Goal: Task Accomplishment & Management: Manage account settings

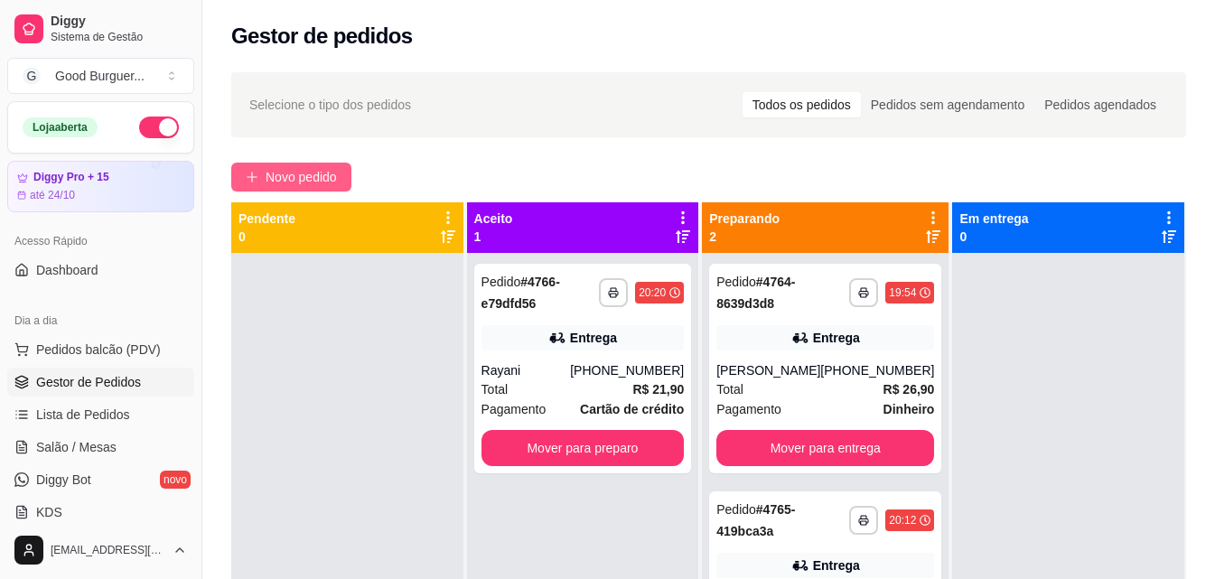
click at [295, 179] on span "Novo pedido" at bounding box center [301, 177] width 71 height 20
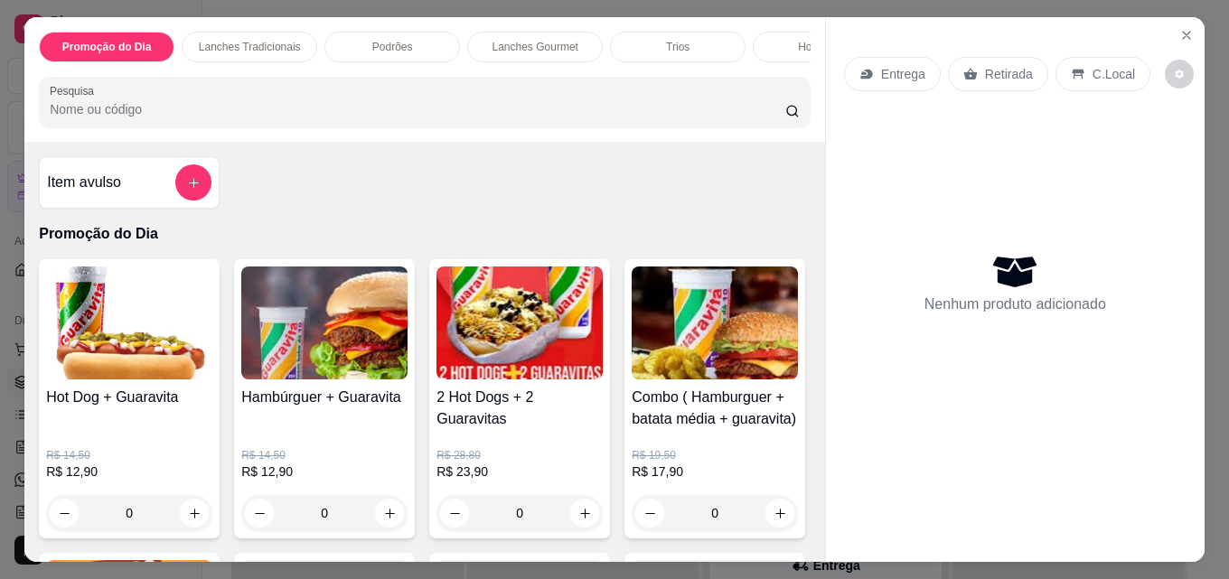
click at [987, 70] on p "Retirada" at bounding box center [1009, 74] width 48 height 18
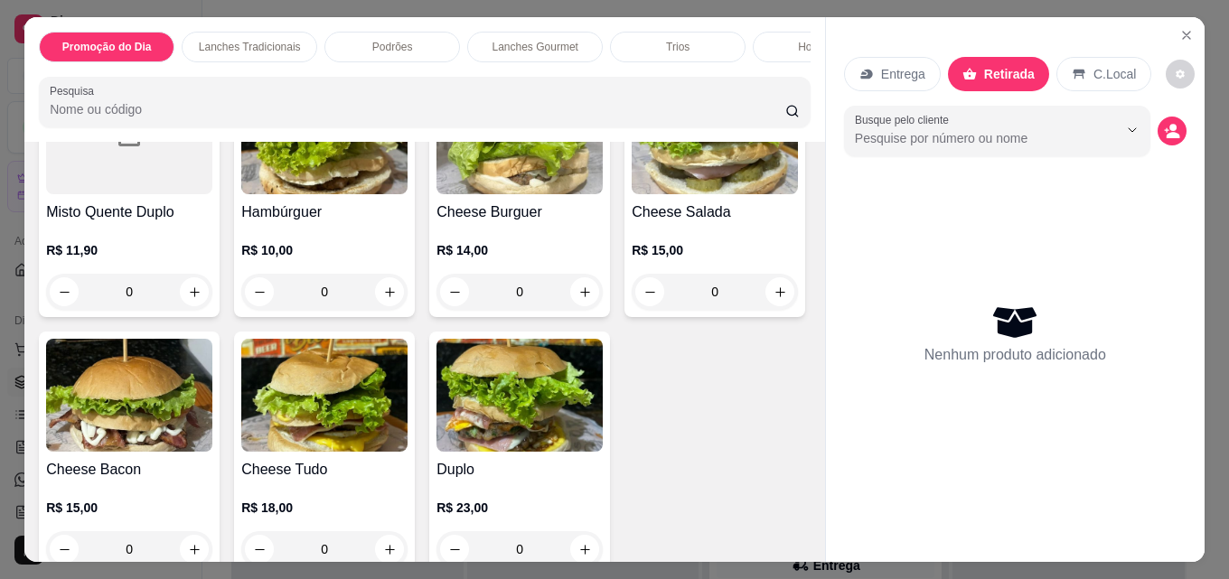
scroll to position [1174, 0]
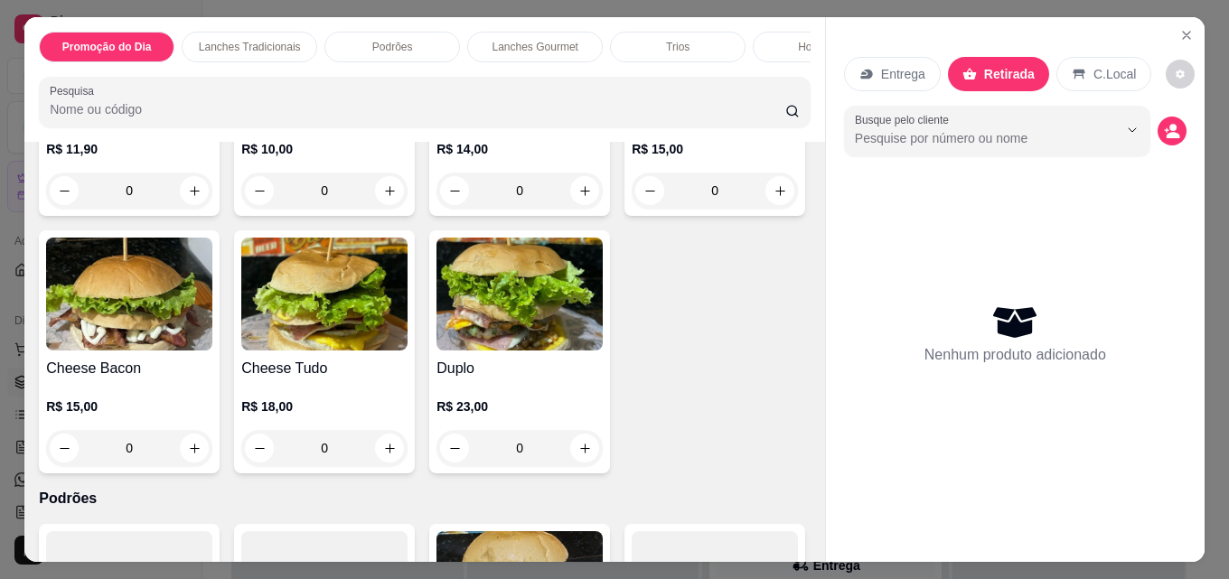
click at [147, 93] on div at bounding box center [129, 36] width 166 height 113
click at [353, 93] on img at bounding box center [324, 36] width 166 height 113
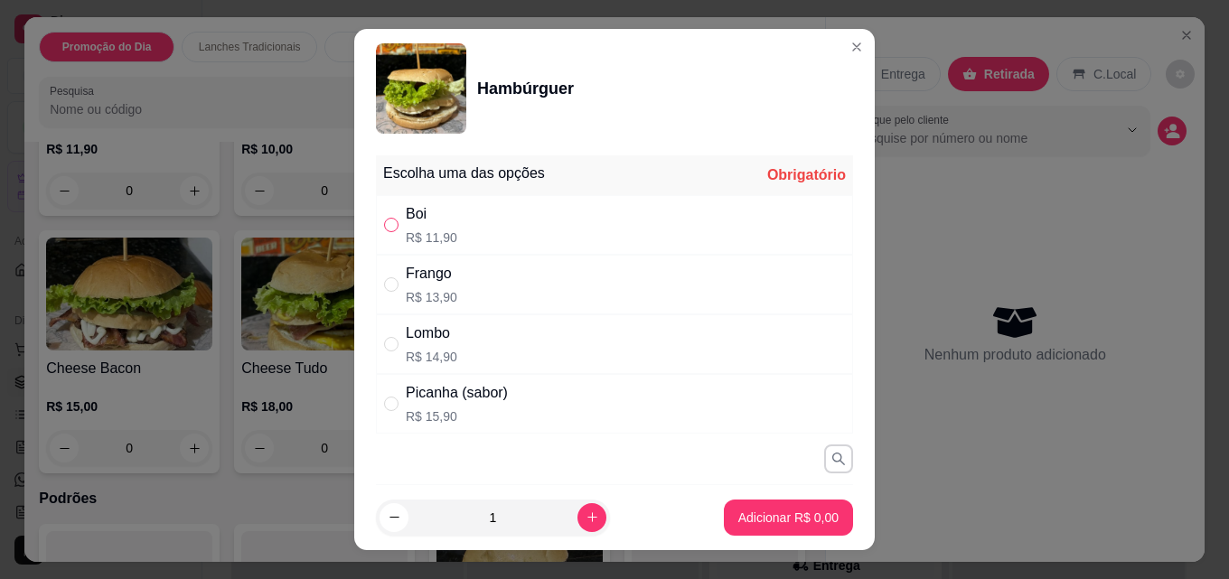
click at [384, 220] on input "" at bounding box center [391, 225] width 14 height 14
radio input "true"
click at [743, 523] on p "Adicionar R$ 11,90" at bounding box center [785, 518] width 108 height 18
type input "1"
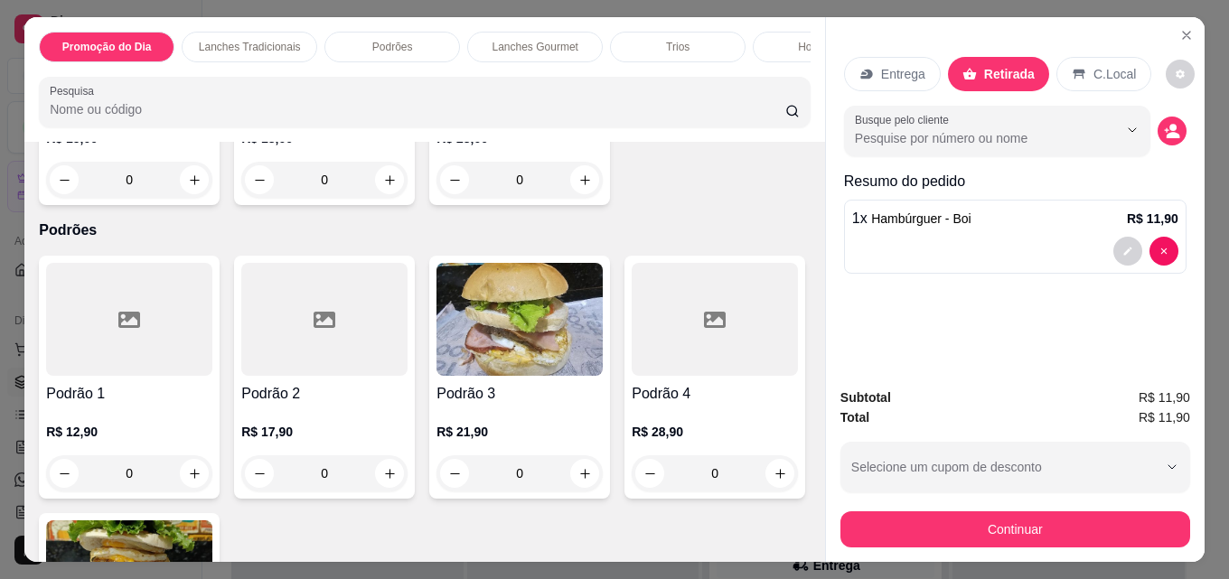
scroll to position [1445, 0]
click at [212, 81] on img at bounding box center [129, 24] width 166 height 113
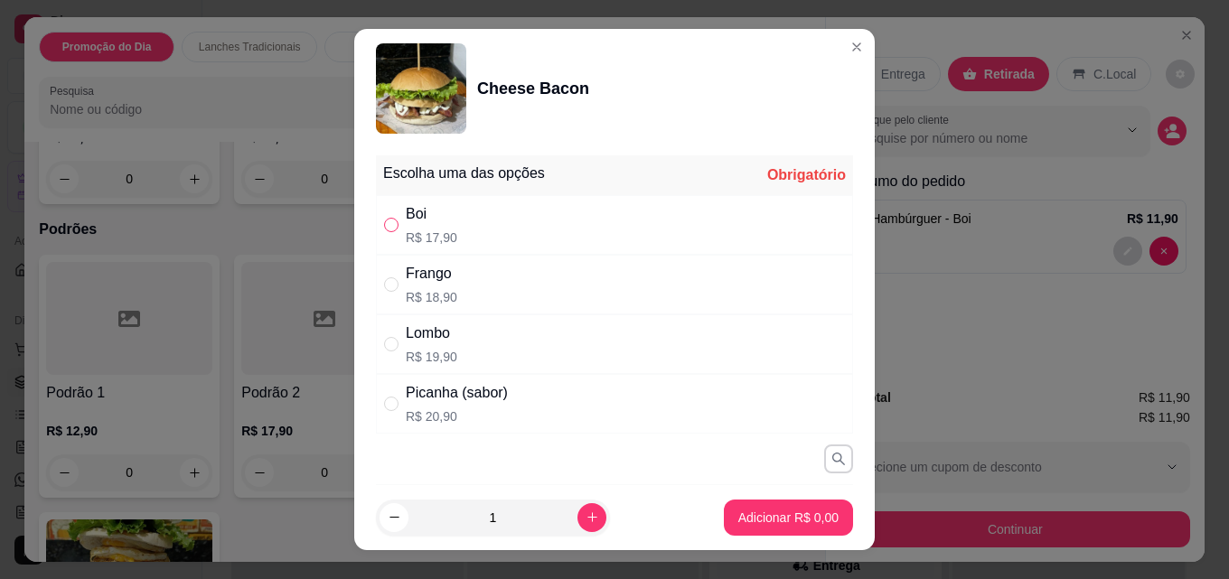
click at [384, 229] on input "" at bounding box center [391, 225] width 14 height 14
radio input "true"
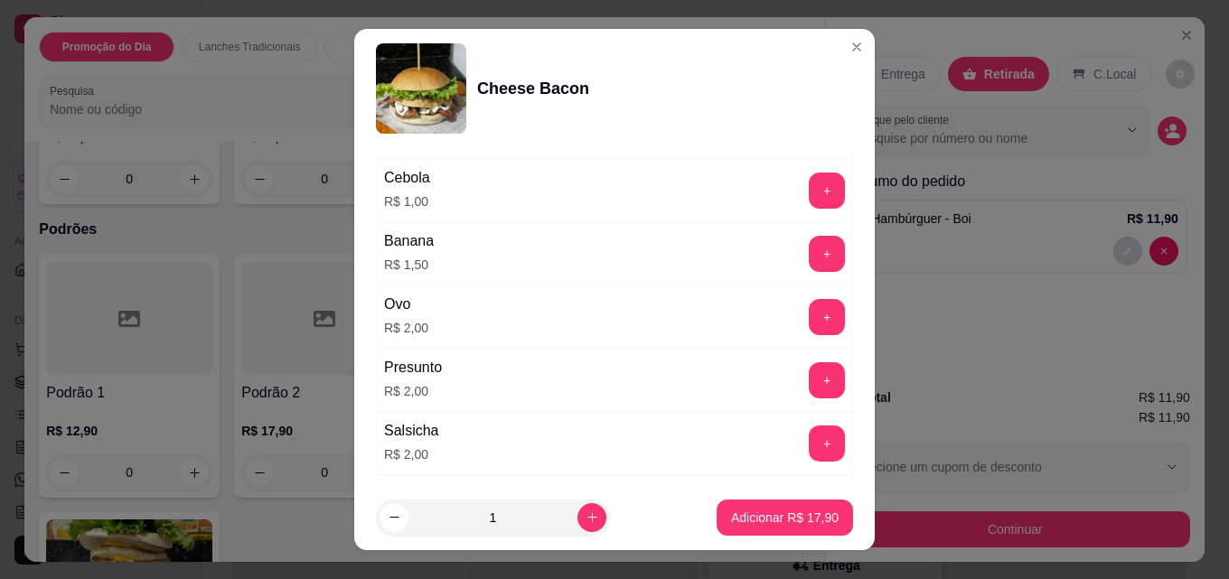
scroll to position [1567, 0]
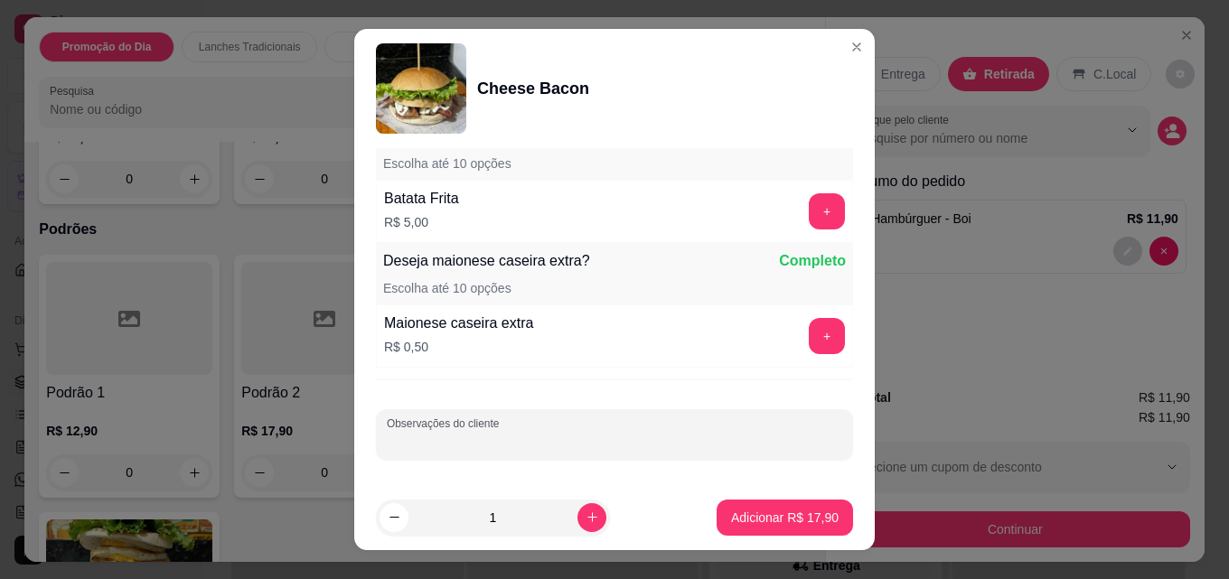
click at [566, 438] on input "Observações do cliente" at bounding box center [614, 442] width 455 height 18
type input "sem salada"
click at [735, 515] on p "Adicionar R$ 17,90" at bounding box center [785, 518] width 108 height 18
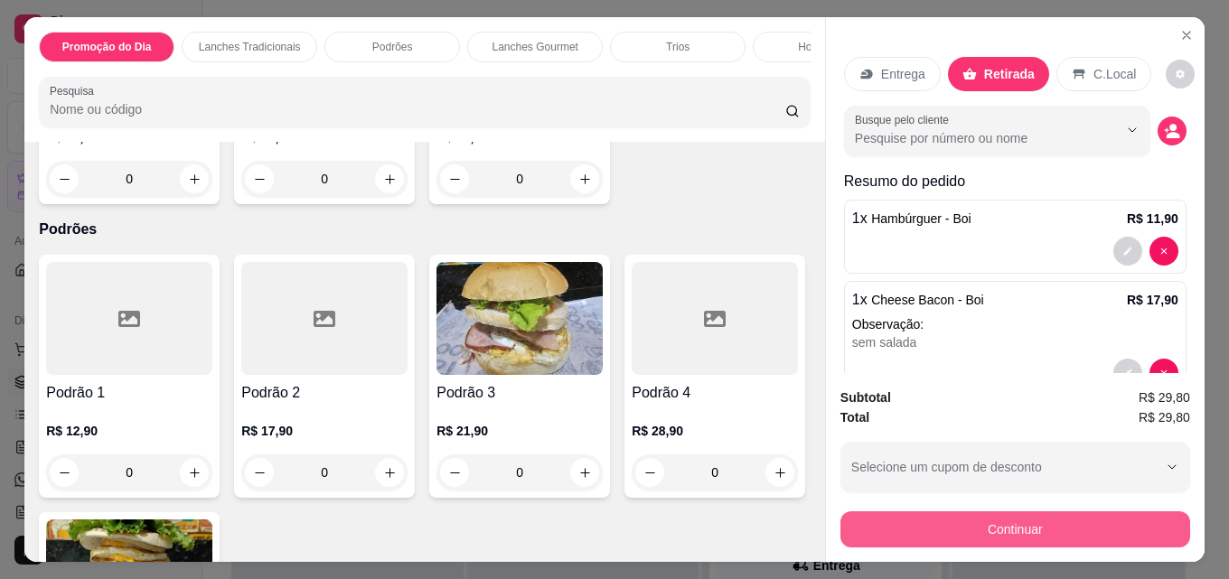
click at [958, 511] on button "Continuar" at bounding box center [1015, 529] width 350 height 36
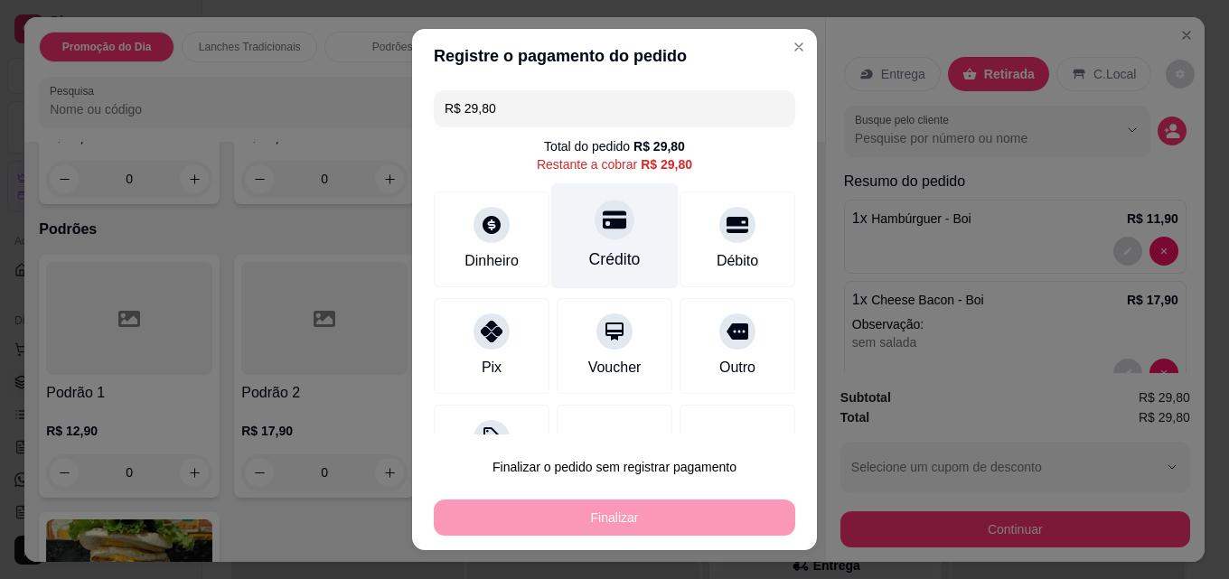
click at [603, 228] on icon at bounding box center [614, 220] width 23 height 18
type input "R$ 0,00"
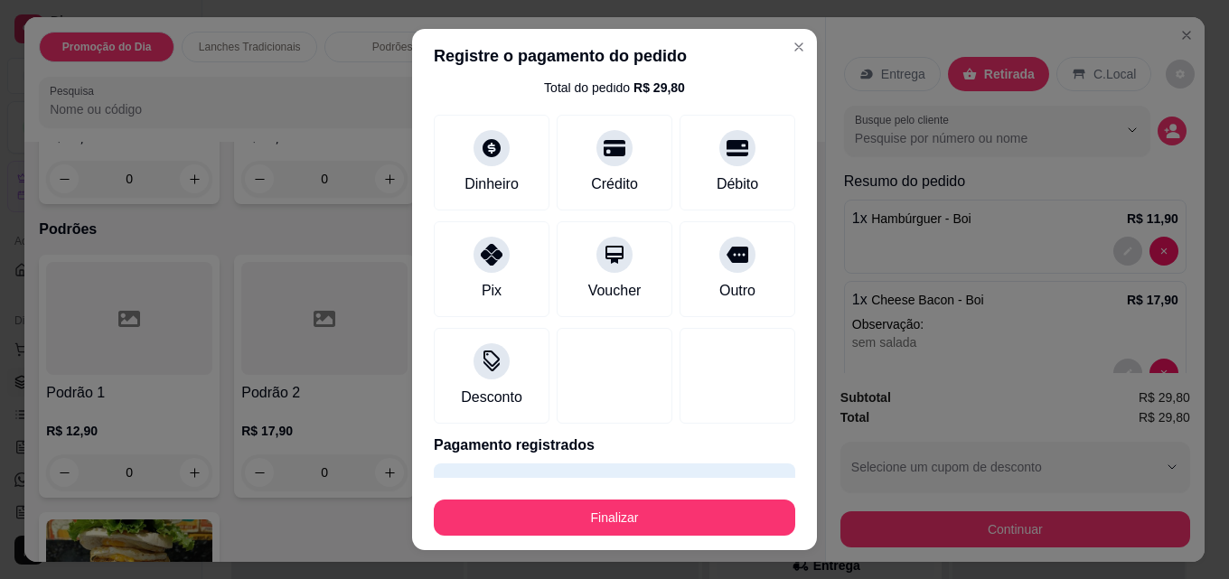
scroll to position [106, 0]
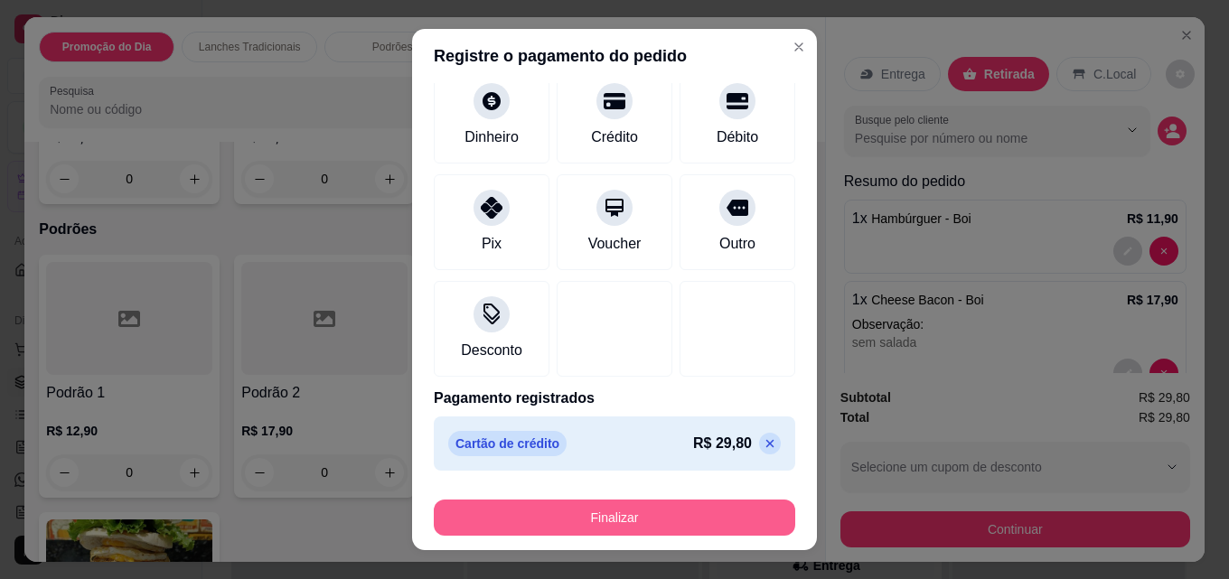
click at [629, 523] on button "Finalizar" at bounding box center [614, 518] width 361 height 36
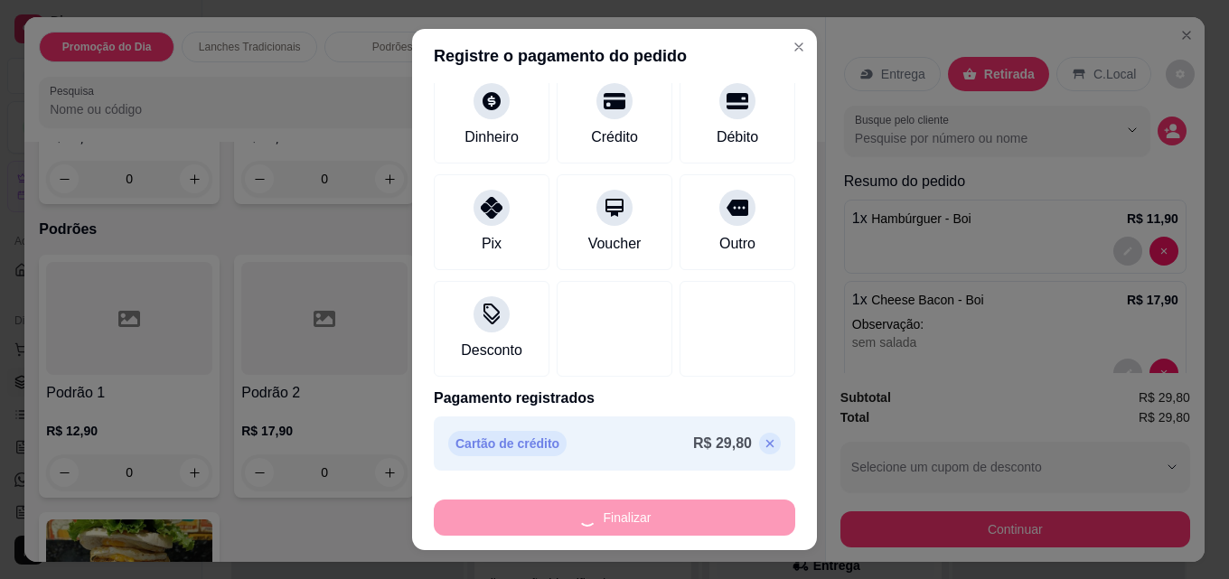
type input "0"
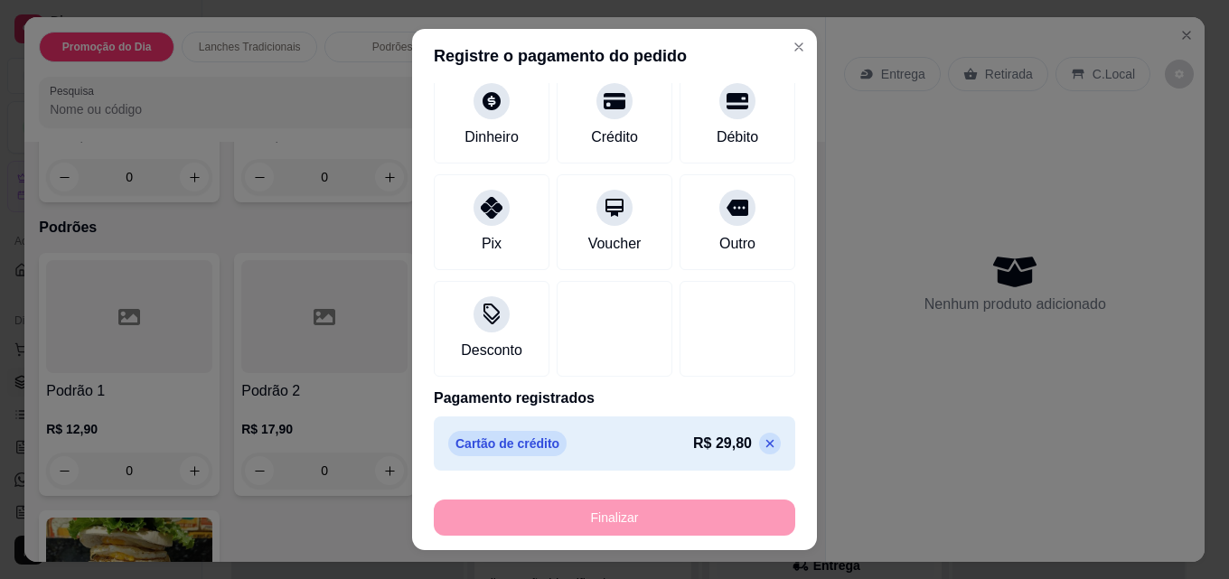
type input "-R$ 29,80"
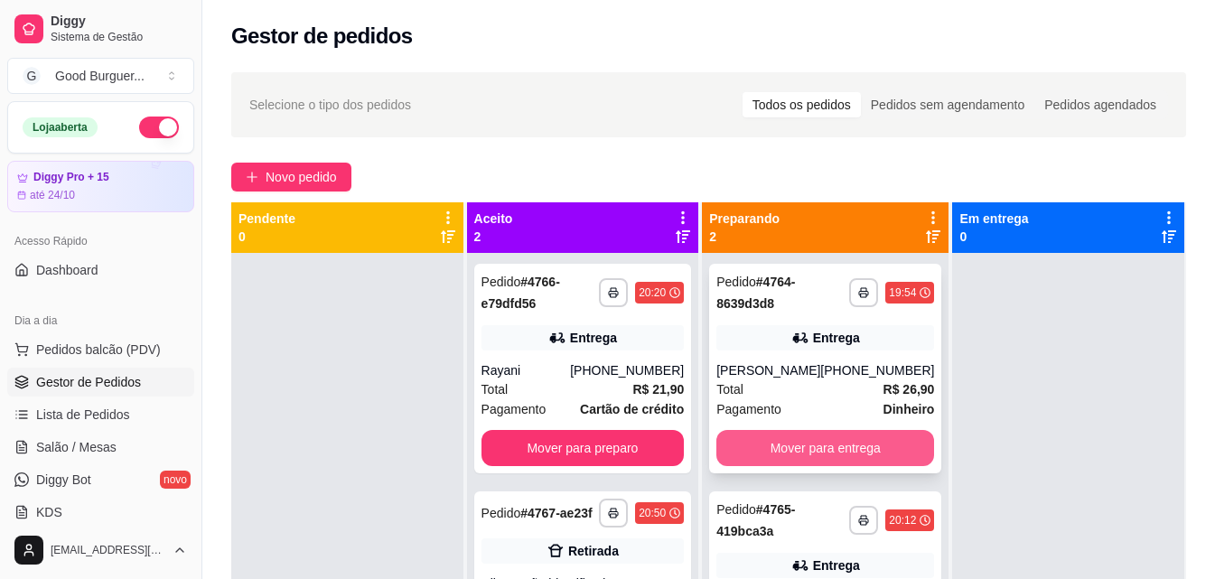
click at [817, 466] on button "Mover para entrega" at bounding box center [825, 448] width 218 height 36
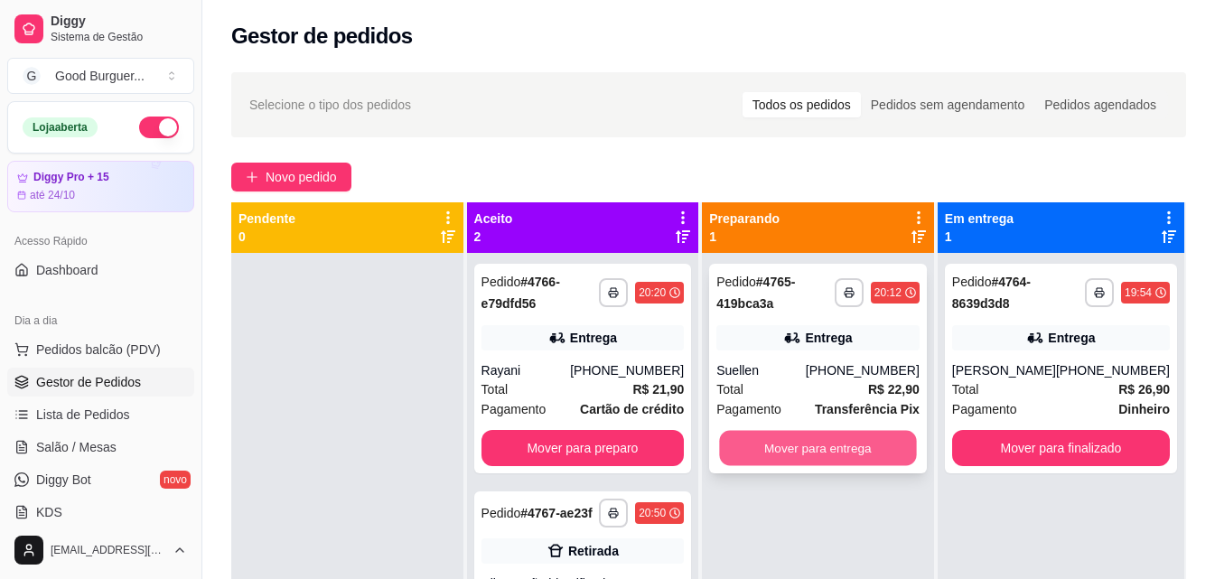
click at [840, 454] on button "Mover para entrega" at bounding box center [818, 448] width 197 height 35
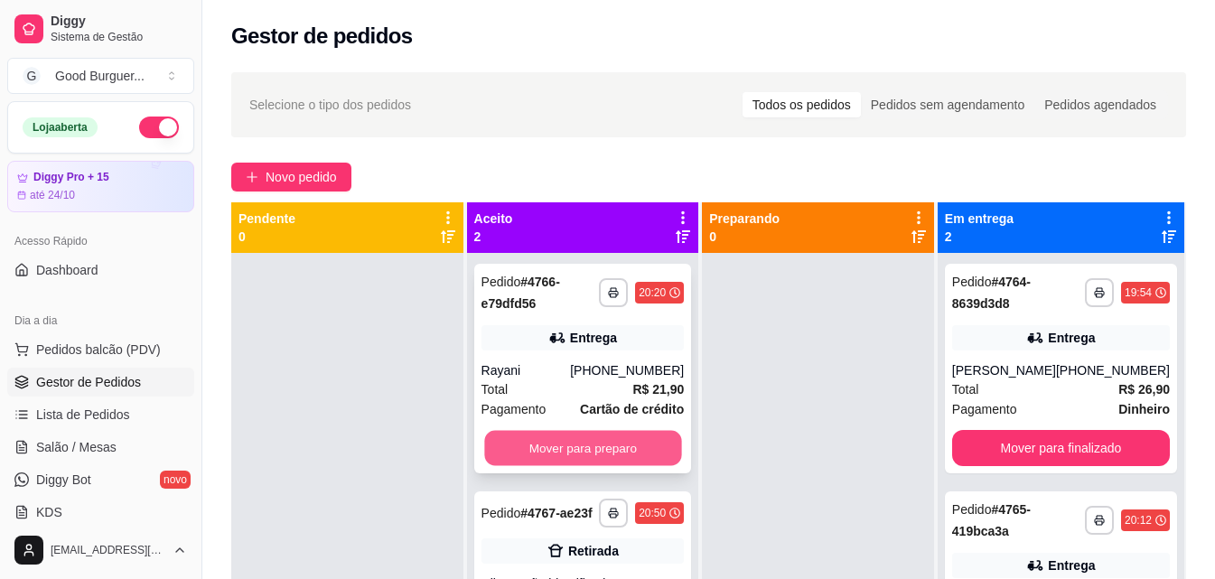
click at [651, 463] on button "Mover para preparo" at bounding box center [582, 448] width 197 height 35
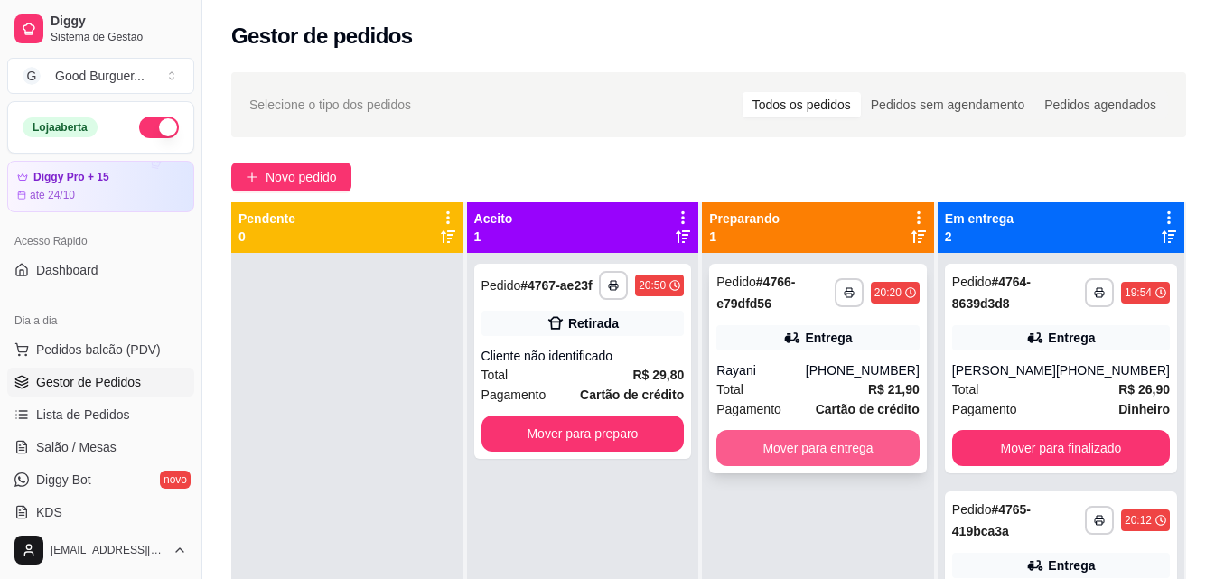
click at [787, 453] on button "Mover para entrega" at bounding box center [817, 448] width 203 height 36
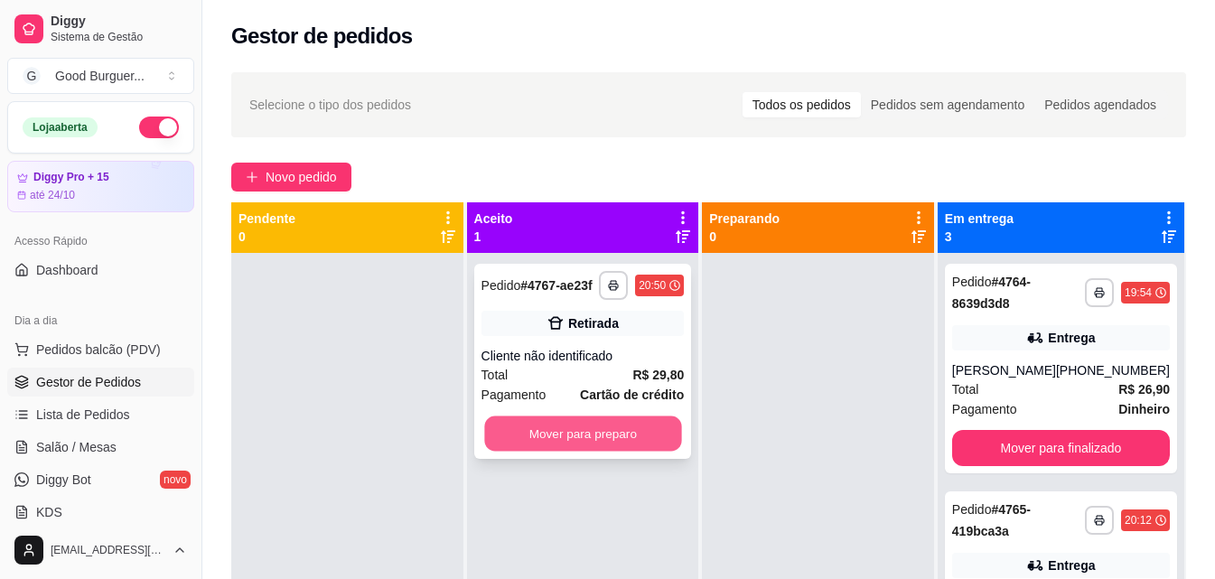
click at [653, 444] on button "Mover para preparo" at bounding box center [582, 433] width 197 height 35
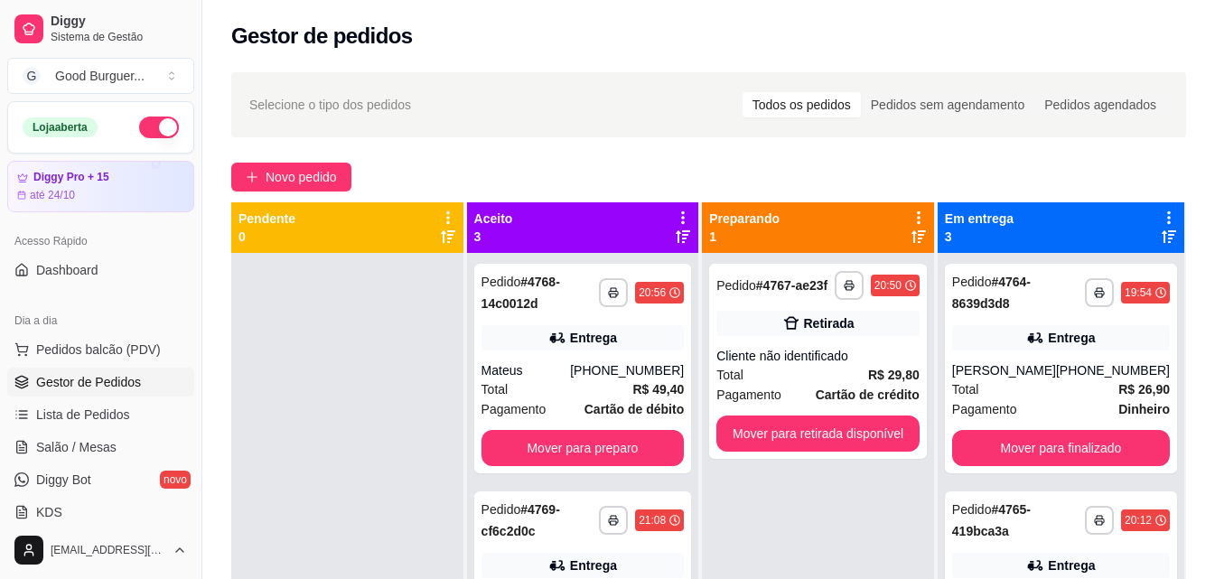
drag, startPoint x: 87, startPoint y: 379, endPoint x: 106, endPoint y: 361, distance: 26.2
click at [89, 379] on span "Gestor de Pedidos" at bounding box center [88, 382] width 105 height 18
click at [258, 175] on button "Novo pedido" at bounding box center [291, 177] width 120 height 29
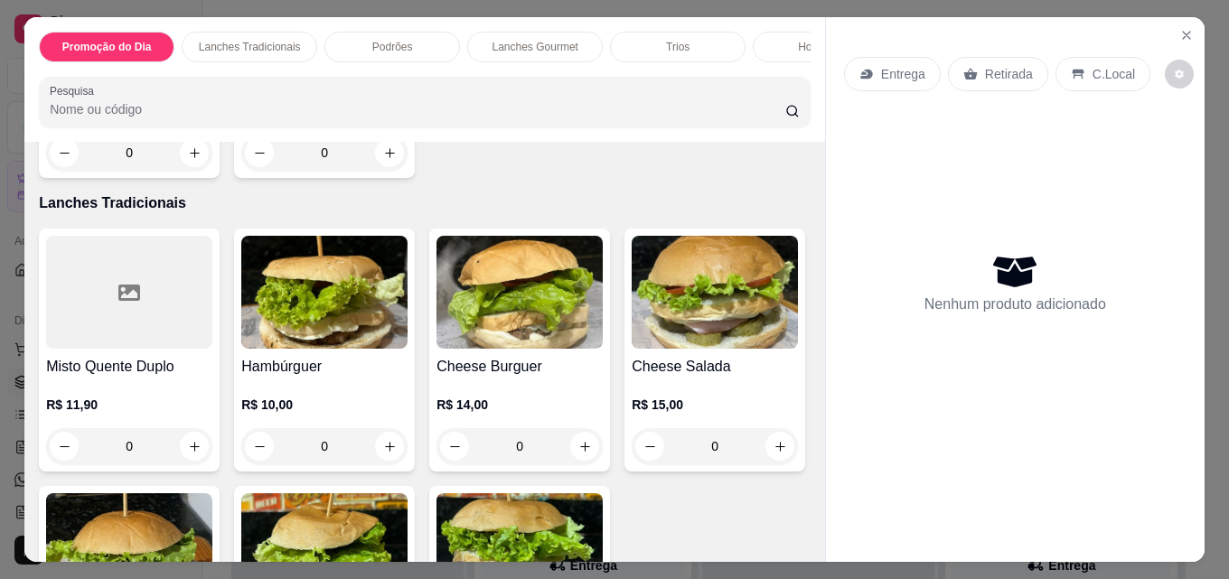
scroll to position [1084, 0]
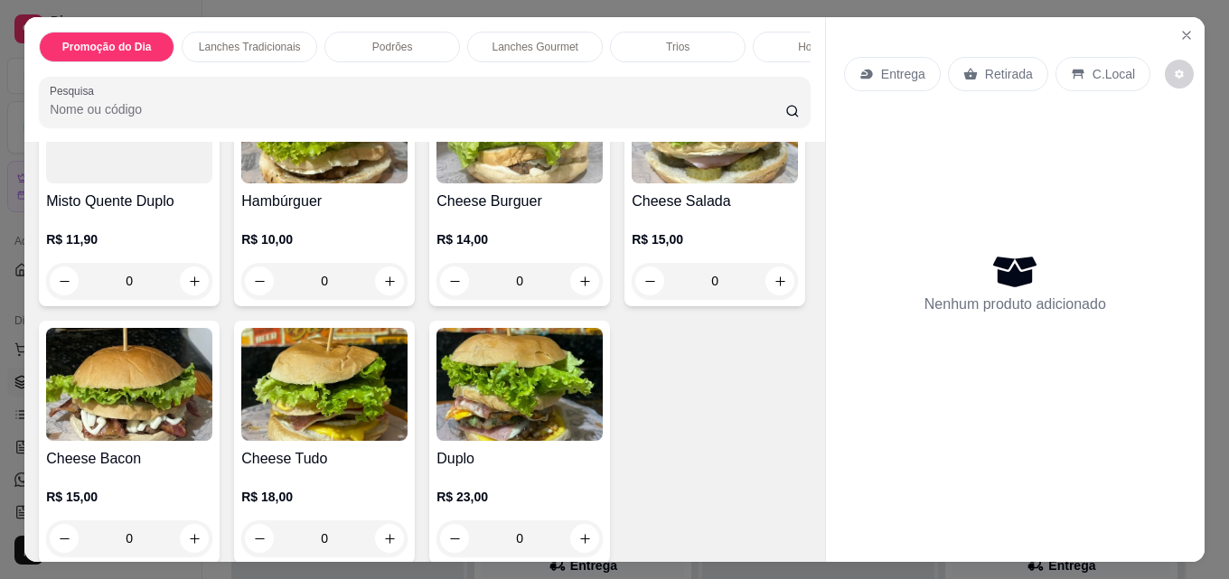
click at [395, 212] on h4 "Hambúrguer" at bounding box center [324, 202] width 166 height 22
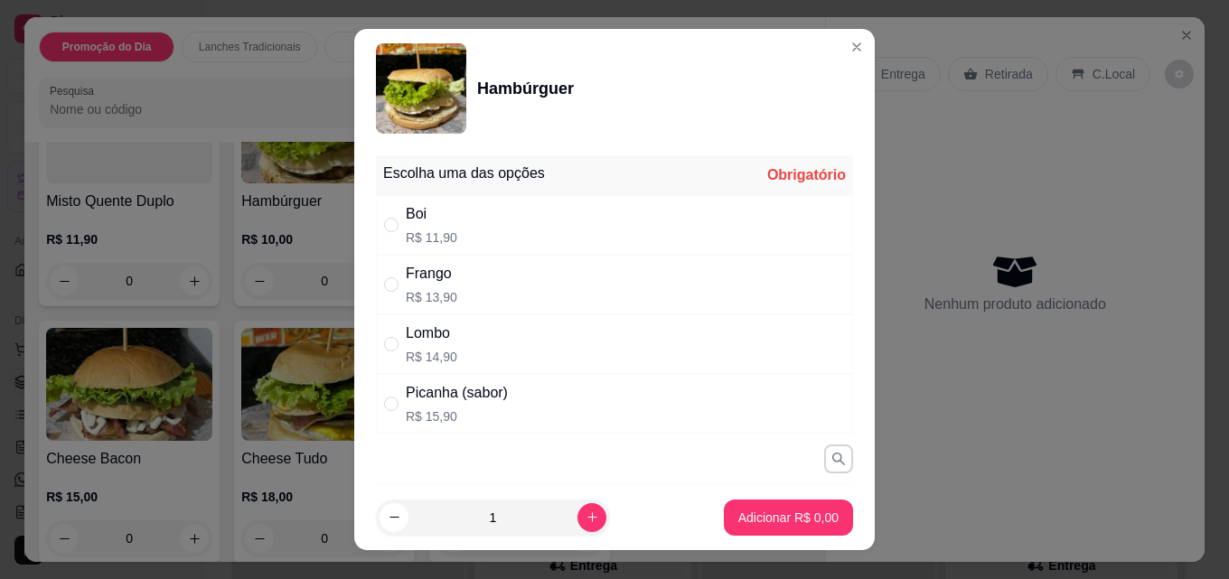
click at [463, 215] on div "Boi R$ 11,90" at bounding box center [614, 225] width 477 height 60
radio input "true"
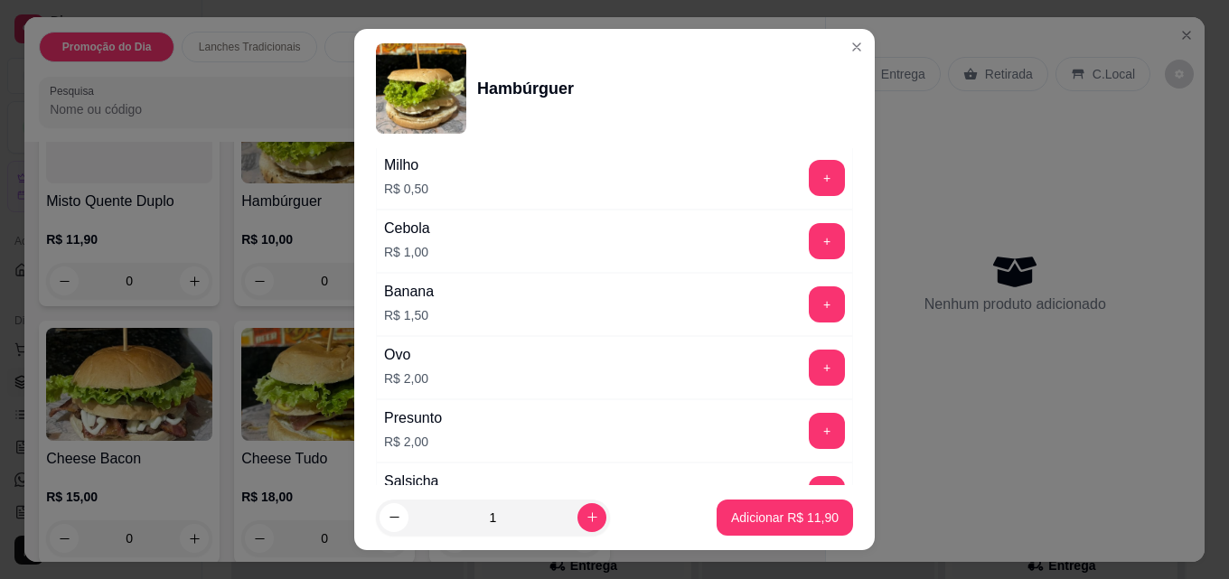
scroll to position [813, 0]
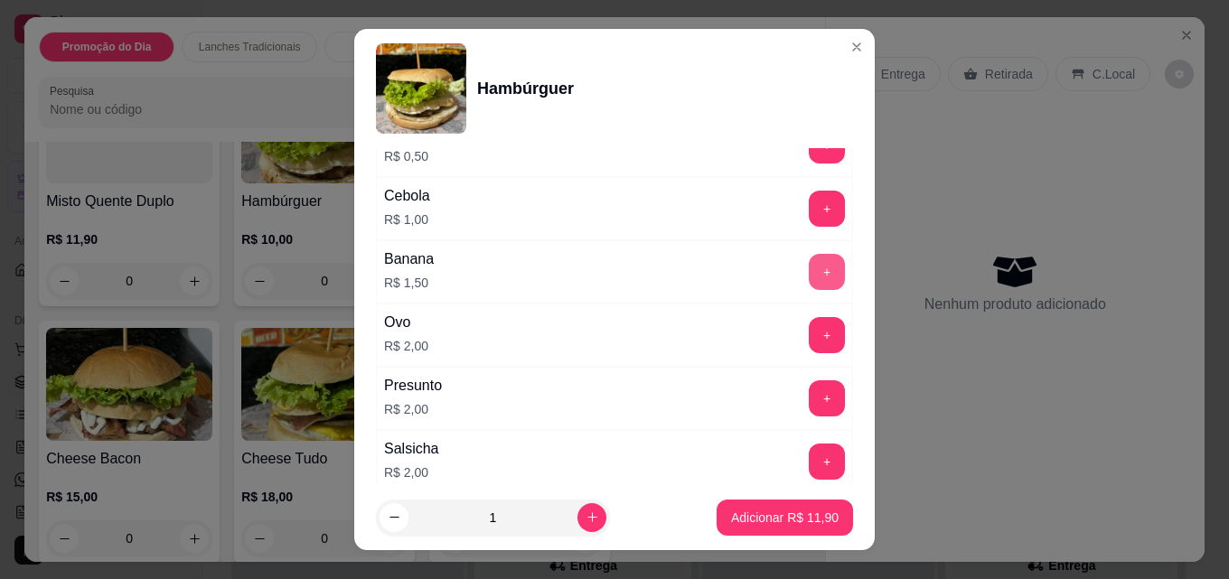
click at [809, 266] on button "+" at bounding box center [827, 272] width 36 height 36
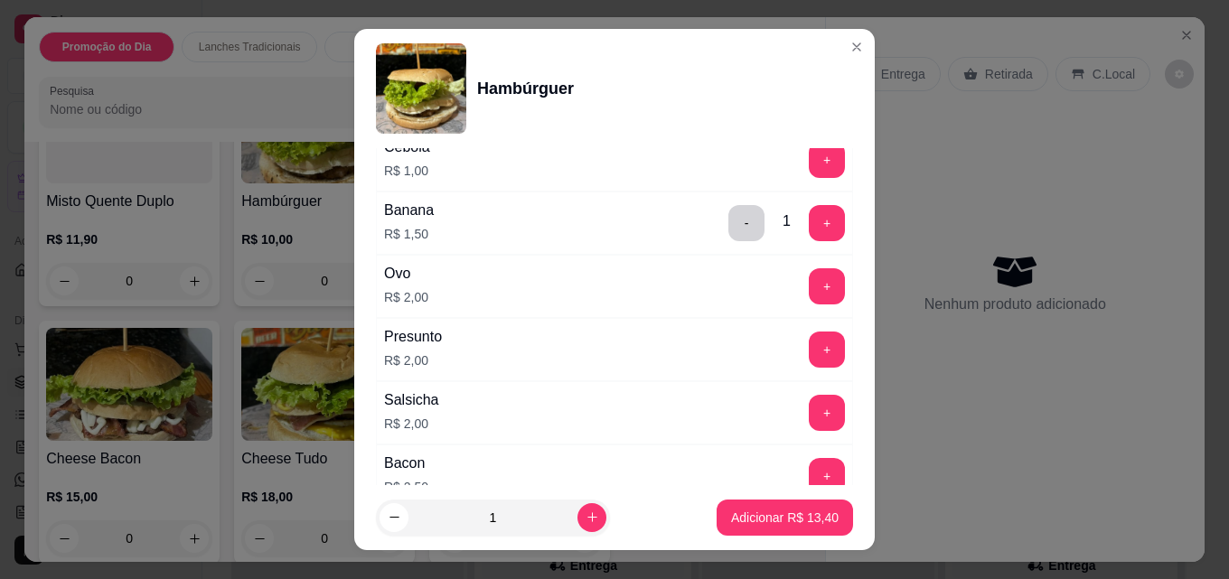
scroll to position [903, 0]
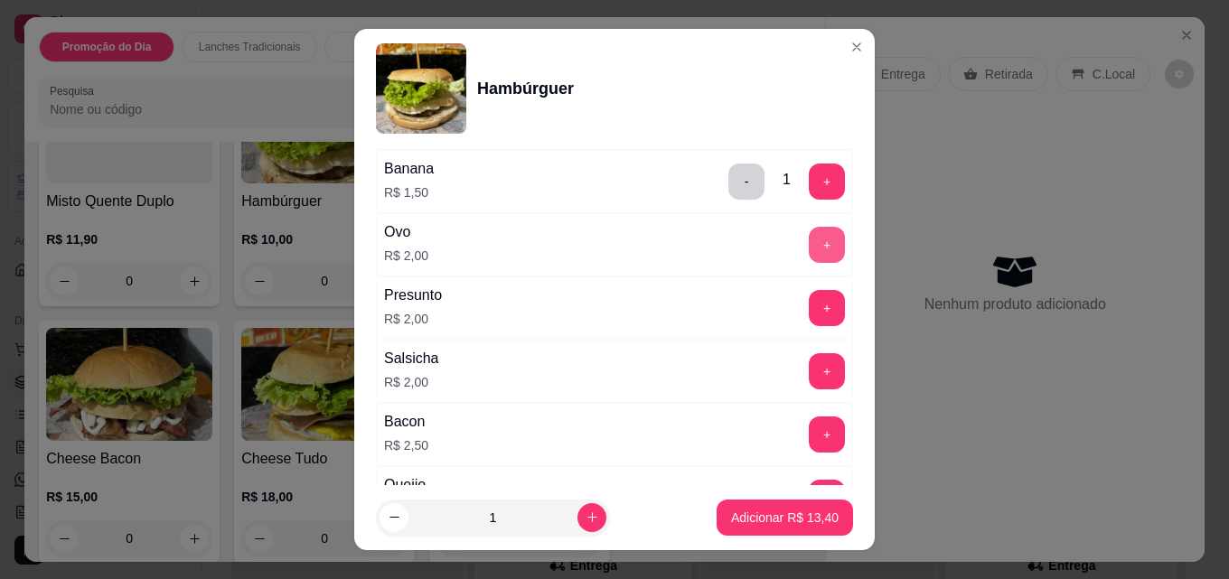
click at [809, 244] on button "+" at bounding box center [827, 245] width 36 height 36
click at [770, 512] on p "Adicionar R$ 15,40" at bounding box center [785, 518] width 108 height 18
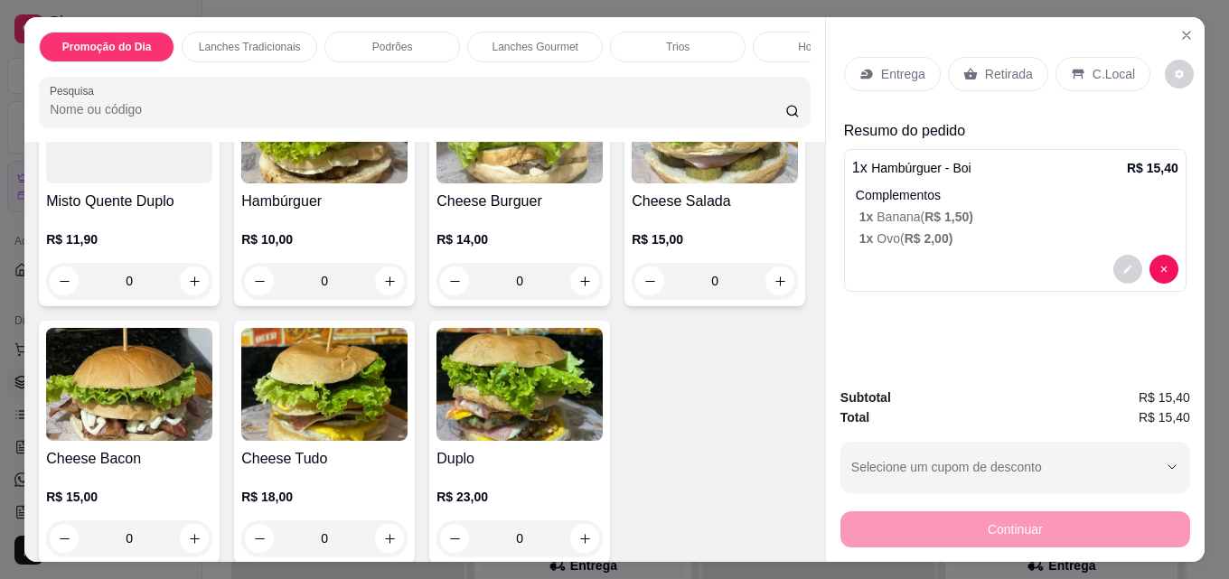
click at [920, 75] on div "Entrega" at bounding box center [892, 74] width 97 height 34
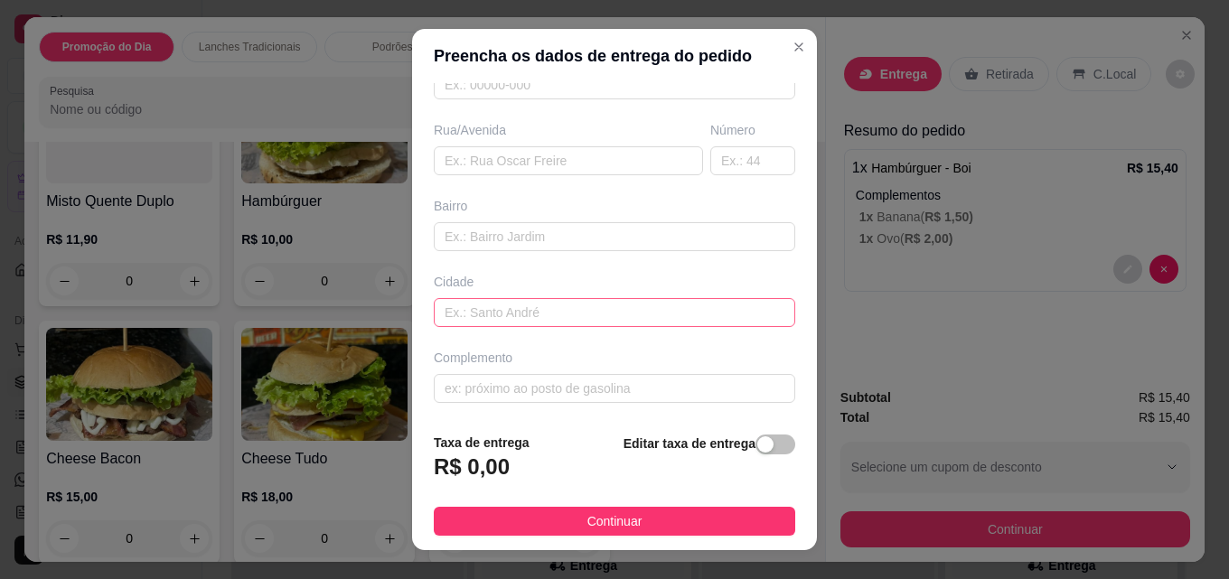
scroll to position [274, 0]
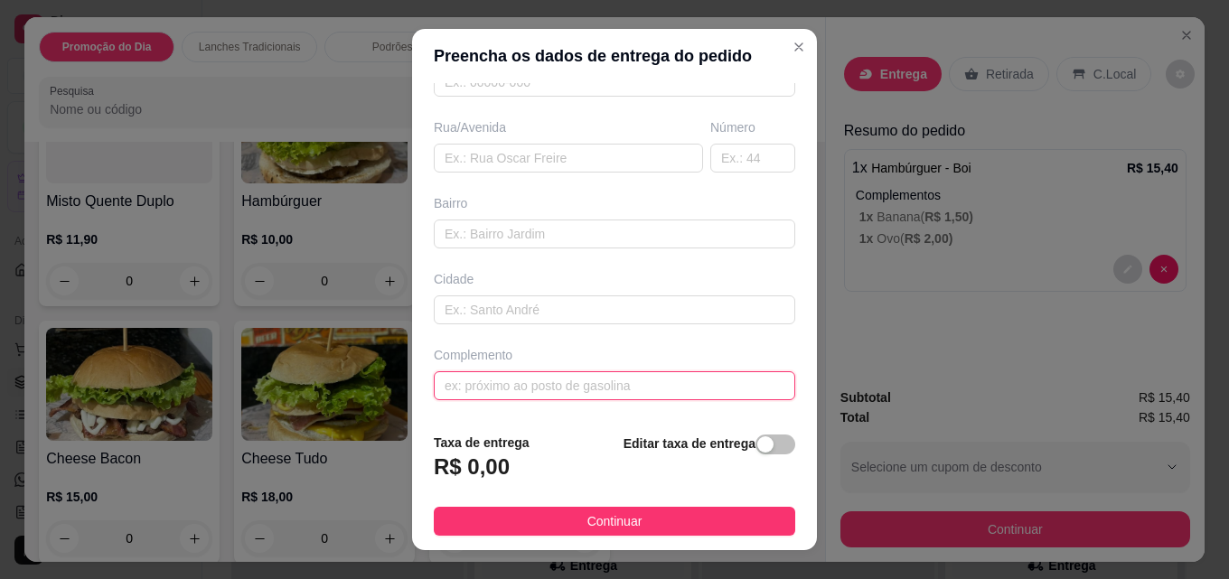
click at [526, 374] on input "text" at bounding box center [614, 385] width 361 height 29
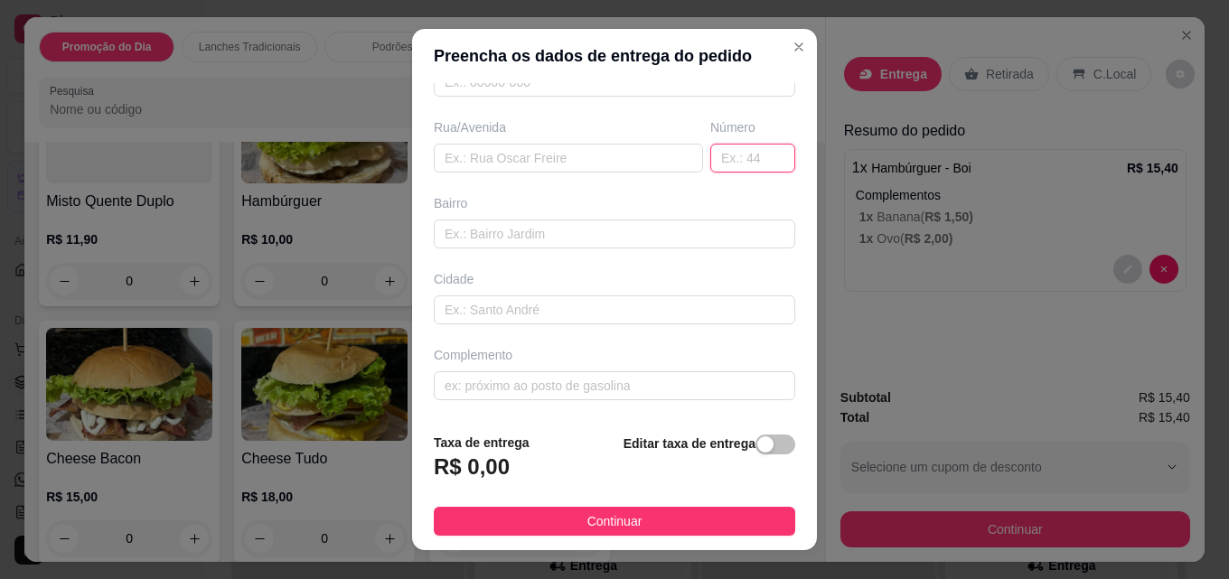
click at [725, 159] on input "text" at bounding box center [752, 158] width 85 height 29
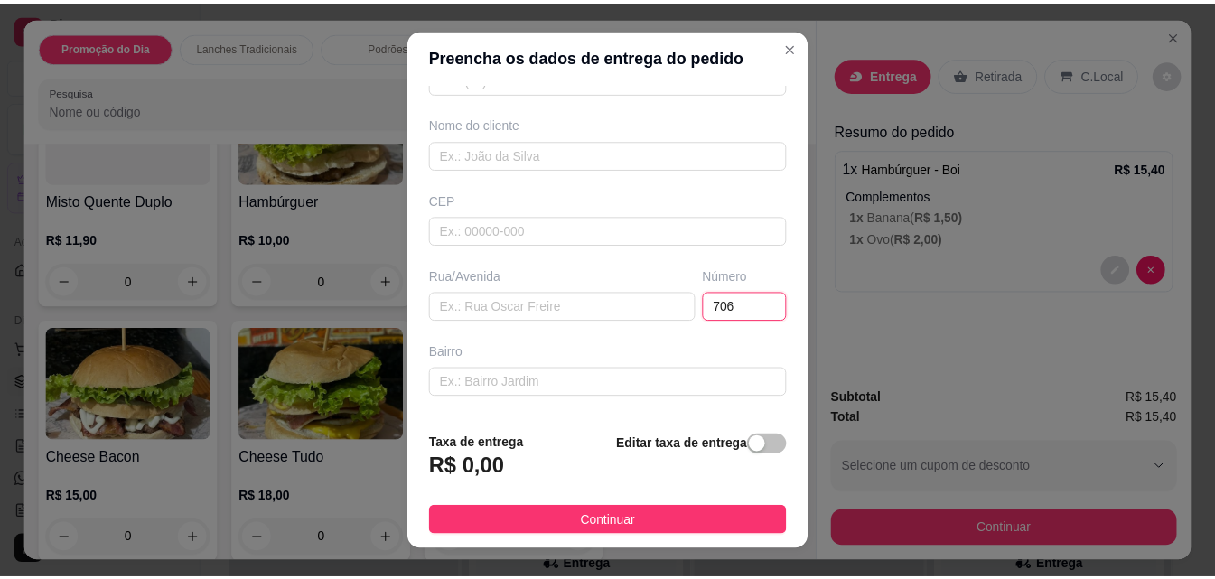
scroll to position [93, 0]
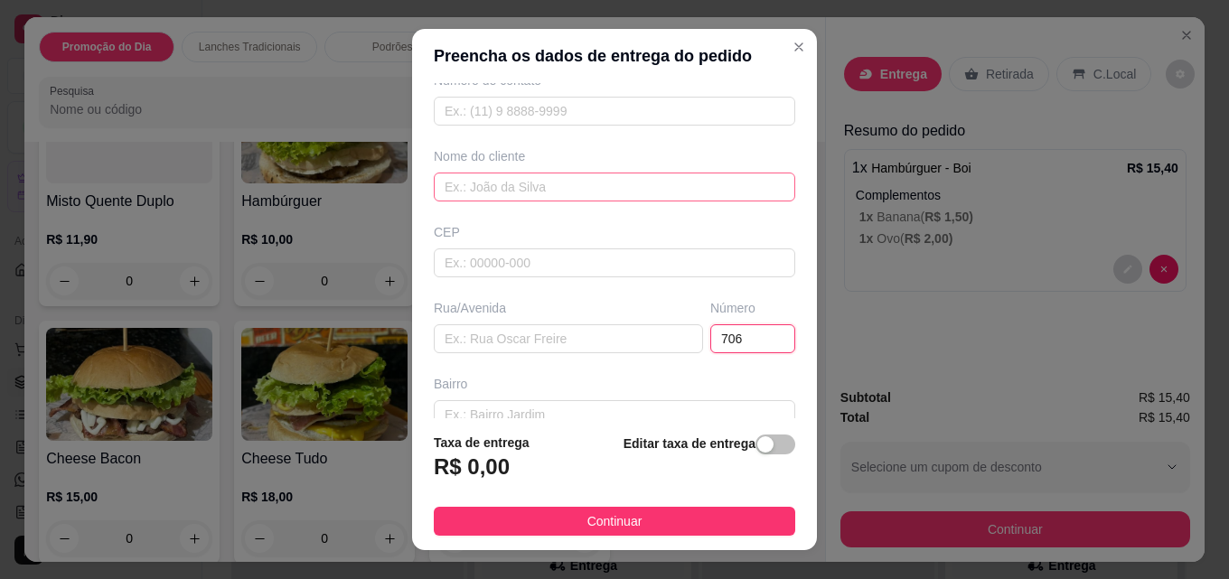
type input "706"
click at [551, 183] on input "text" at bounding box center [614, 187] width 361 height 29
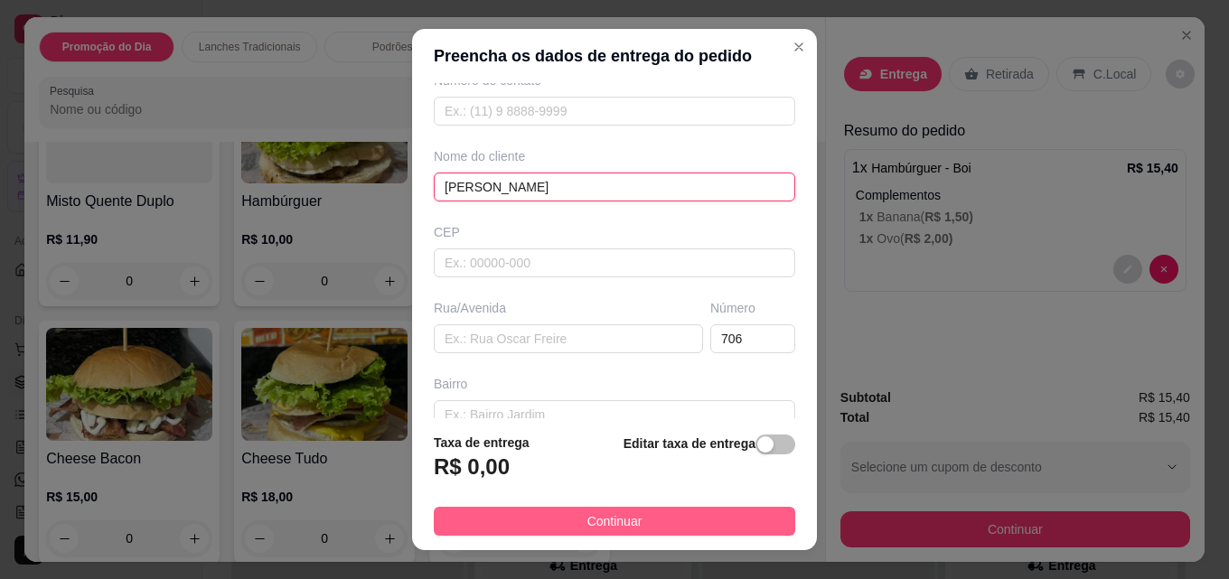
type input "[PERSON_NAME]"
click at [622, 526] on span "Continuar" at bounding box center [614, 521] width 55 height 20
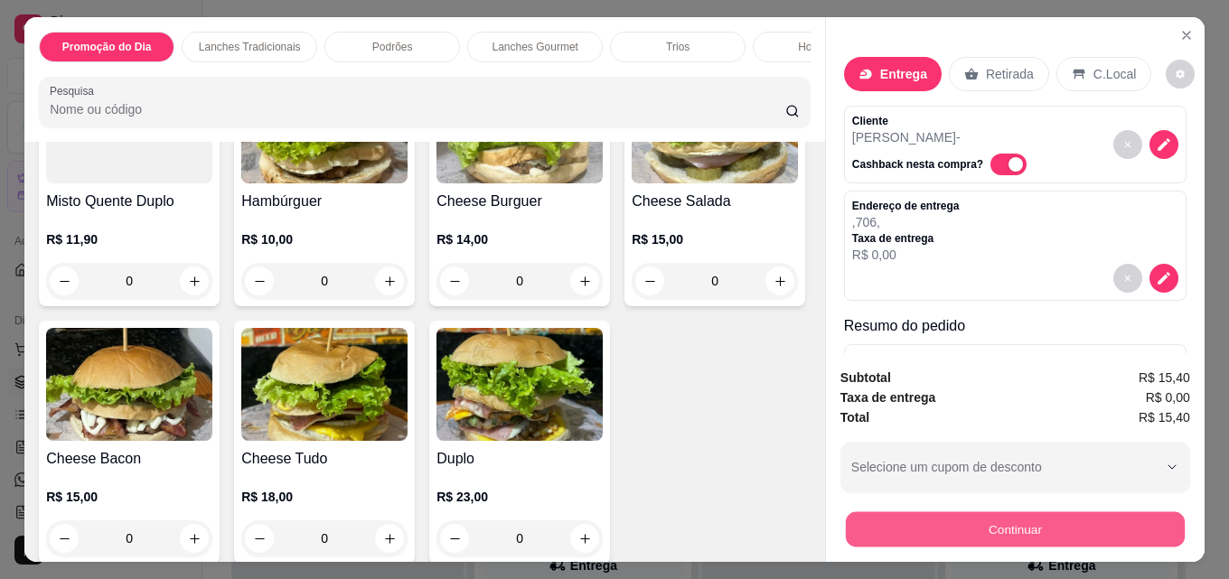
click at [1061, 516] on button "Continuar" at bounding box center [1015, 528] width 339 height 35
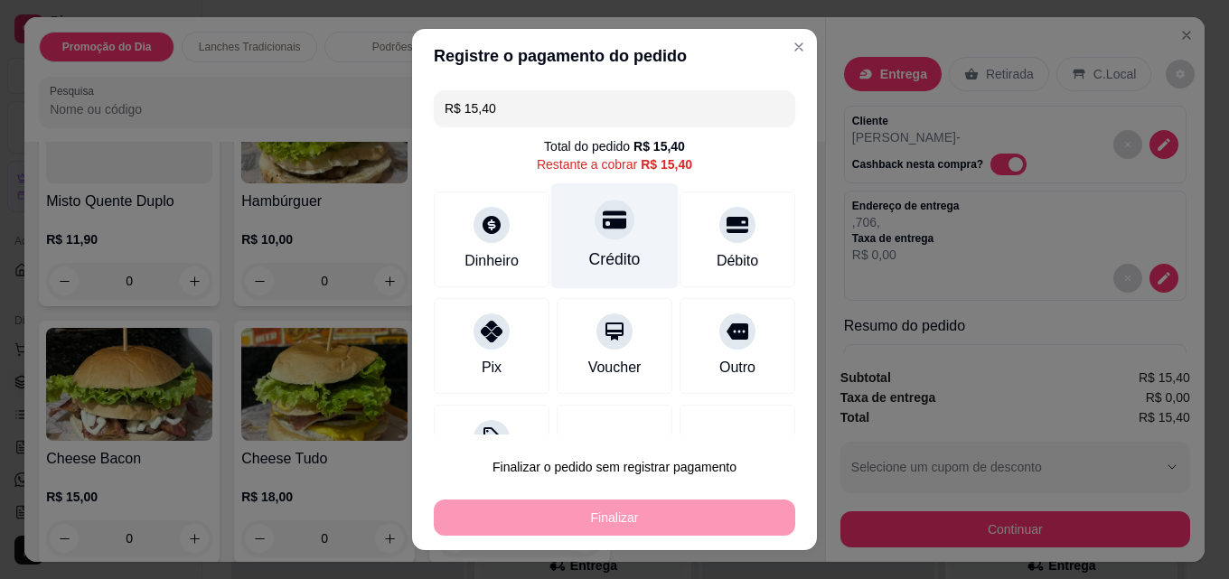
click at [617, 239] on div "Crédito" at bounding box center [614, 236] width 127 height 106
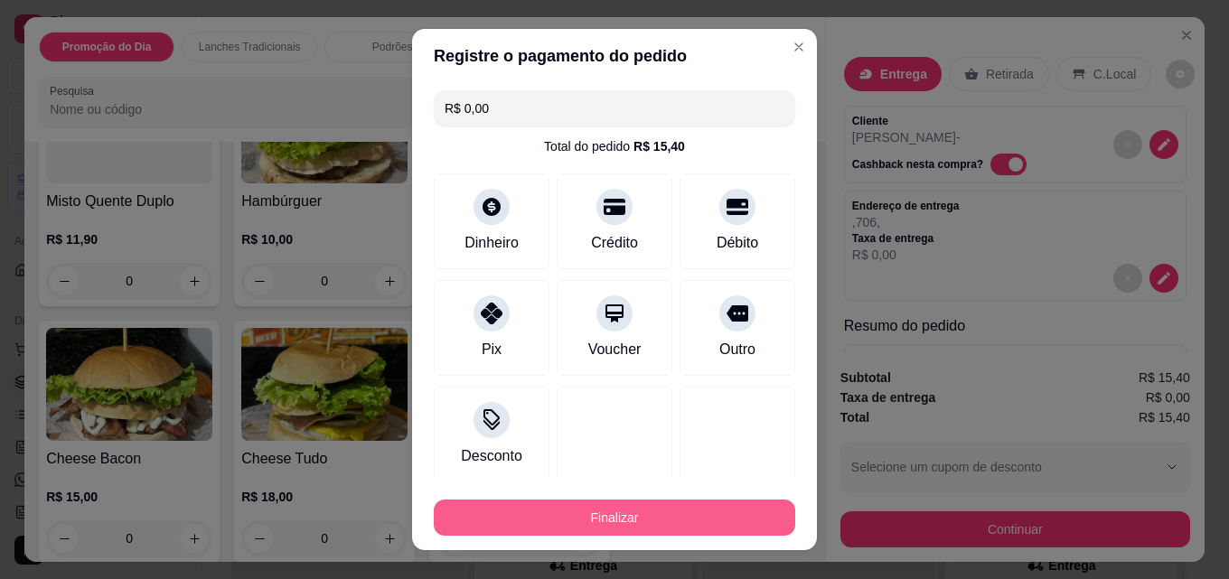
click at [624, 521] on button "Finalizar" at bounding box center [614, 518] width 361 height 36
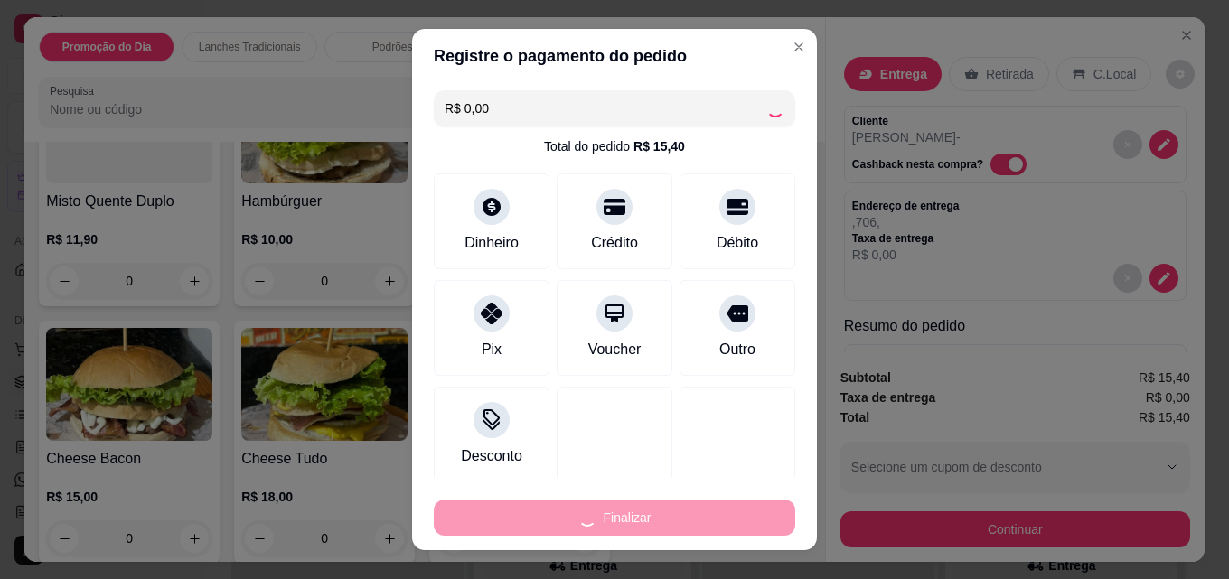
type input "-R$ 15,40"
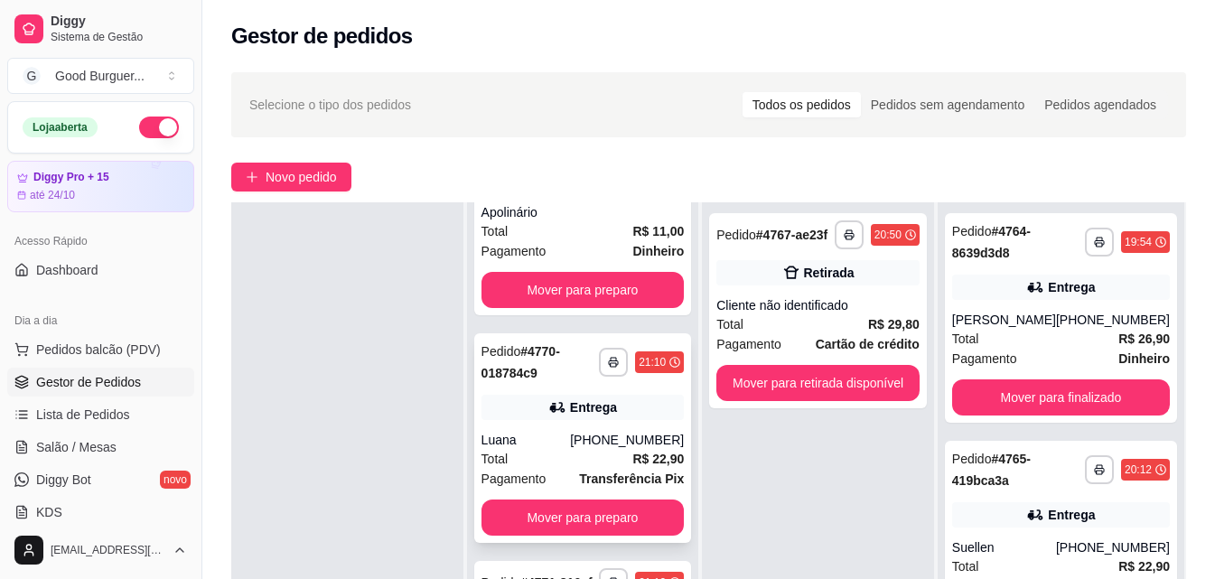
scroll to position [276, 0]
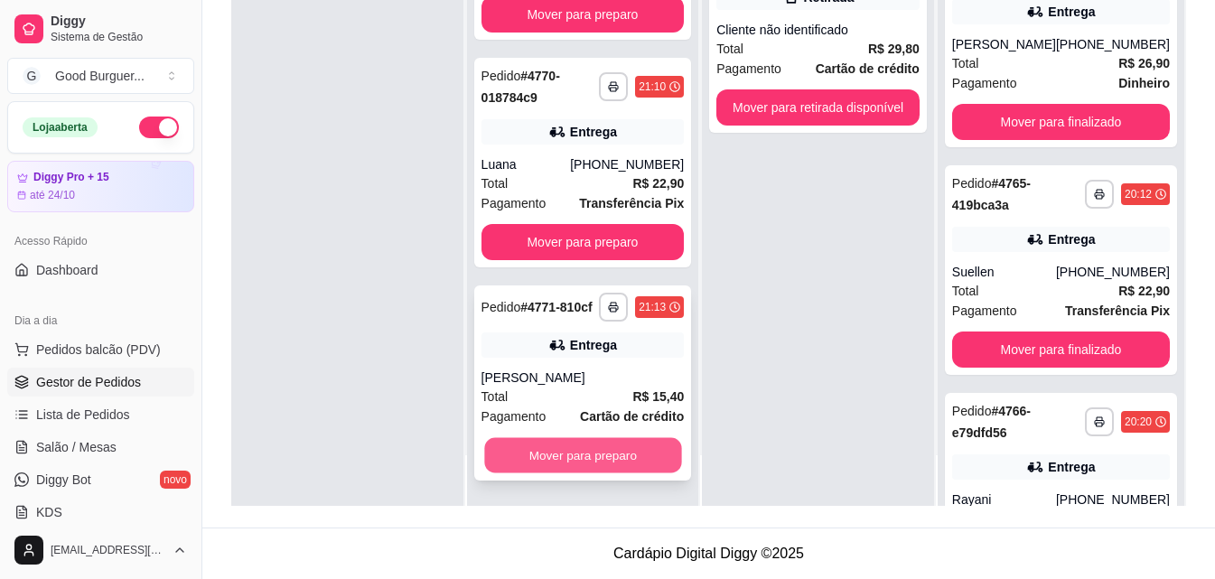
click at [585, 446] on button "Mover para preparo" at bounding box center [582, 455] width 197 height 35
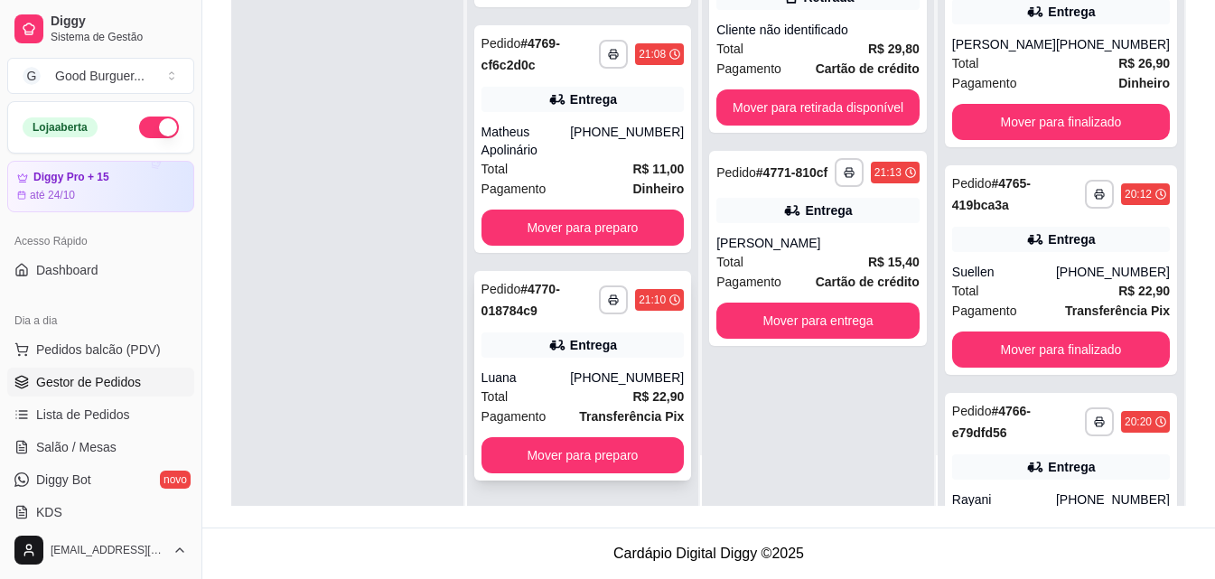
scroll to position [140, 0]
click at [820, 238] on div "[PERSON_NAME]" at bounding box center [817, 243] width 203 height 18
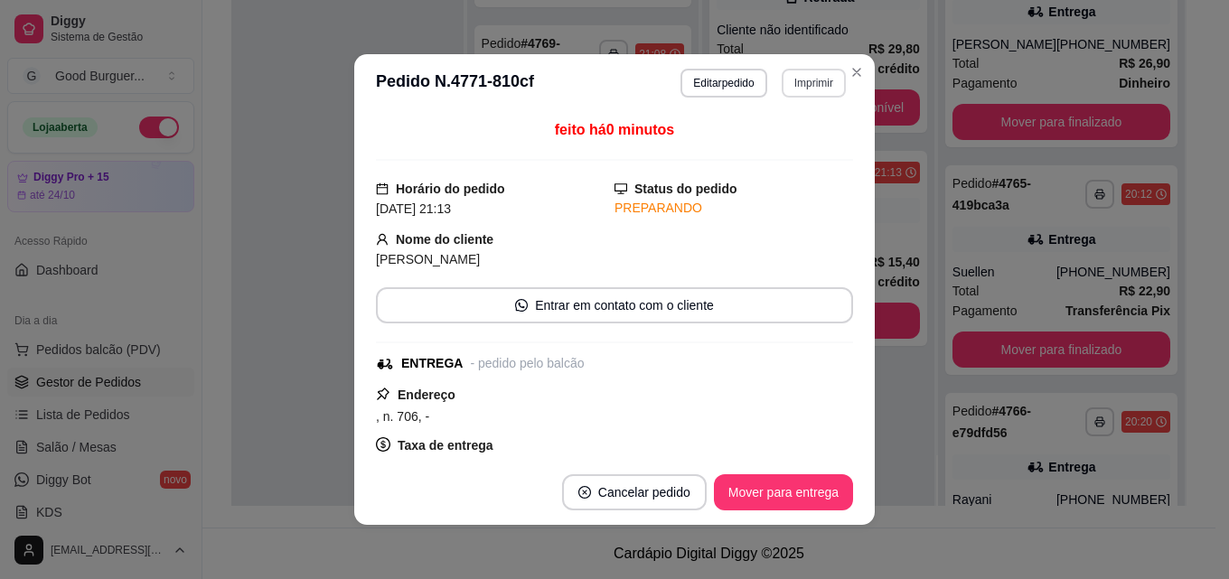
click at [796, 81] on button "Imprimir" at bounding box center [813, 83] width 64 height 29
click at [771, 148] on button "IMPRESSORA" at bounding box center [775, 146] width 126 height 28
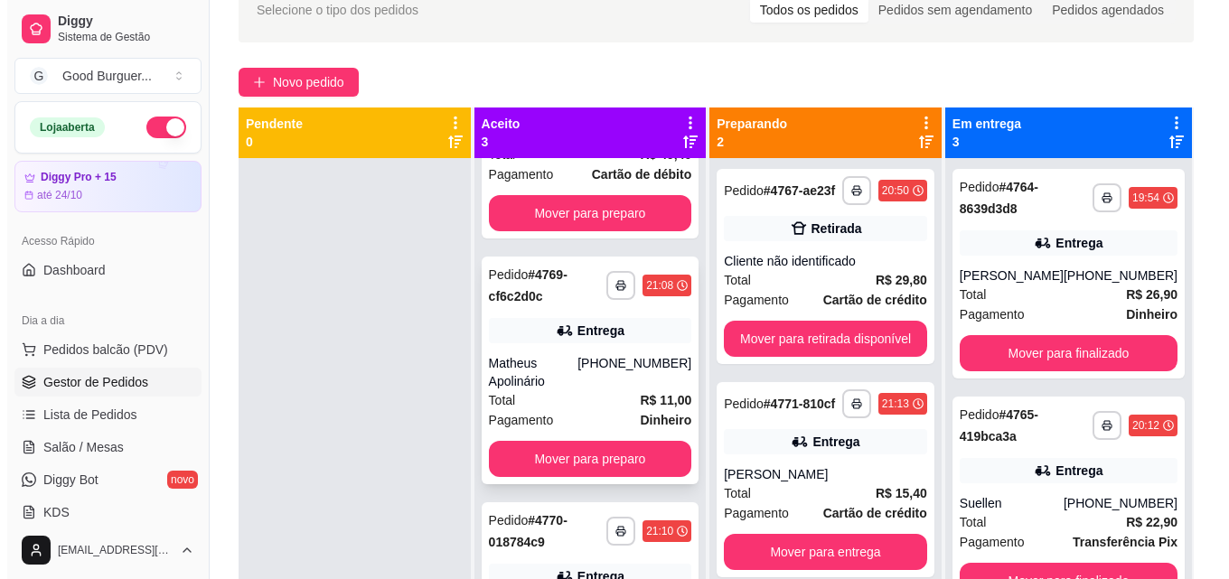
scroll to position [0, 0]
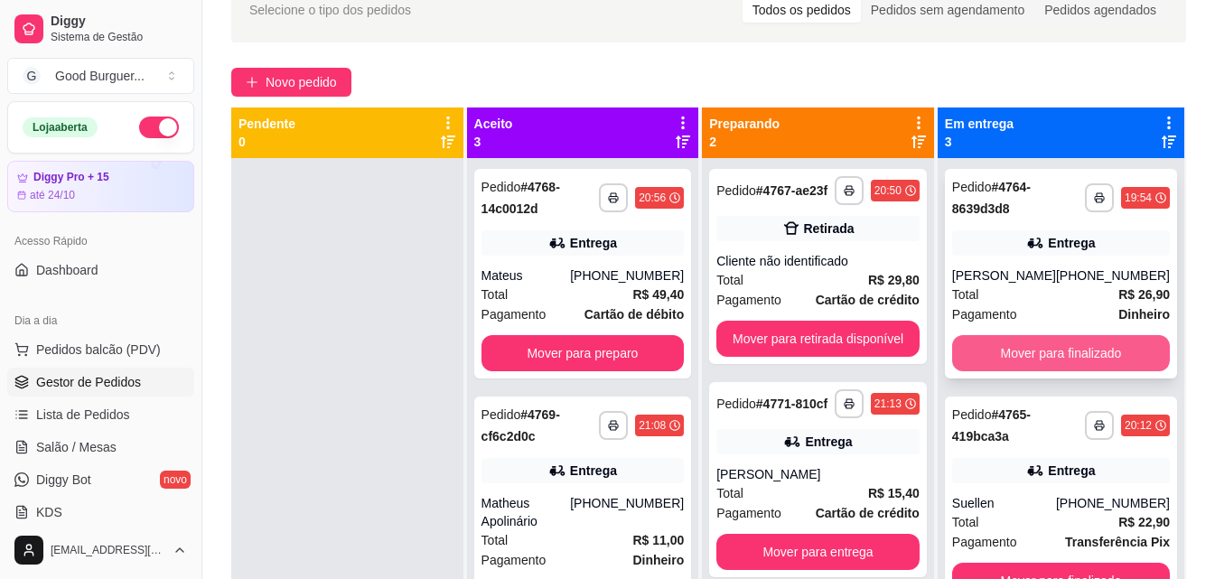
click at [1032, 371] on button "Mover para finalizado" at bounding box center [1061, 353] width 218 height 36
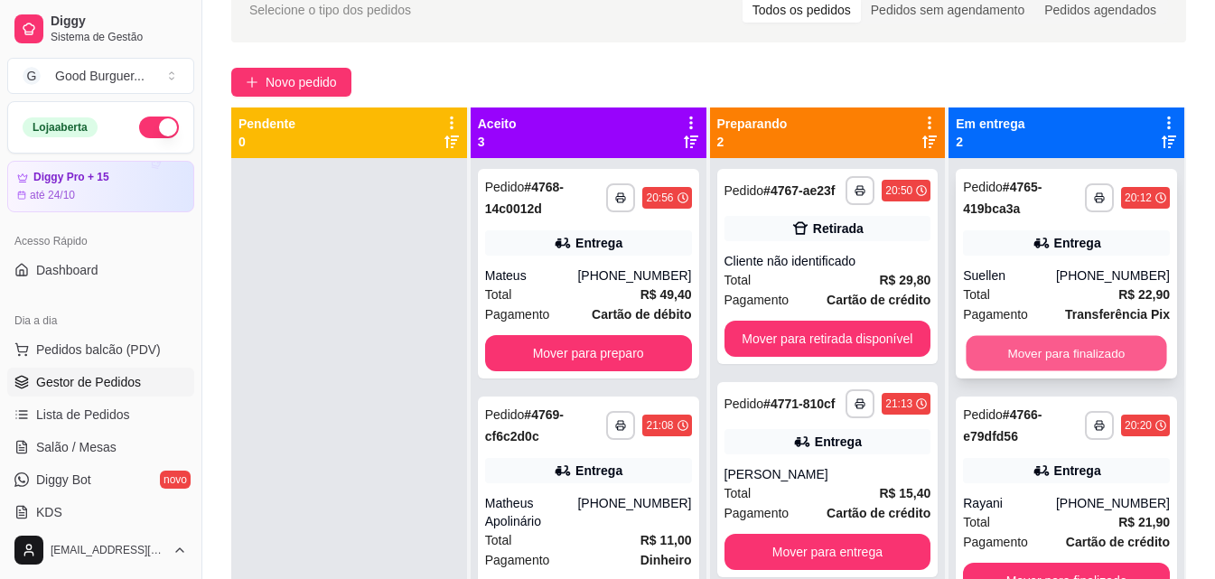
click at [1048, 357] on button "Mover para finalizado" at bounding box center [1067, 353] width 201 height 35
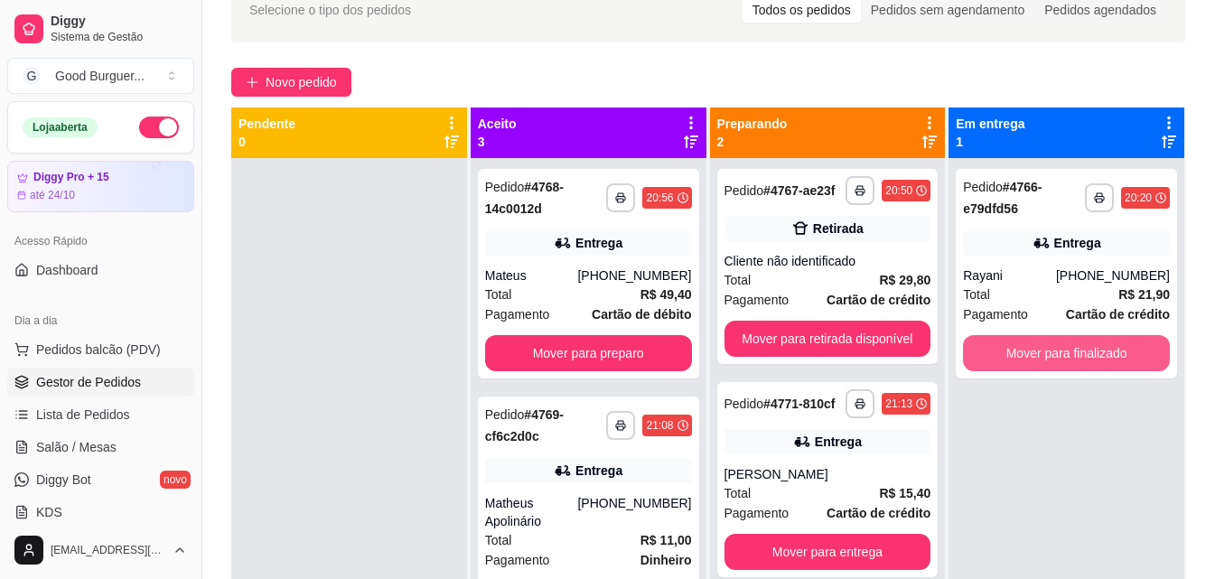
click at [1058, 359] on button "Mover para finalizado" at bounding box center [1066, 353] width 207 height 36
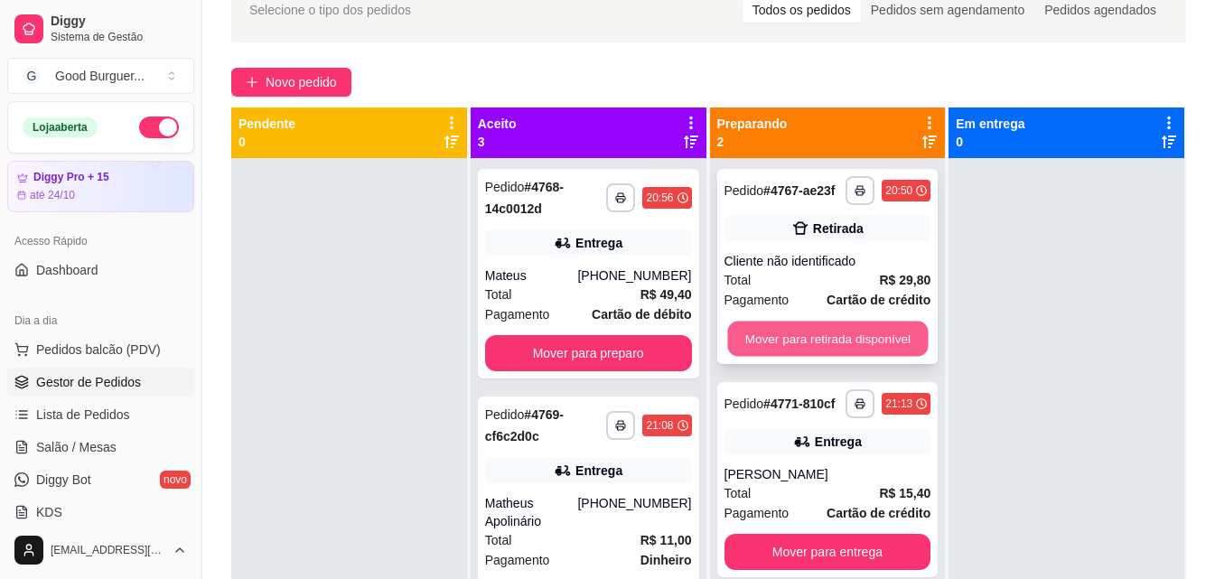
click at [862, 341] on button "Mover para retirada disponível" at bounding box center [827, 339] width 201 height 35
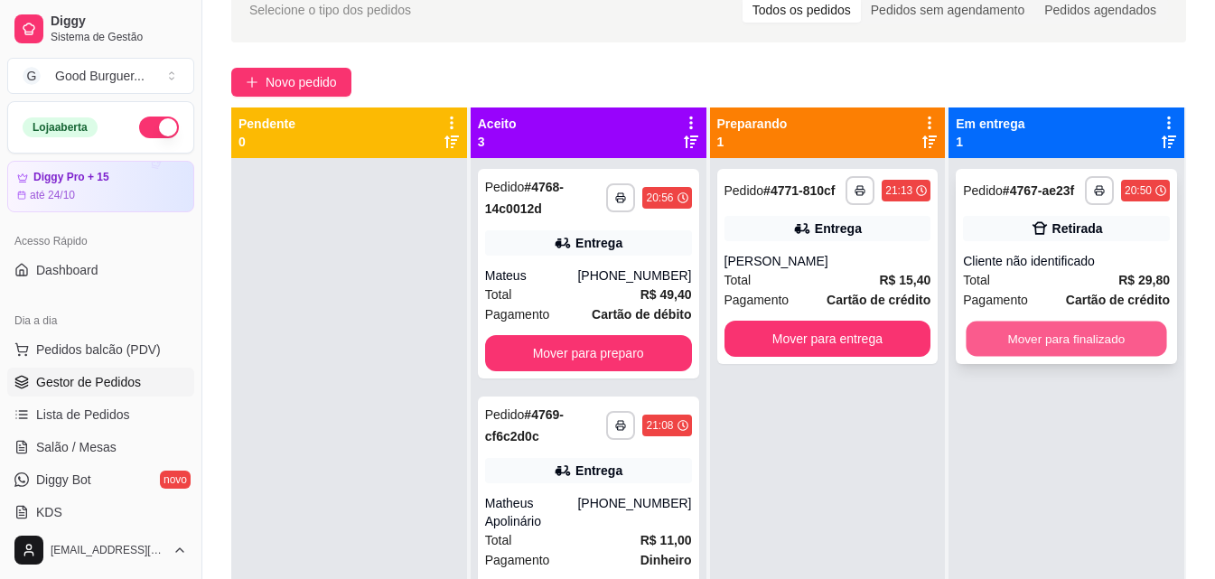
click at [1058, 339] on button "Mover para finalizado" at bounding box center [1067, 339] width 201 height 35
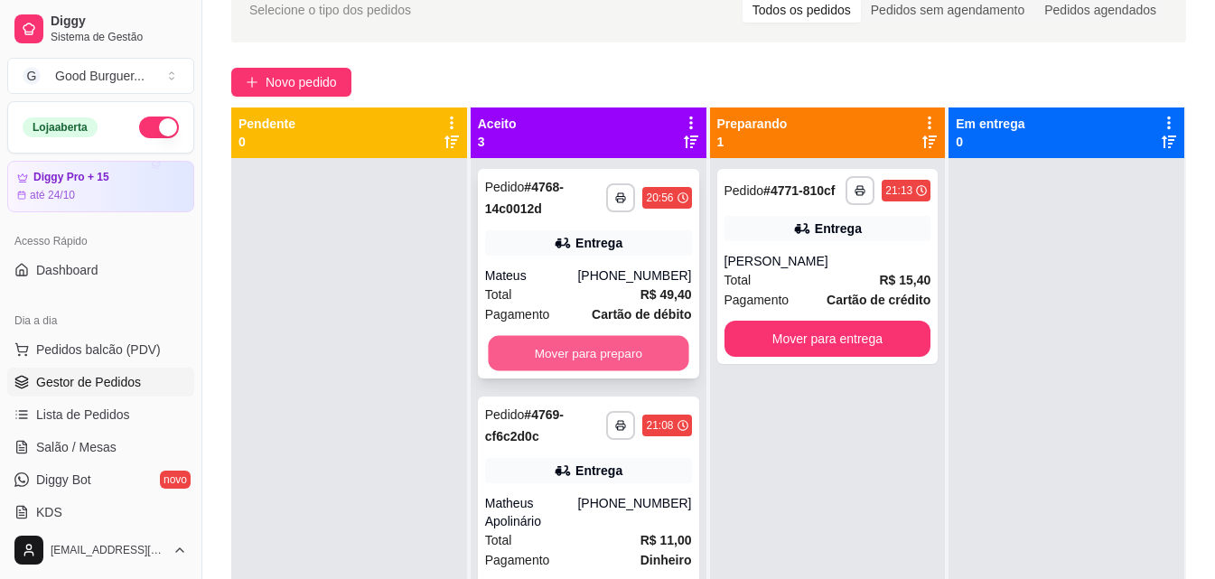
click at [600, 344] on button "Mover para preparo" at bounding box center [588, 353] width 201 height 35
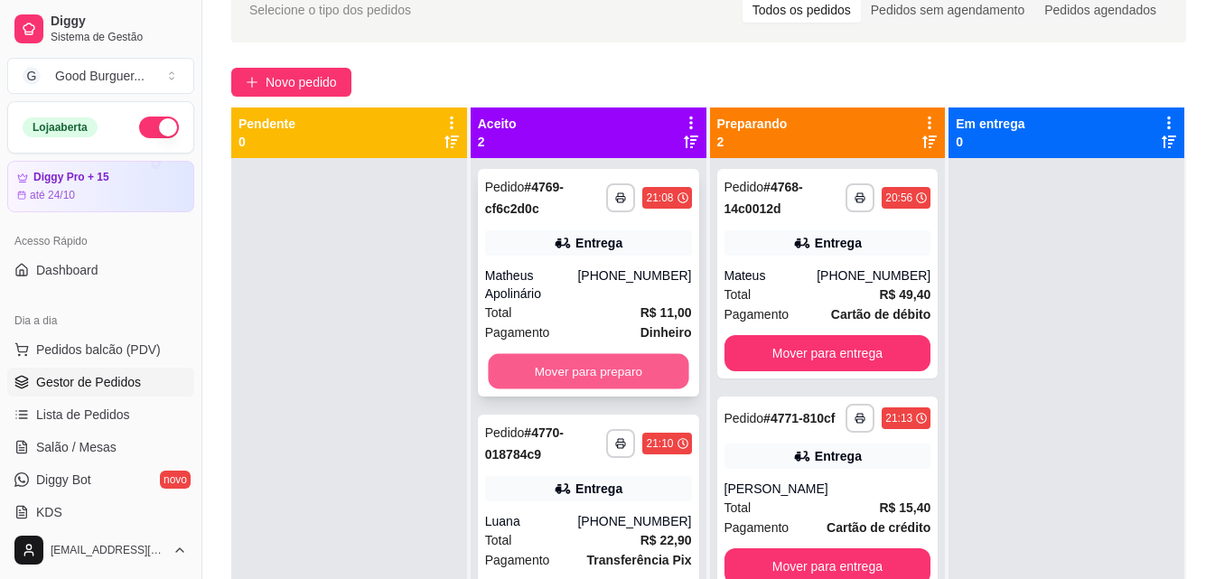
click at [601, 354] on button "Mover para preparo" at bounding box center [588, 371] width 201 height 35
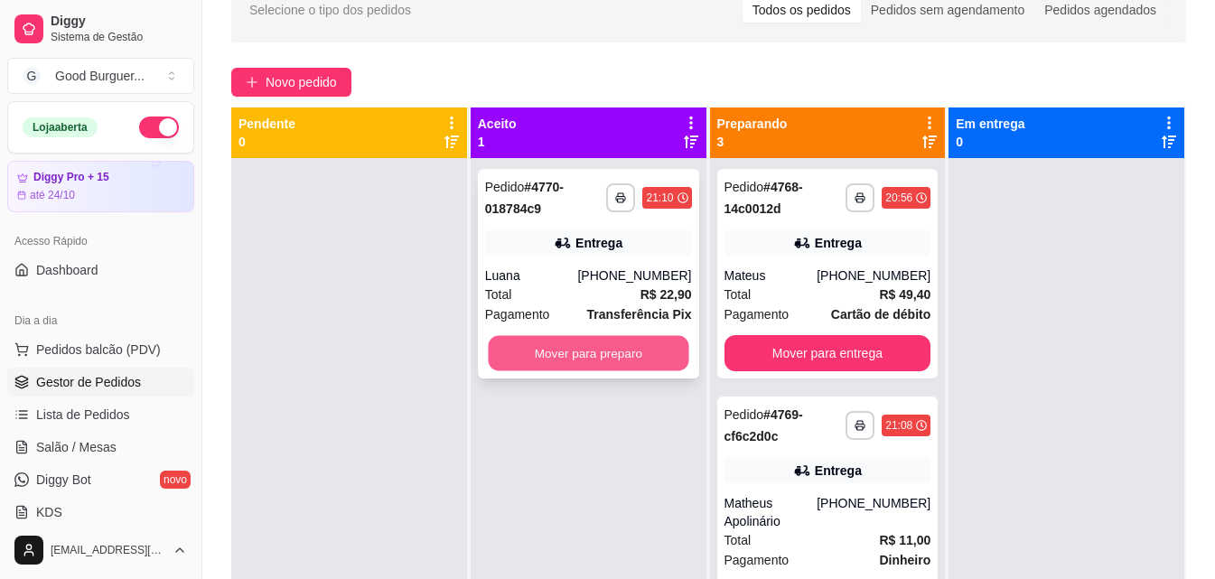
click at [605, 350] on button "Mover para preparo" at bounding box center [588, 353] width 201 height 35
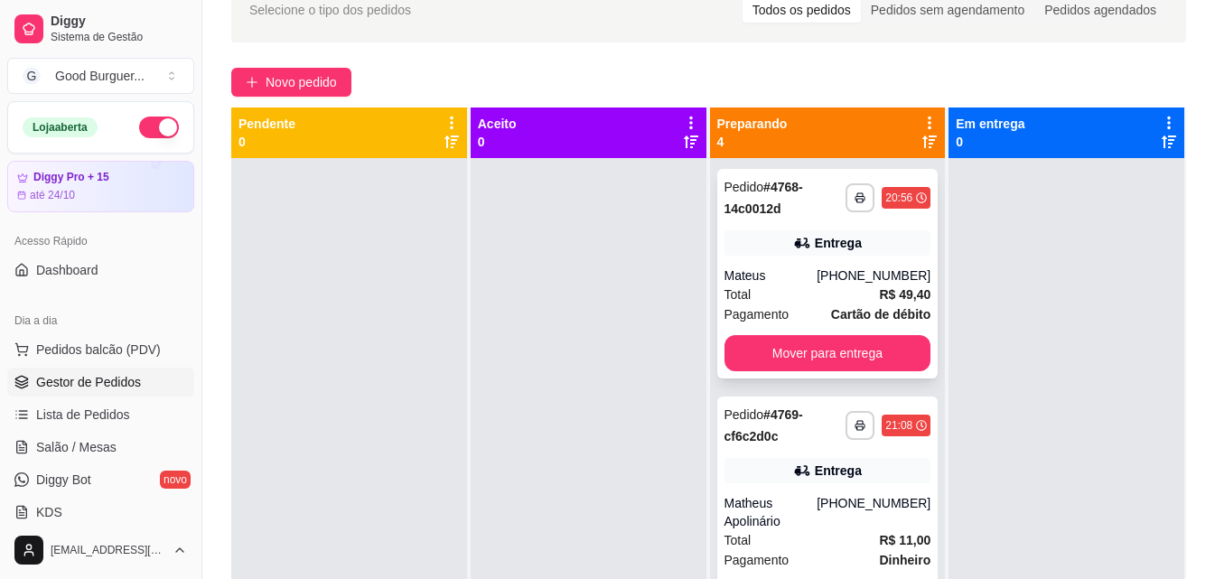
click at [785, 307] on div "Pagamento Cartão de débito" at bounding box center [828, 314] width 207 height 20
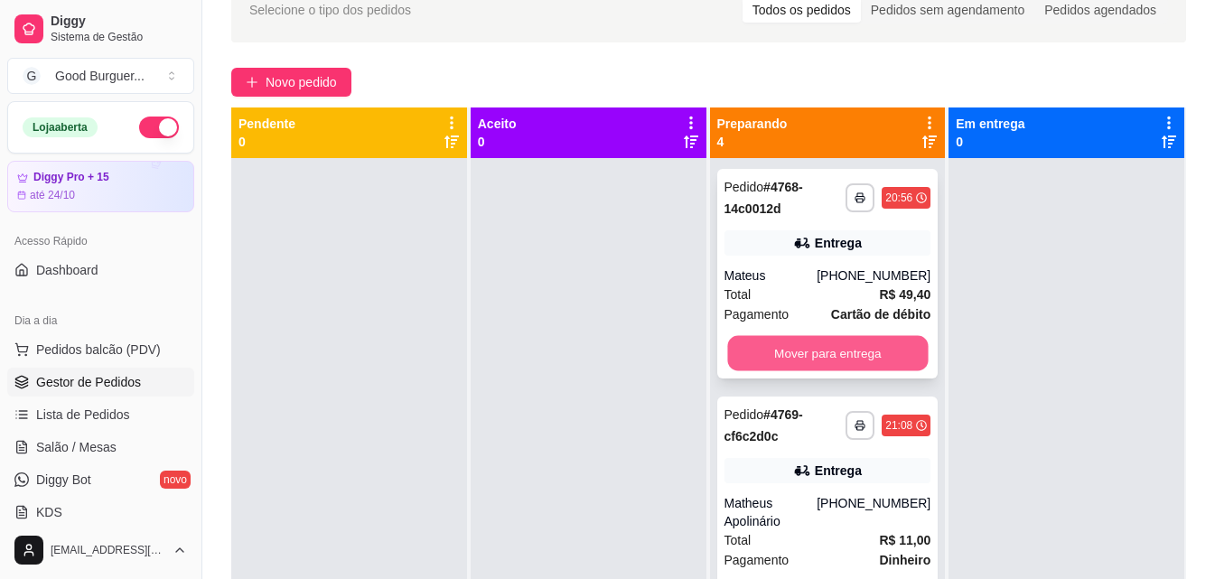
click at [810, 357] on button "Mover para entrega" at bounding box center [827, 353] width 201 height 35
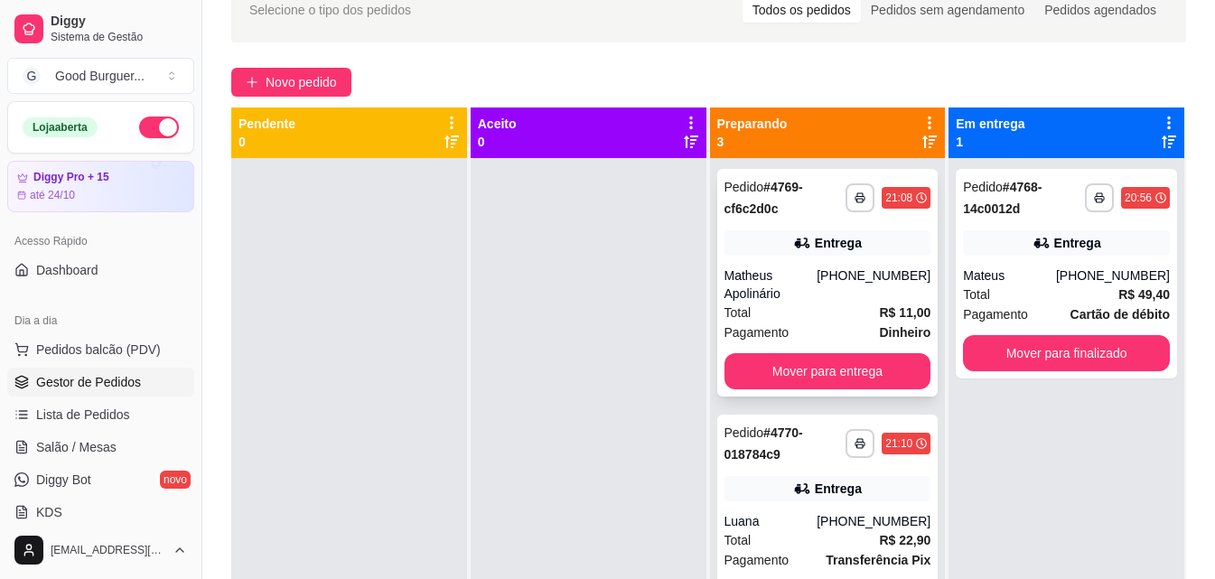
click at [805, 311] on div "Total R$ 11,00" at bounding box center [828, 313] width 207 height 20
click at [819, 367] on button "Mover para entrega" at bounding box center [828, 371] width 207 height 36
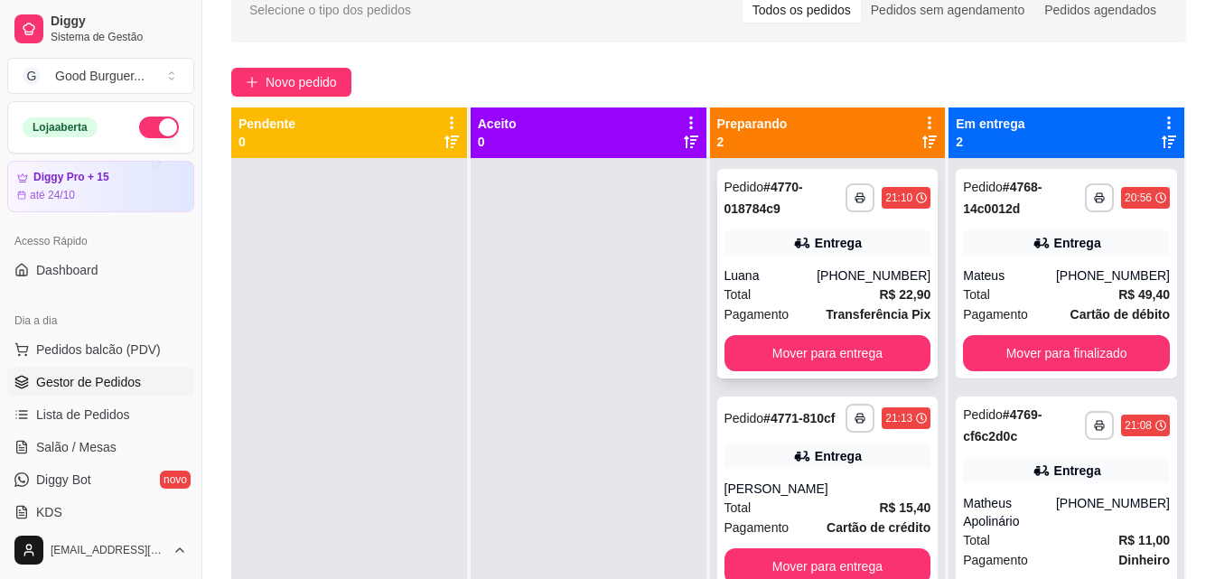
click at [790, 281] on div "Luana" at bounding box center [771, 275] width 93 height 18
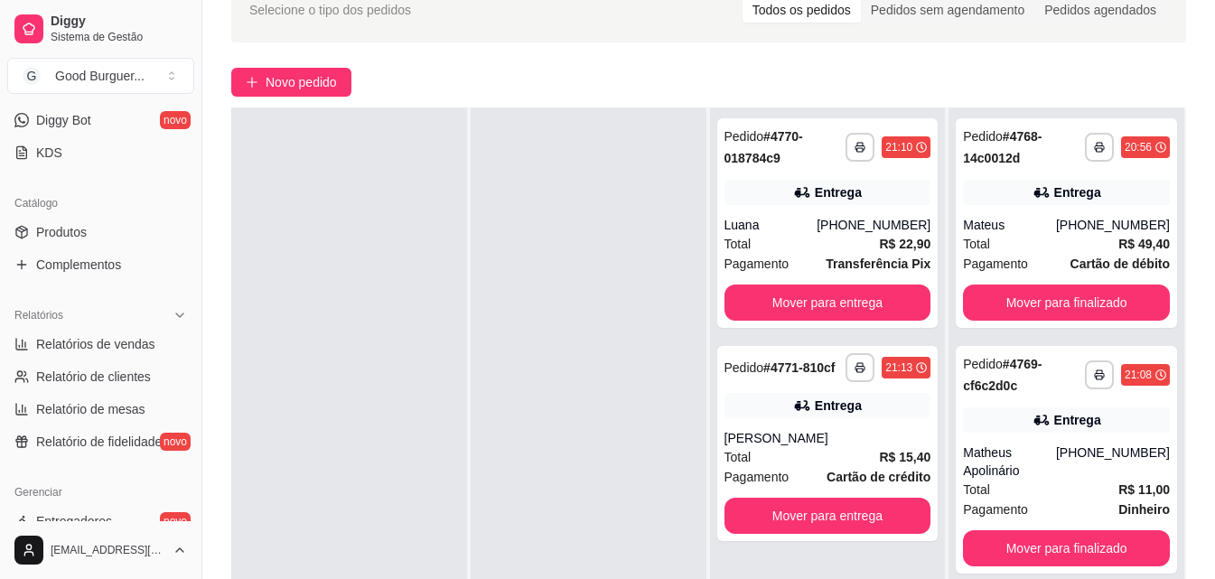
scroll to position [361, 0]
click at [107, 341] on span "Relatórios de vendas" at bounding box center [95, 342] width 119 height 18
select select "ALL"
select select "0"
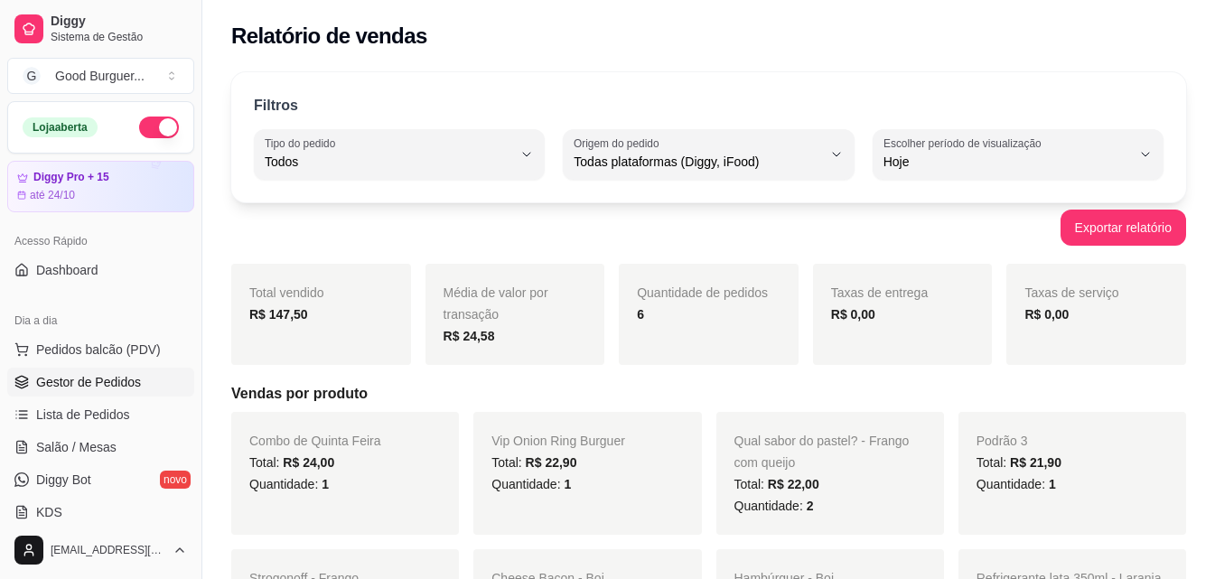
click at [108, 379] on span "Gestor de Pedidos" at bounding box center [88, 382] width 105 height 18
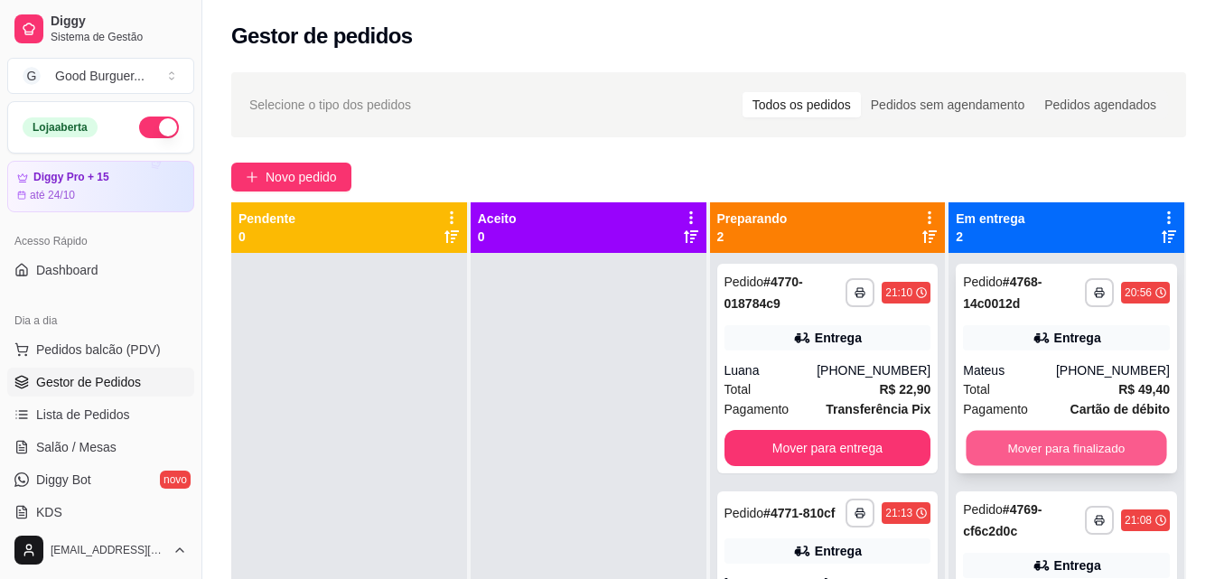
click at [1042, 446] on button "Mover para finalizado" at bounding box center [1067, 448] width 201 height 35
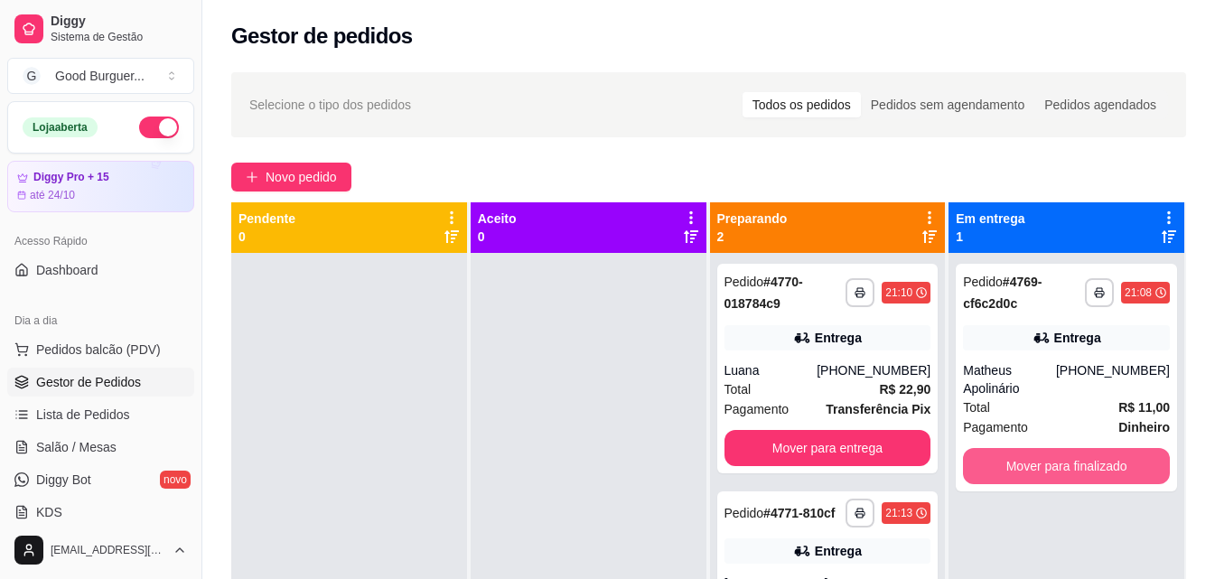
click at [1042, 448] on button "Mover para finalizado" at bounding box center [1066, 466] width 207 height 36
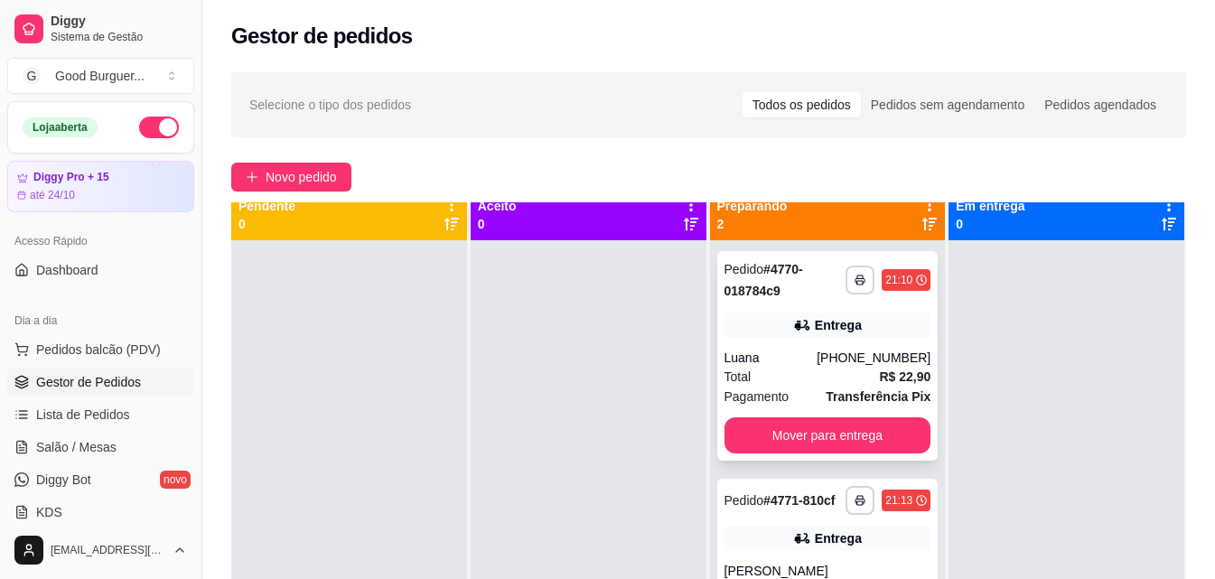
scroll to position [51, 0]
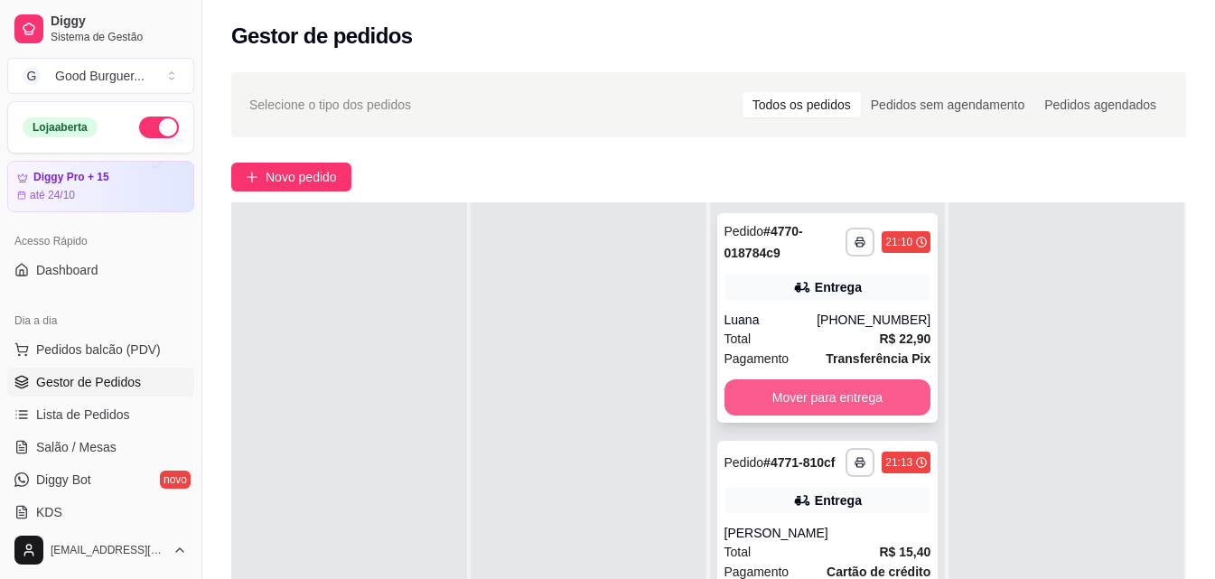
click at [818, 393] on button "Mover para entrega" at bounding box center [828, 397] width 207 height 36
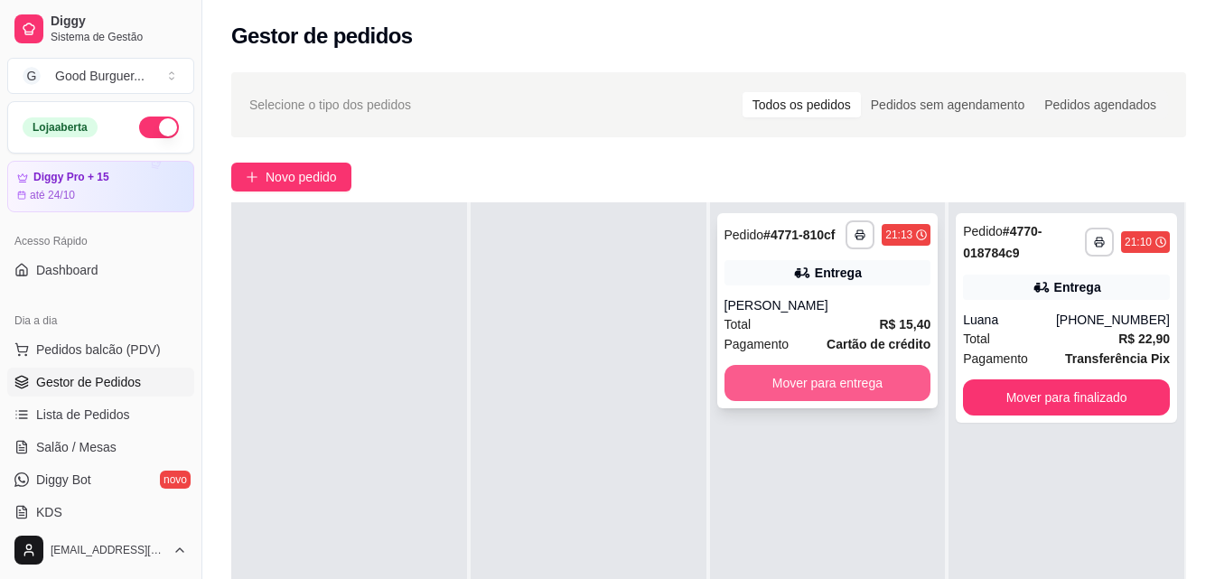
click at [818, 388] on button "Mover para entrega" at bounding box center [828, 383] width 207 height 36
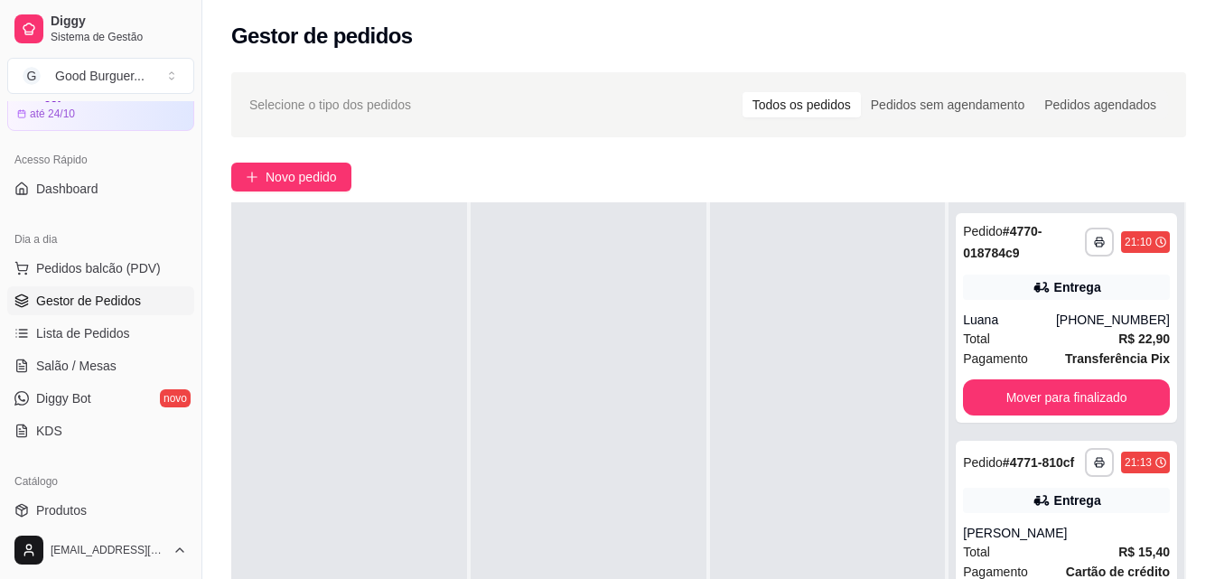
scroll to position [0, 0]
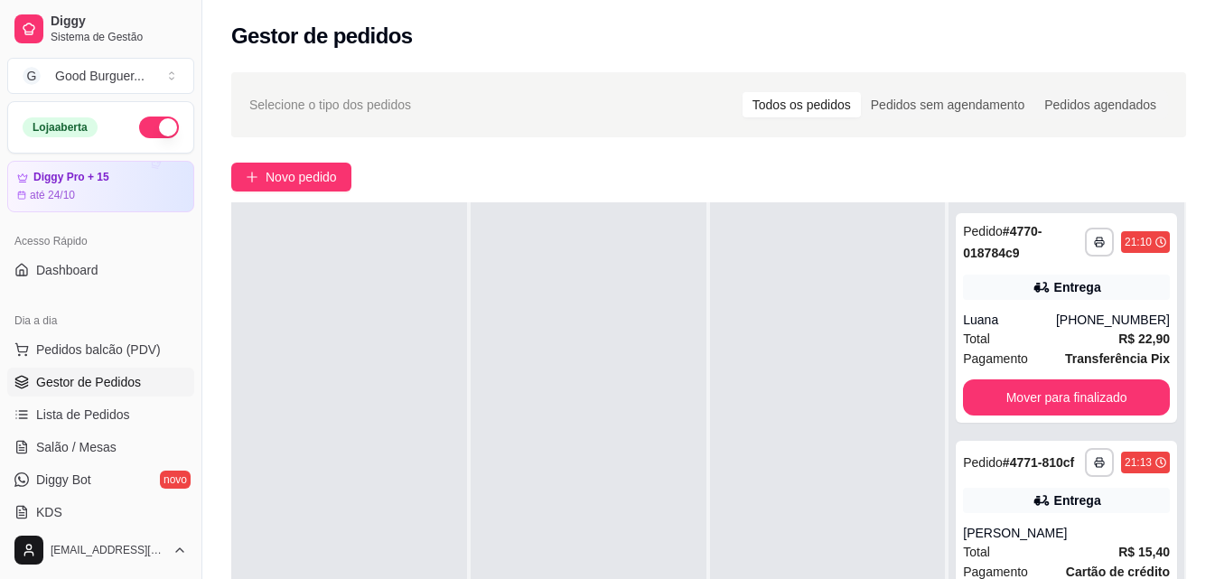
click at [695, 330] on div at bounding box center [589, 491] width 236 height 579
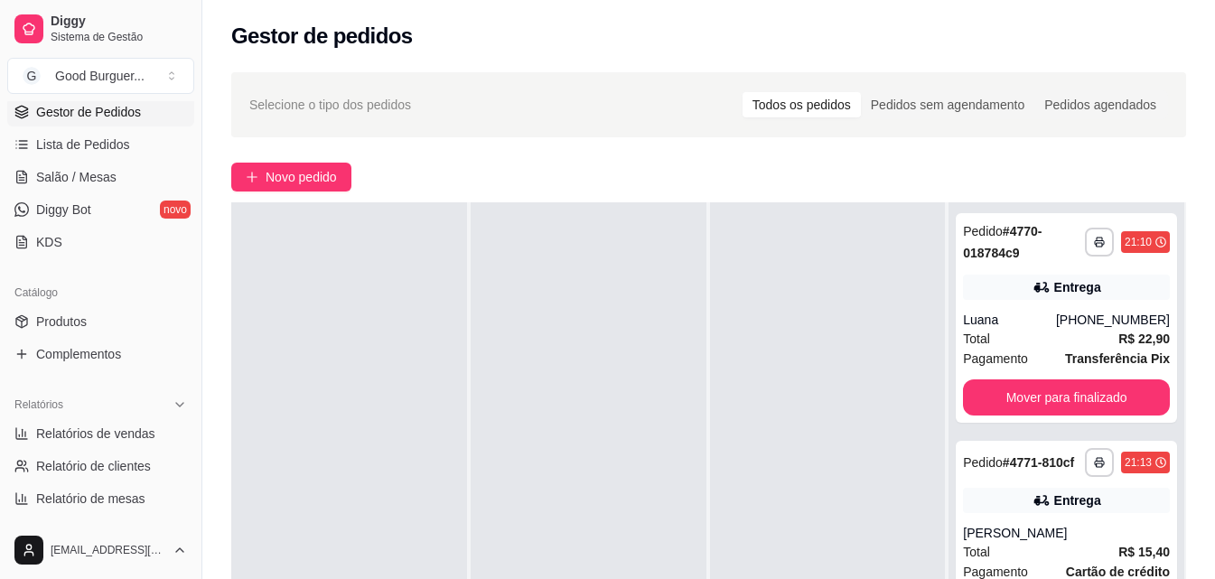
scroll to position [271, 0]
click at [109, 429] on span "Relatórios de vendas" at bounding box center [95, 433] width 119 height 18
select select "ALL"
select select "0"
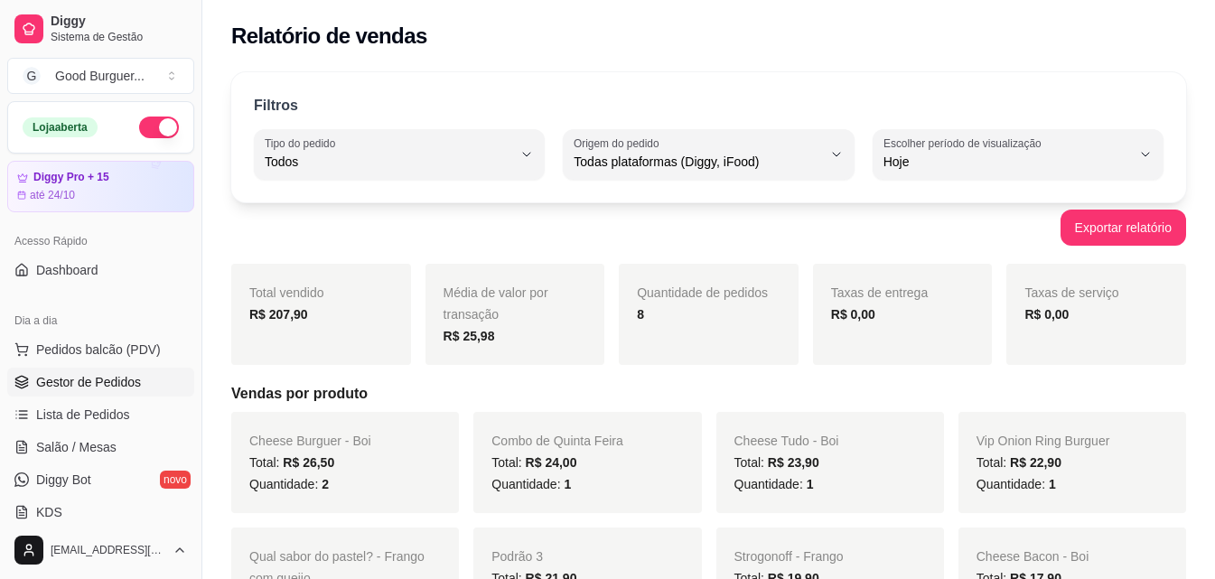
click at [114, 387] on span "Gestor de Pedidos" at bounding box center [88, 382] width 105 height 18
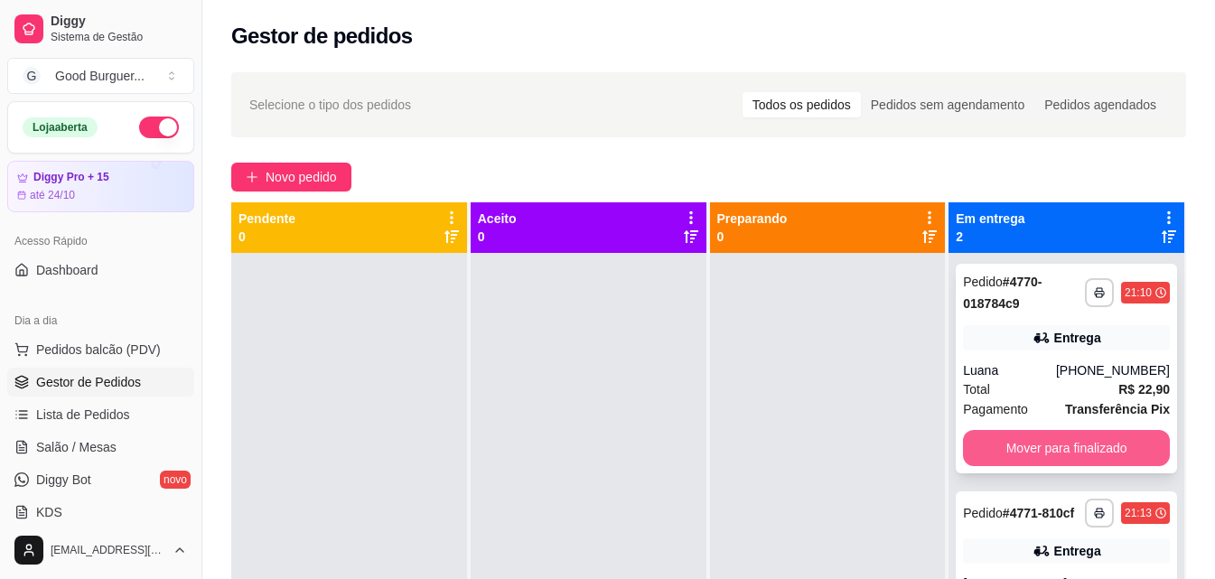
click at [1084, 439] on button "Mover para finalizado" at bounding box center [1066, 448] width 207 height 36
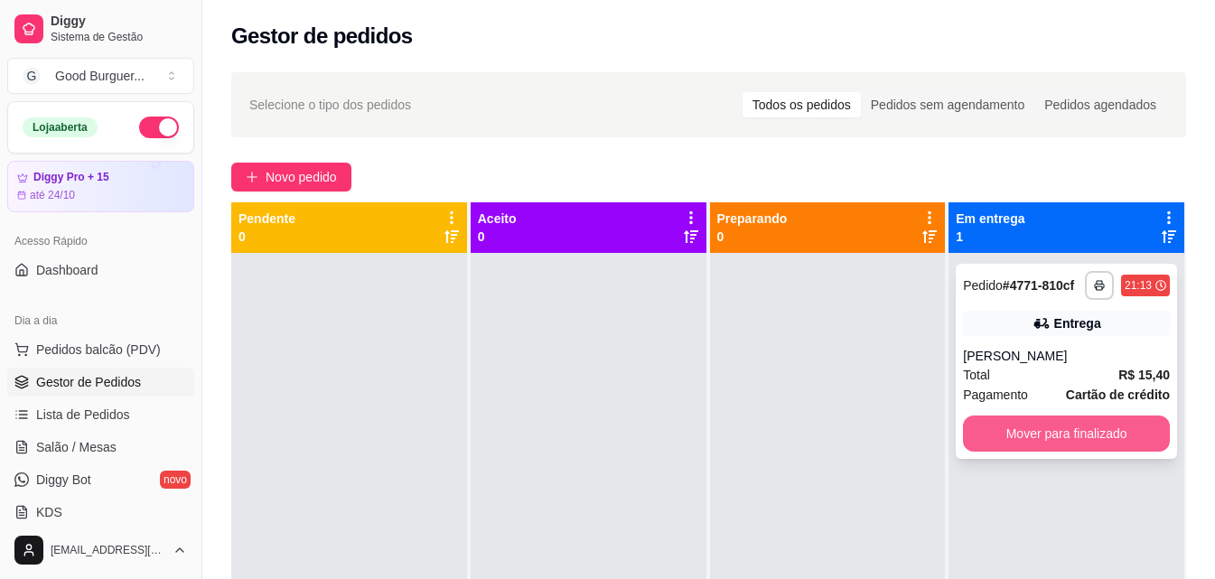
click at [1084, 435] on button "Mover para finalizado" at bounding box center [1066, 434] width 207 height 36
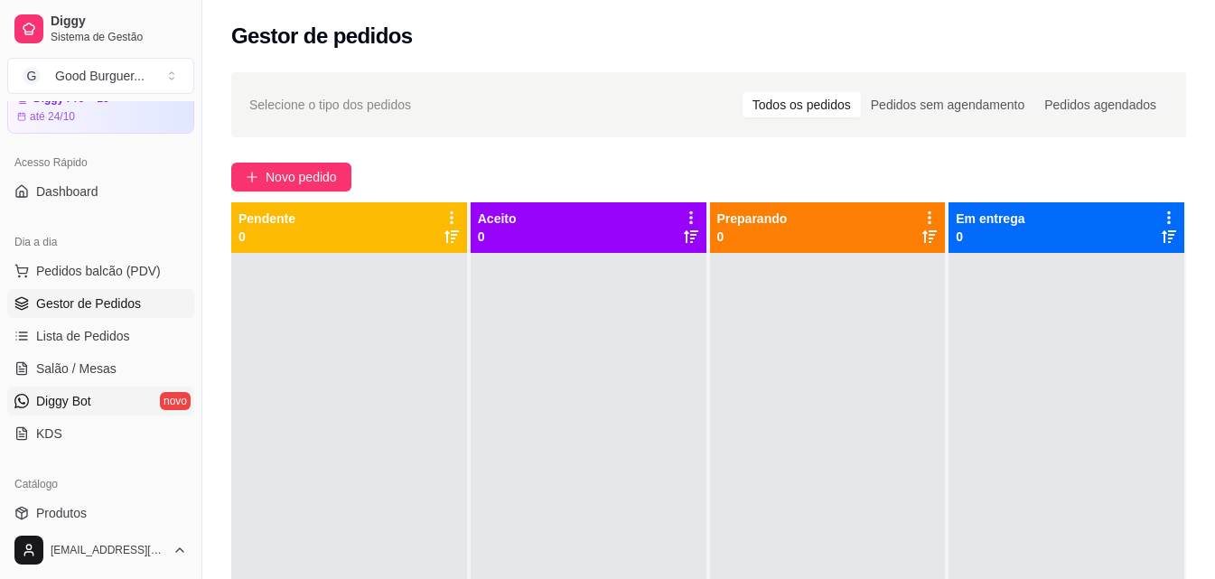
scroll to position [271, 0]
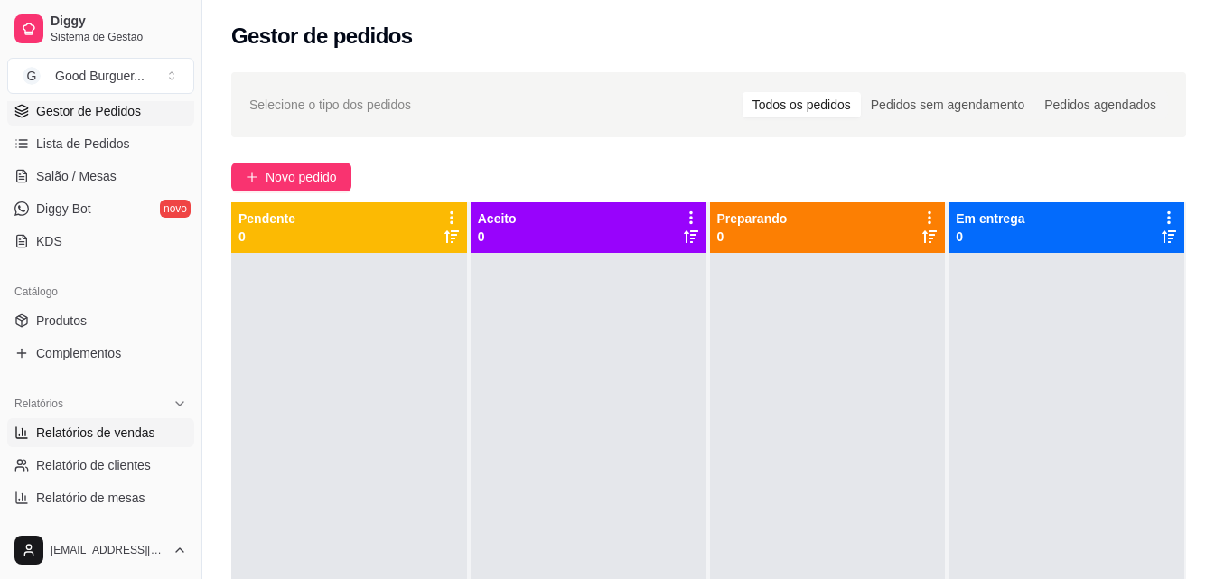
click at [98, 427] on span "Relatórios de vendas" at bounding box center [95, 433] width 119 height 18
select select "ALL"
select select "0"
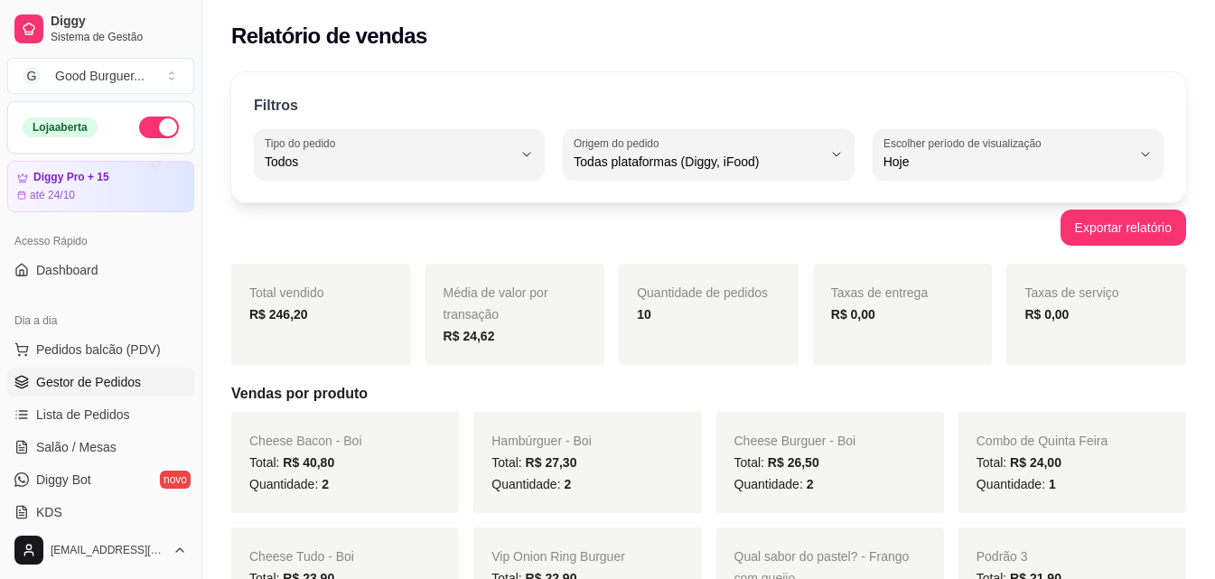
click at [115, 383] on span "Gestor de Pedidos" at bounding box center [88, 382] width 105 height 18
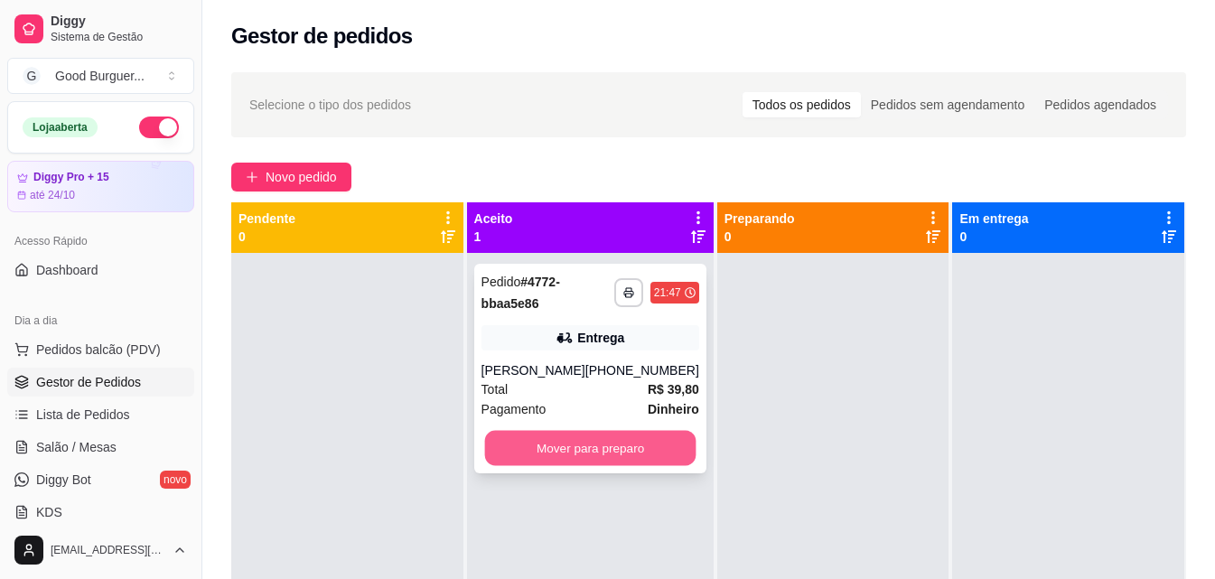
click at [582, 438] on button "Mover para preparo" at bounding box center [589, 448] width 211 height 35
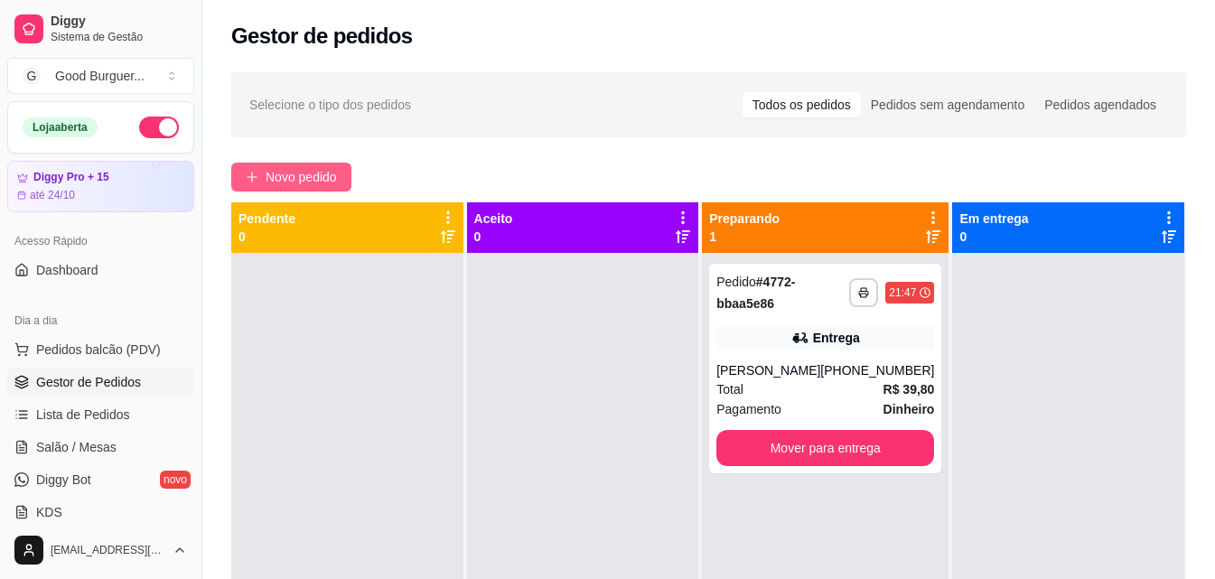
click at [273, 173] on span "Novo pedido" at bounding box center [301, 177] width 71 height 20
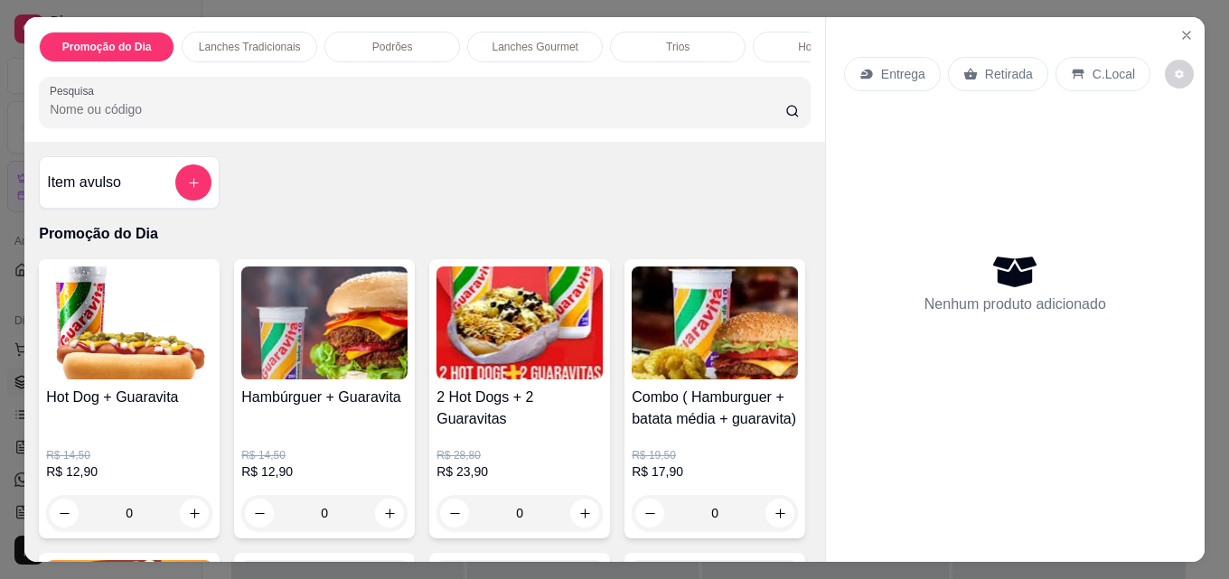
click at [881, 79] on div "Entrega" at bounding box center [892, 74] width 97 height 34
click at [883, 71] on p "Entrega" at bounding box center [903, 74] width 44 height 18
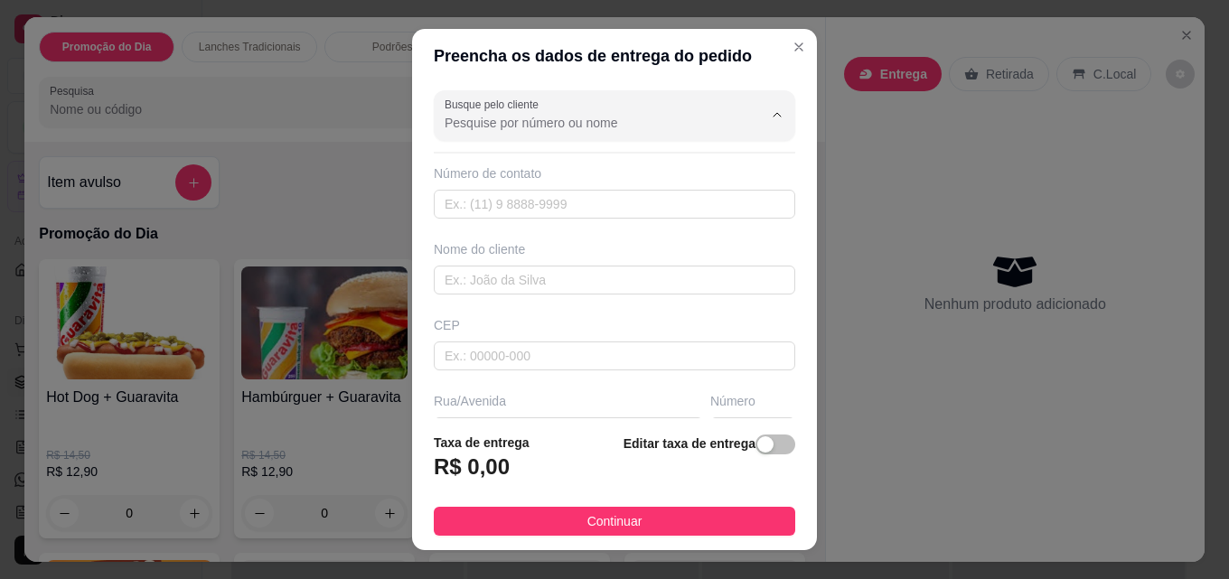
click at [554, 127] on input "Busque pelo cliente" at bounding box center [588, 123] width 289 height 18
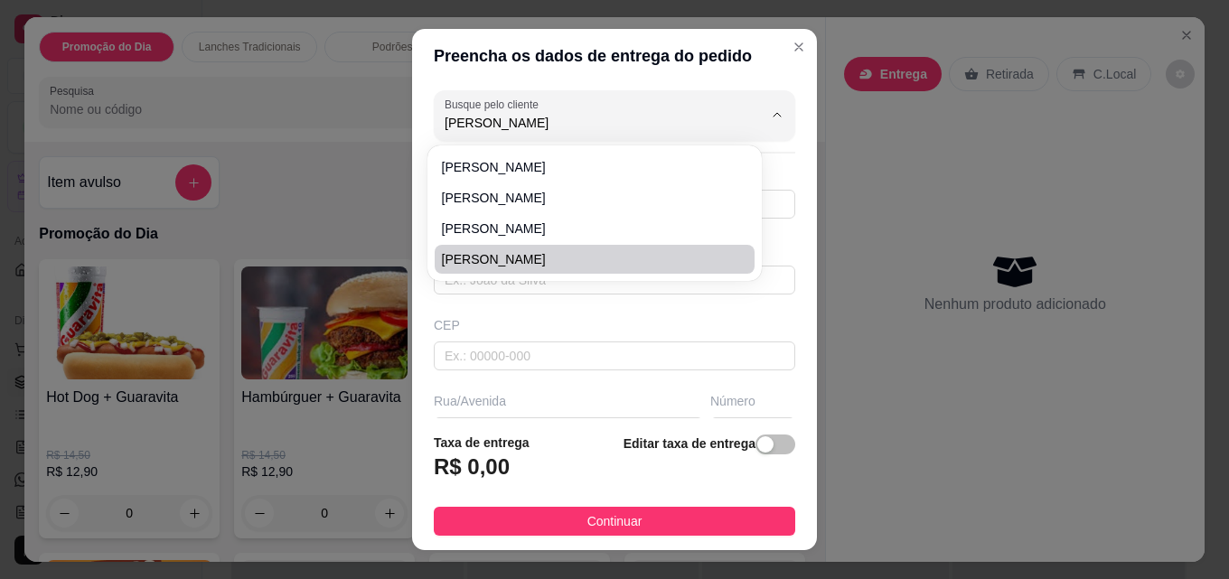
click at [490, 260] on span "[PERSON_NAME]" at bounding box center [585, 259] width 287 height 18
type input "[PERSON_NAME]"
type input "22992552260"
type input "[PERSON_NAME]"
type input "28390-000"
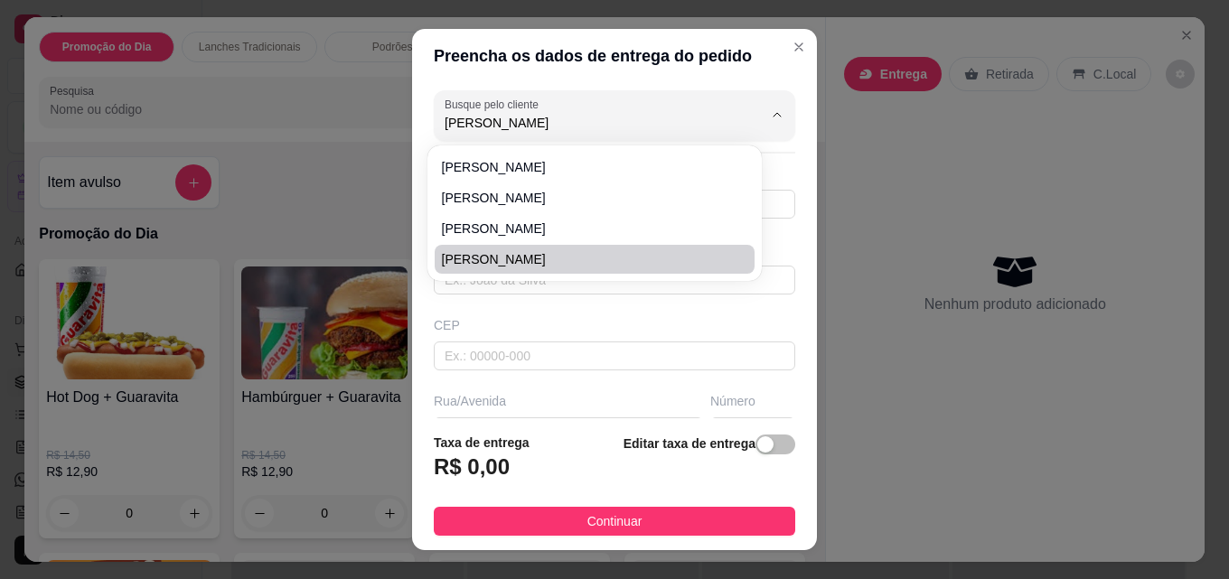
type input "Vale verde"
type input "706"
type input "Porciúncula"
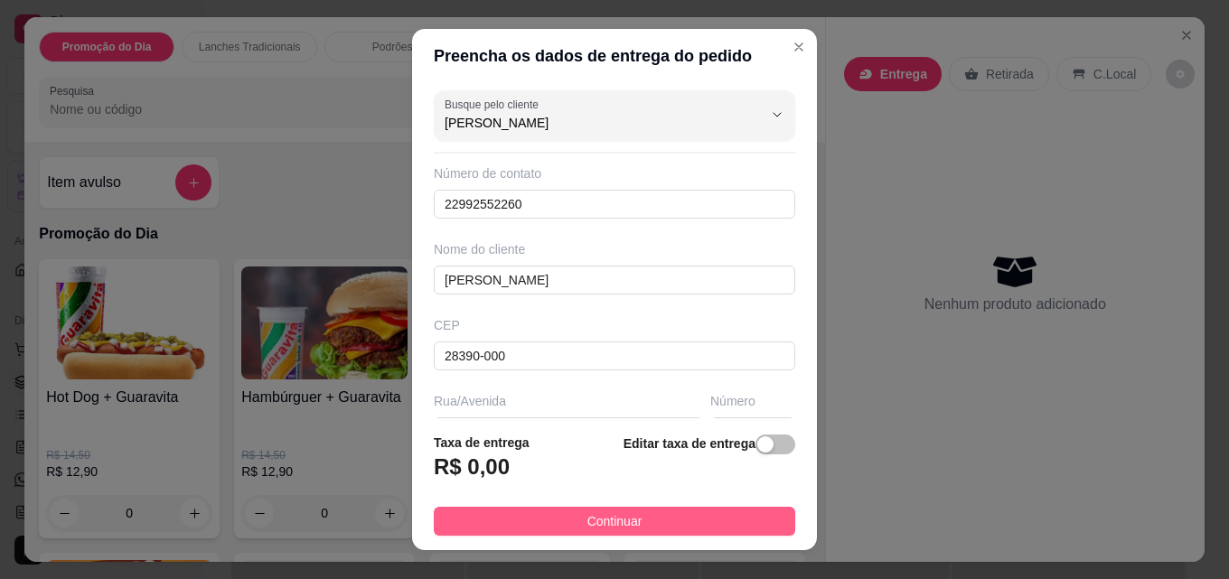
type input "[PERSON_NAME]"
click at [641, 520] on button "Continuar" at bounding box center [614, 521] width 361 height 29
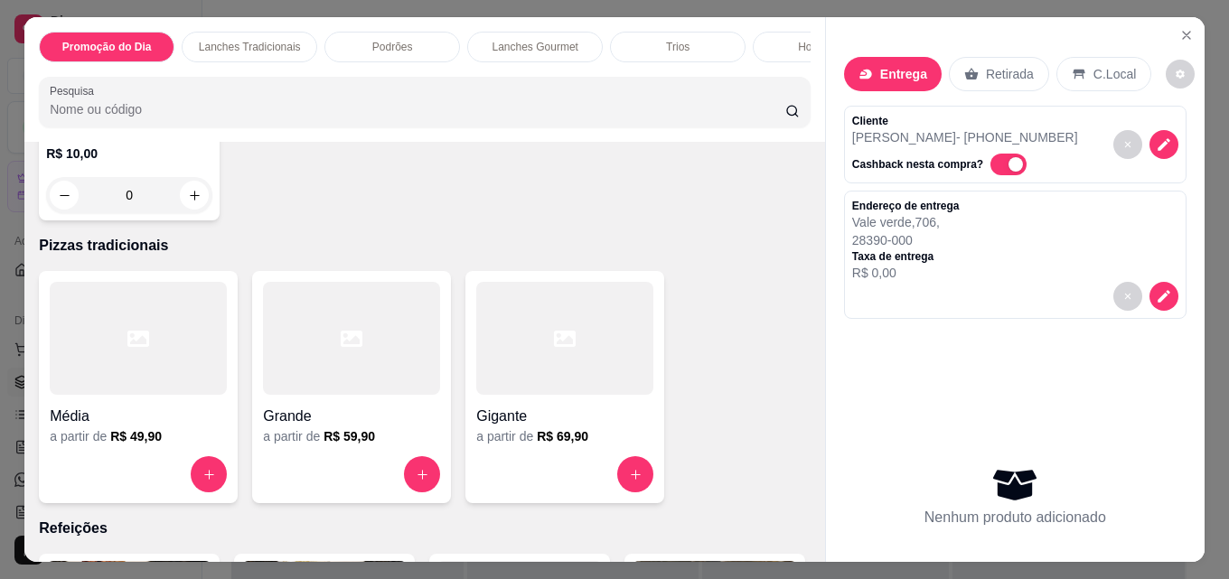
scroll to position [3704, 0]
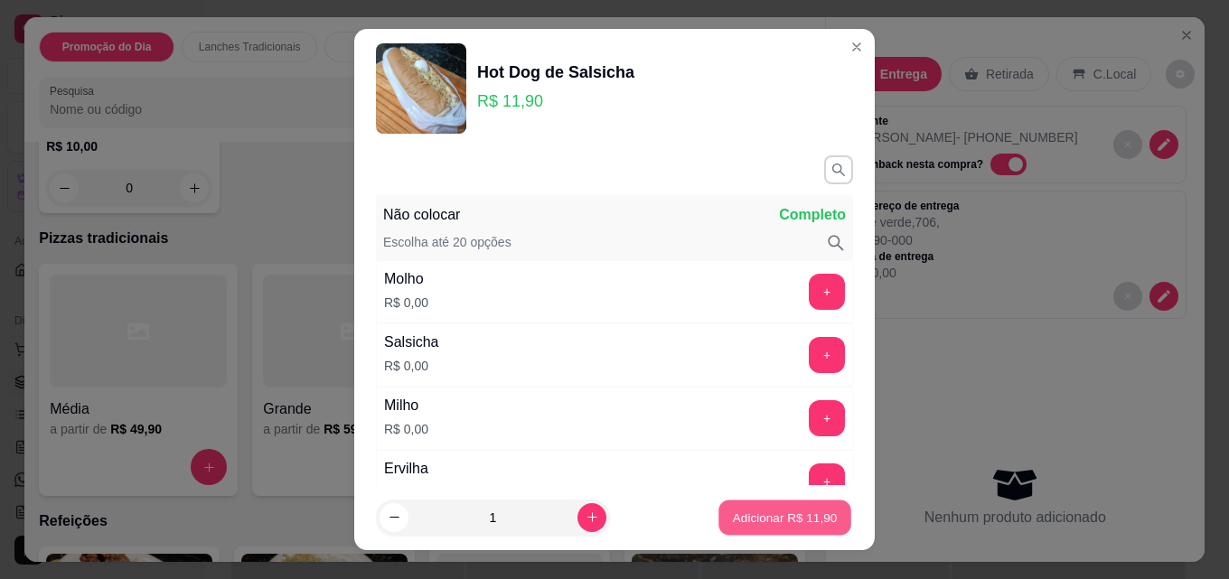
click at [738, 528] on button "Adicionar R$ 11,90" at bounding box center [784, 517] width 133 height 35
type input "1"
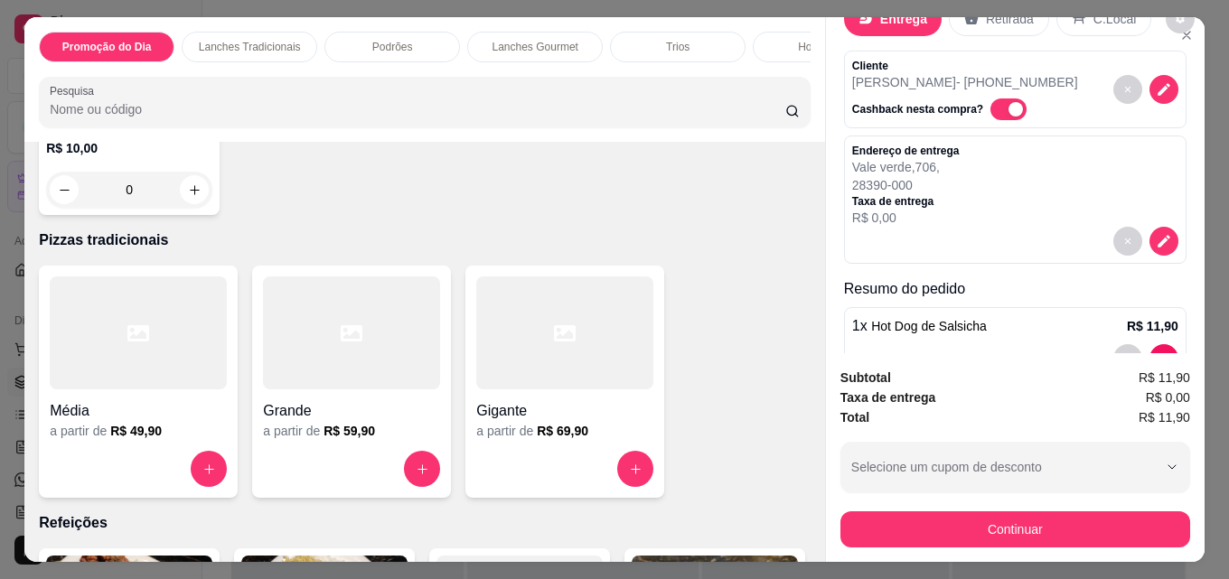
scroll to position [108, 0]
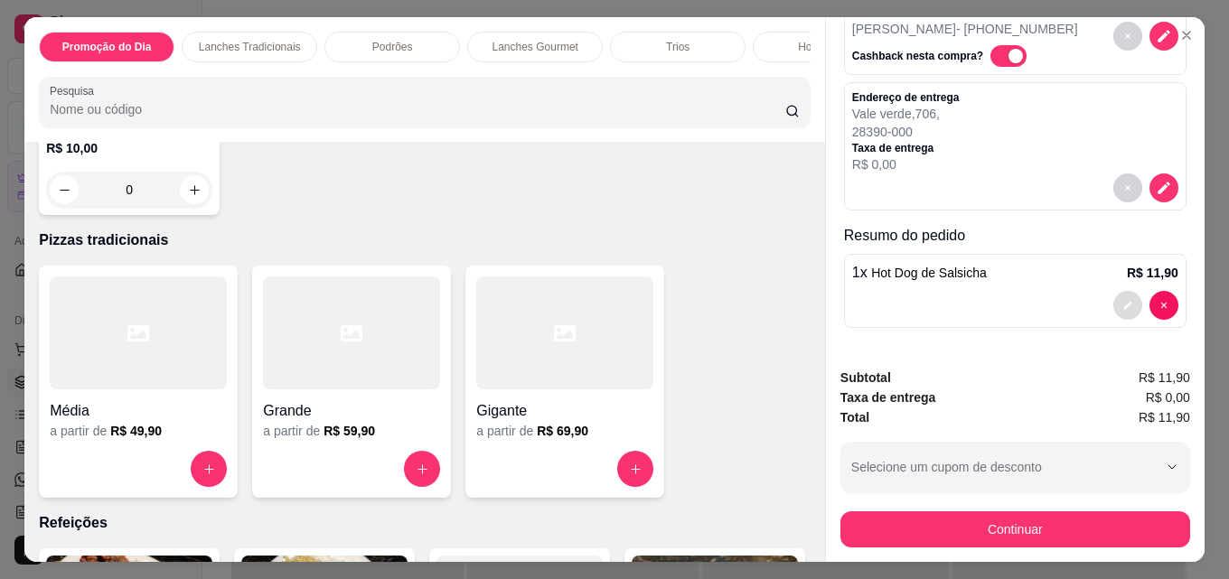
click at [1122, 300] on icon "decrease-product-quantity" at bounding box center [1127, 305] width 11 height 11
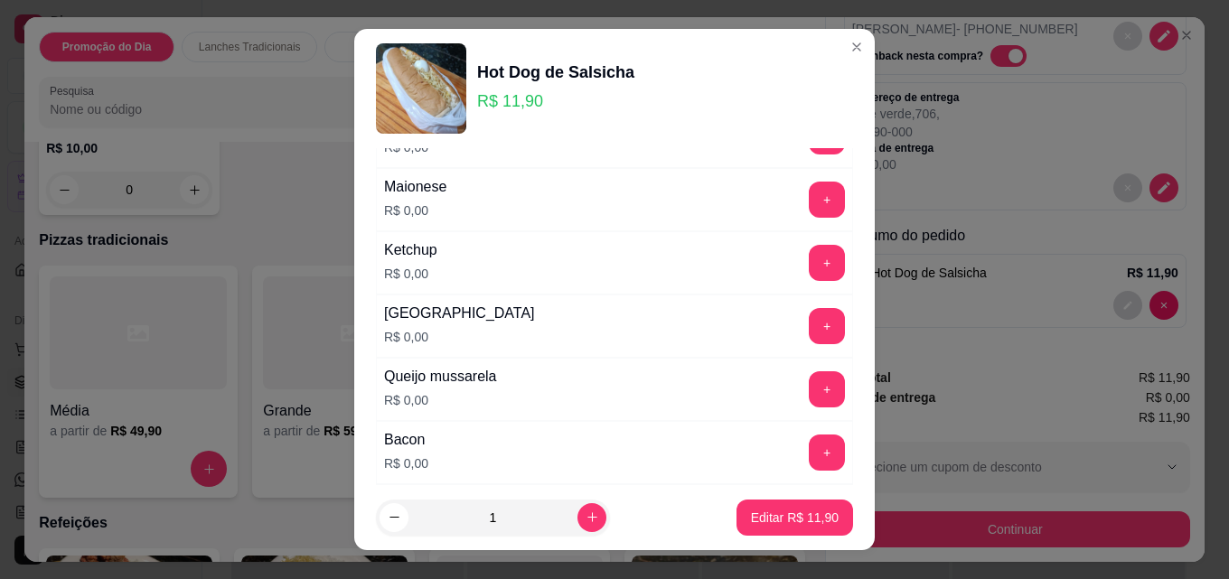
scroll to position [1786, 0]
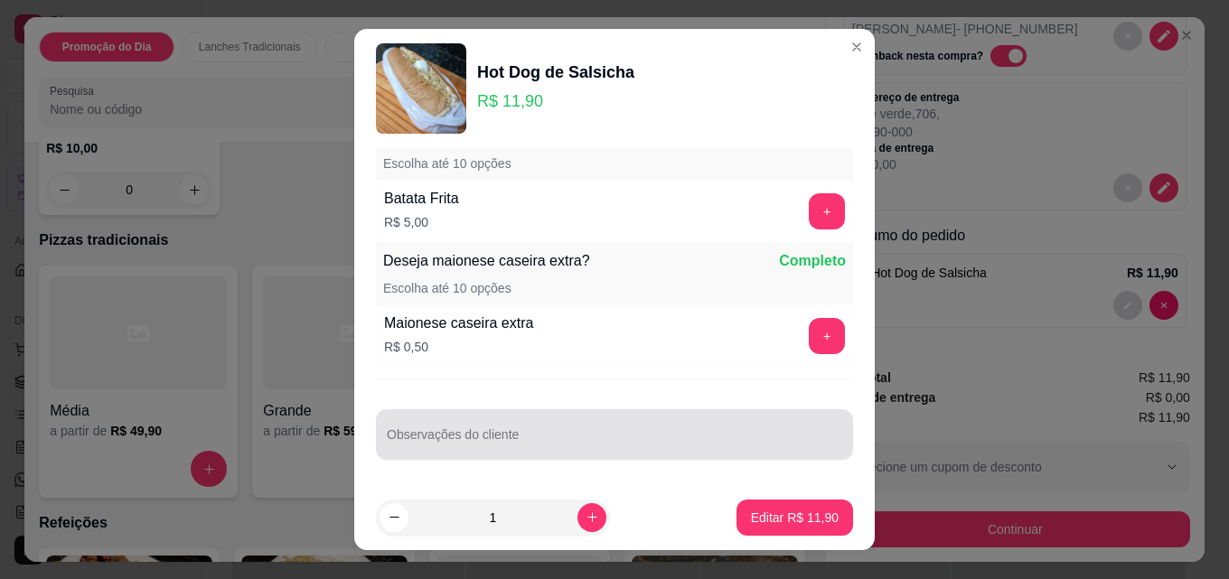
click at [538, 445] on input "Observações do cliente" at bounding box center [614, 442] width 455 height 18
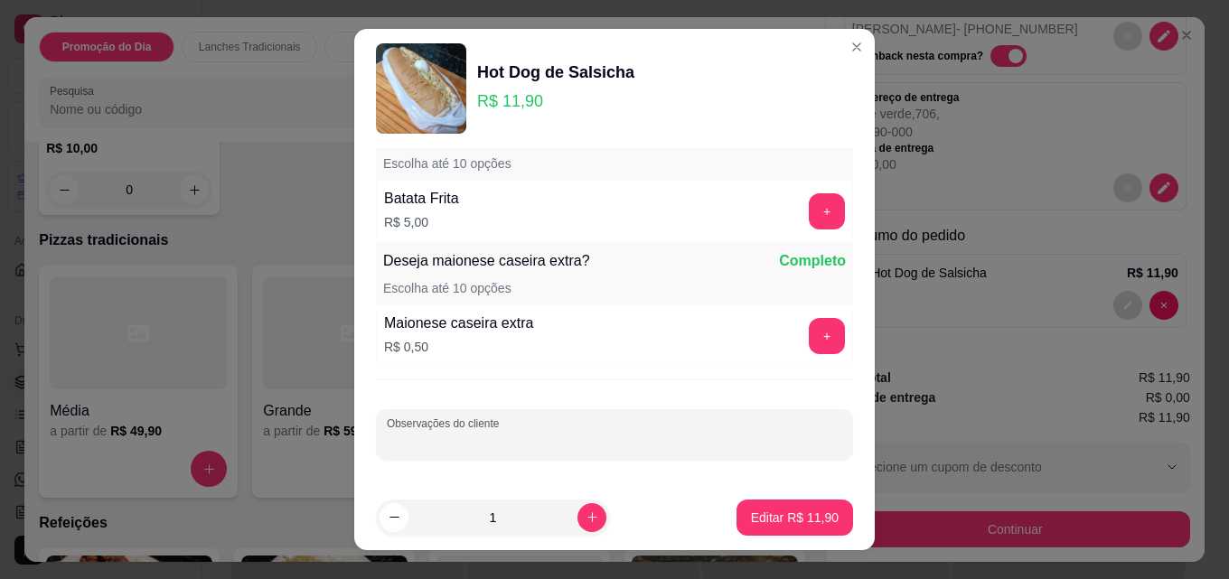
paste input "sem mostarda, milho, ervilha, passas, ovo de codorna e bacon"
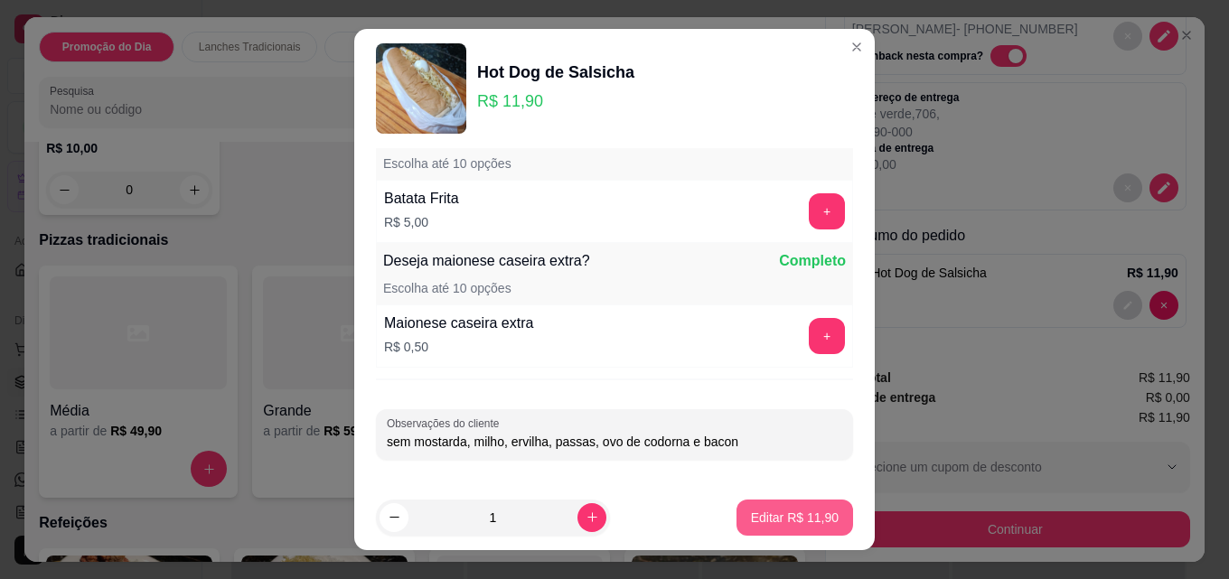
type input "sem mostarda, milho, ervilha, passas, ovo de codorna e bacon"
click at [751, 516] on p "Editar R$ 11,90" at bounding box center [795, 518] width 88 height 18
type input "0"
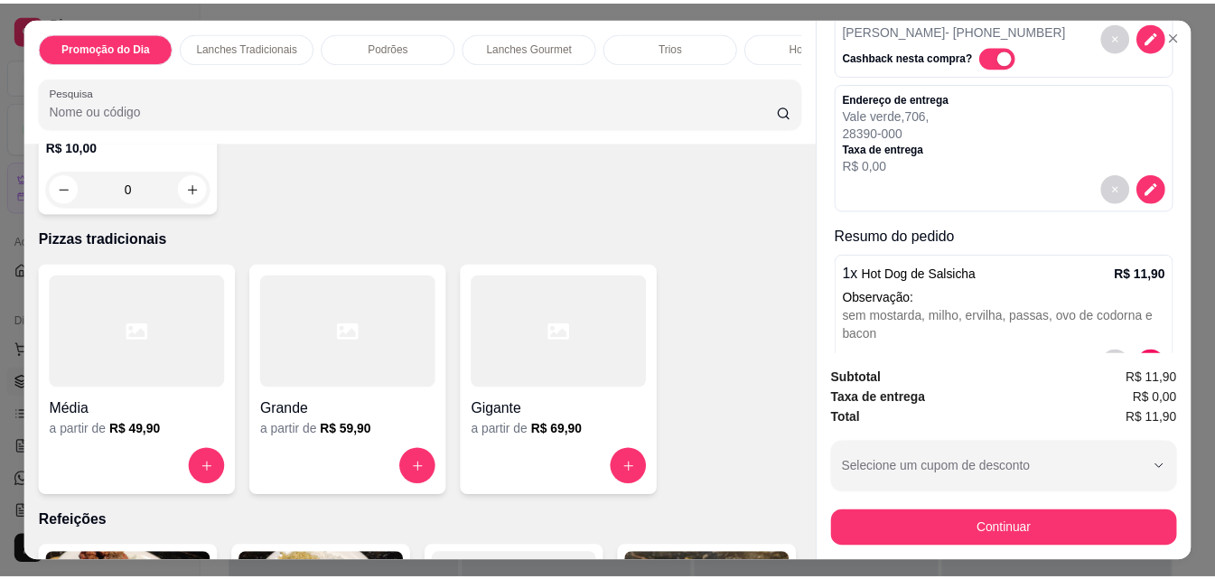
scroll to position [167, 0]
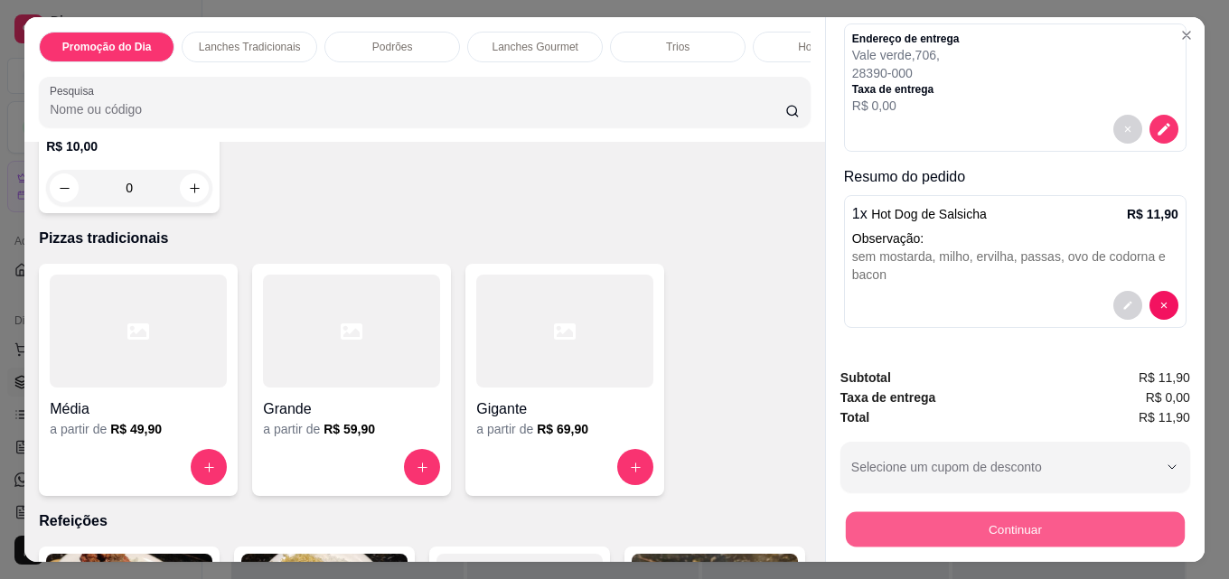
click at [1005, 537] on button "Continuar" at bounding box center [1015, 528] width 339 height 35
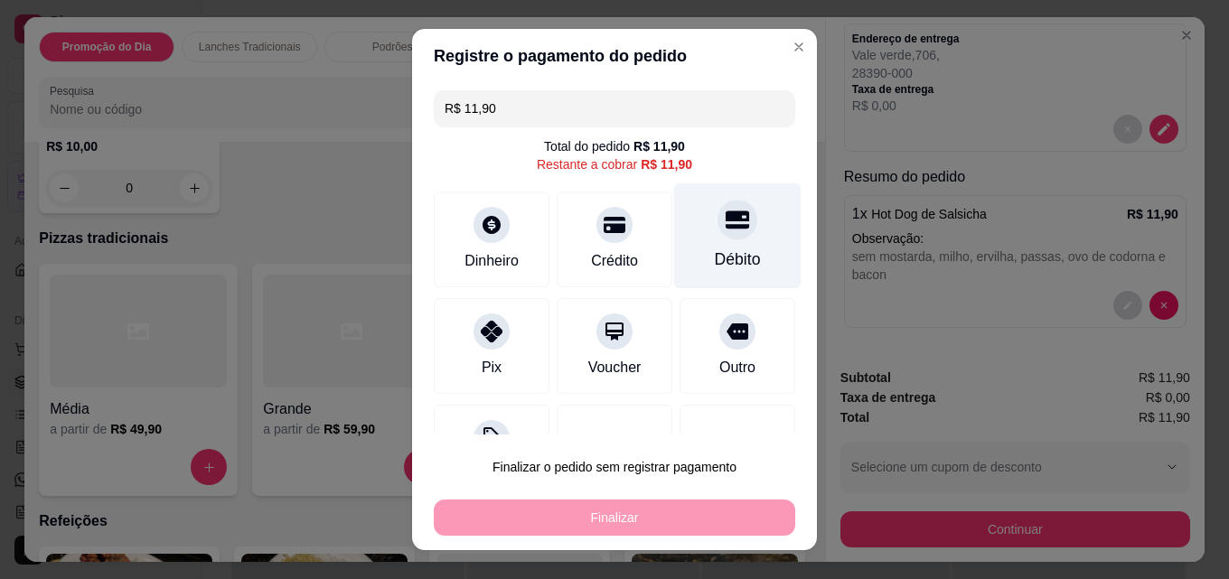
click at [727, 244] on div "Débito" at bounding box center [737, 236] width 127 height 106
type input "R$ 0,00"
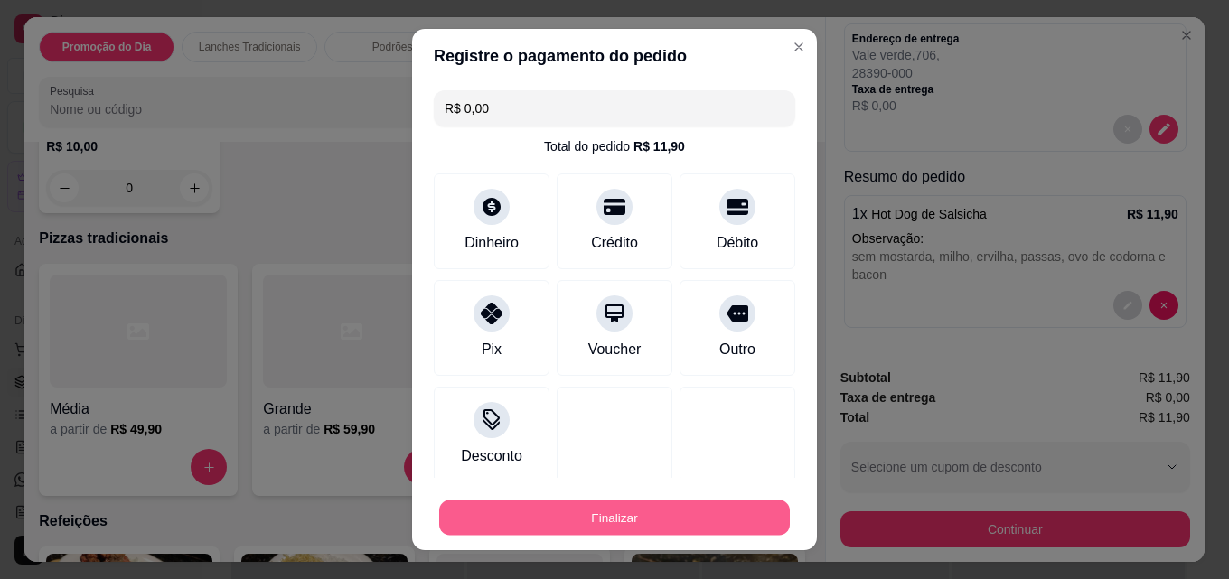
click at [611, 517] on button "Finalizar" at bounding box center [614, 517] width 351 height 35
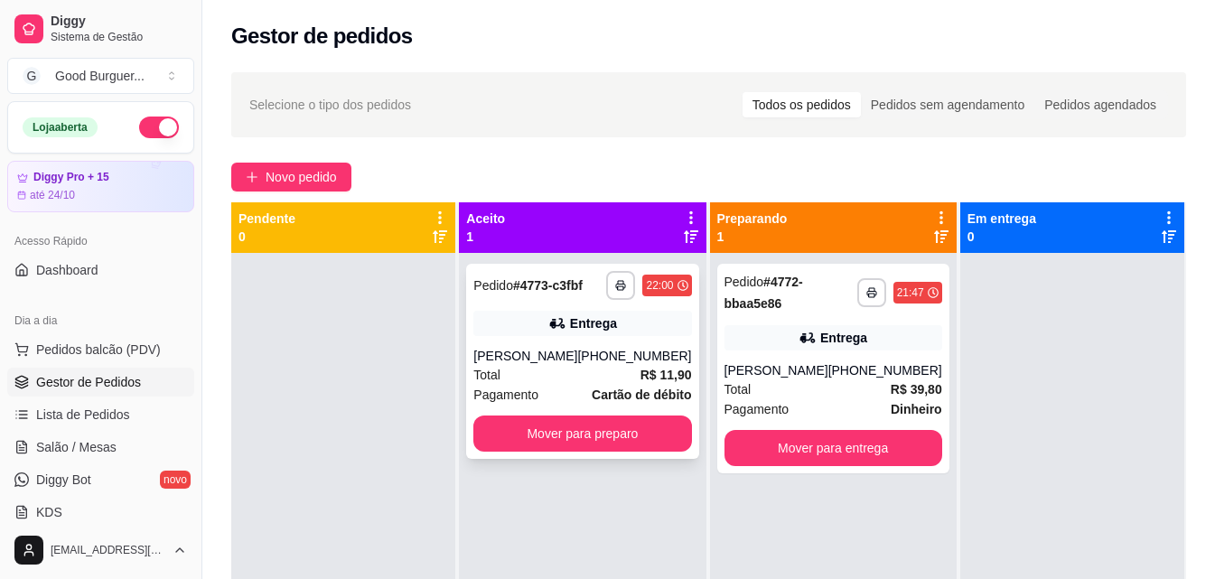
click at [668, 442] on button "Mover para preparo" at bounding box center [582, 434] width 218 height 36
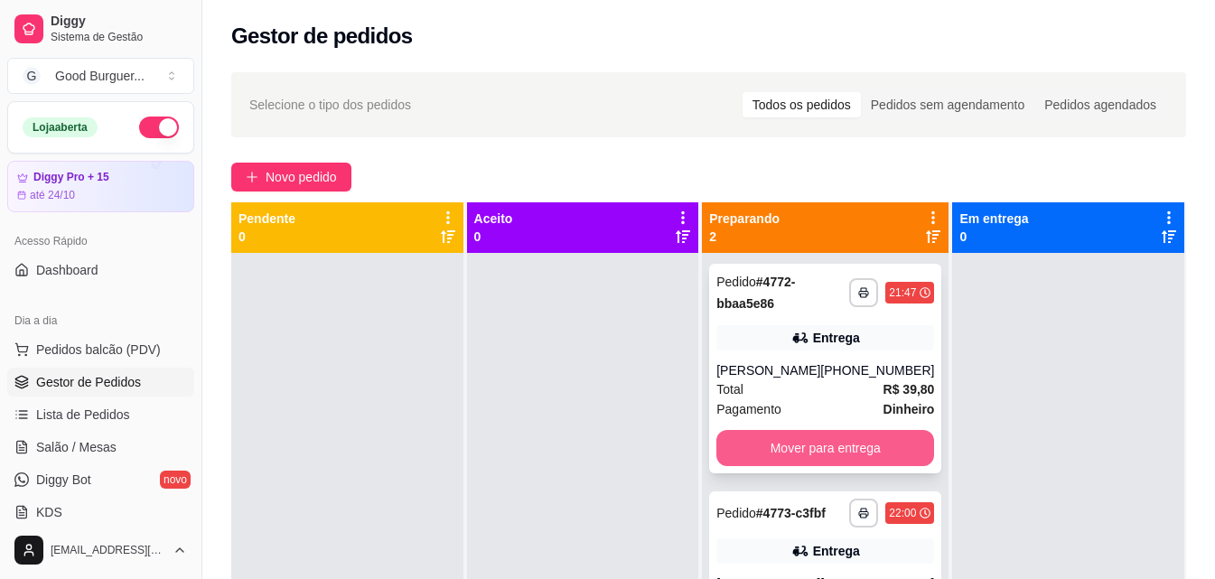
click at [834, 435] on button "Mover para entrega" at bounding box center [825, 448] width 218 height 36
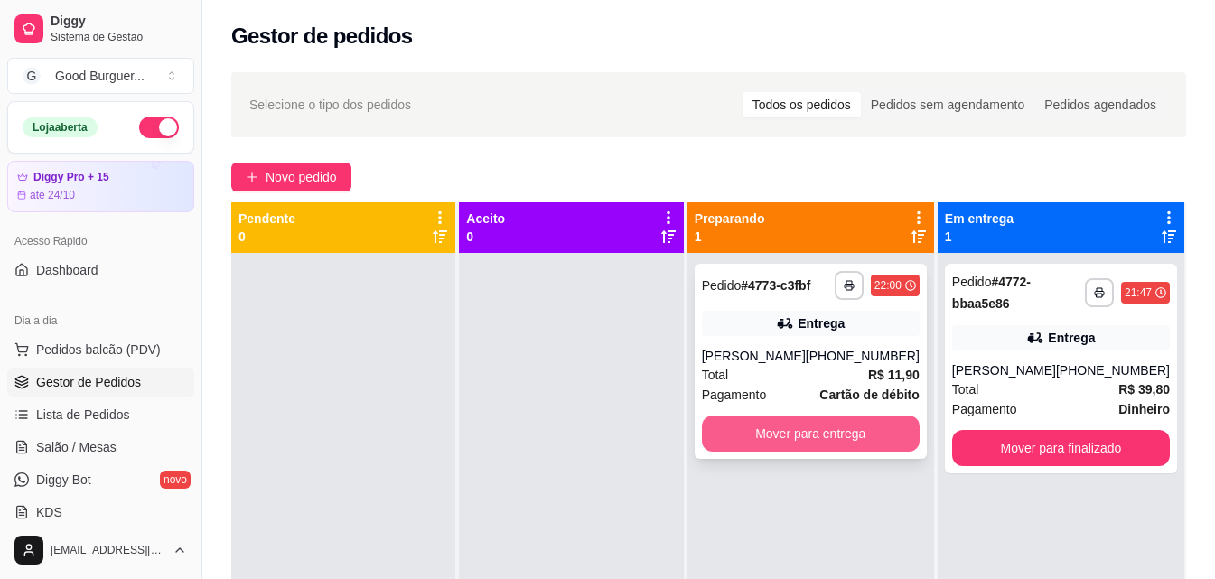
click at [833, 435] on button "Mover para entrega" at bounding box center [811, 434] width 218 height 36
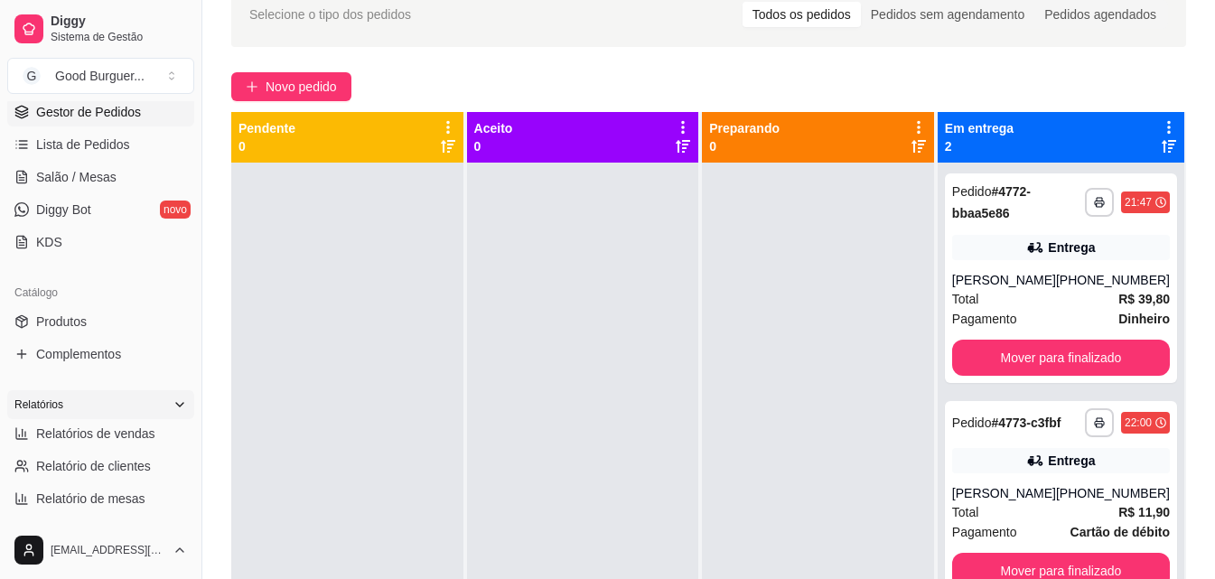
scroll to position [271, 0]
click at [90, 431] on span "Relatórios de vendas" at bounding box center [95, 433] width 119 height 18
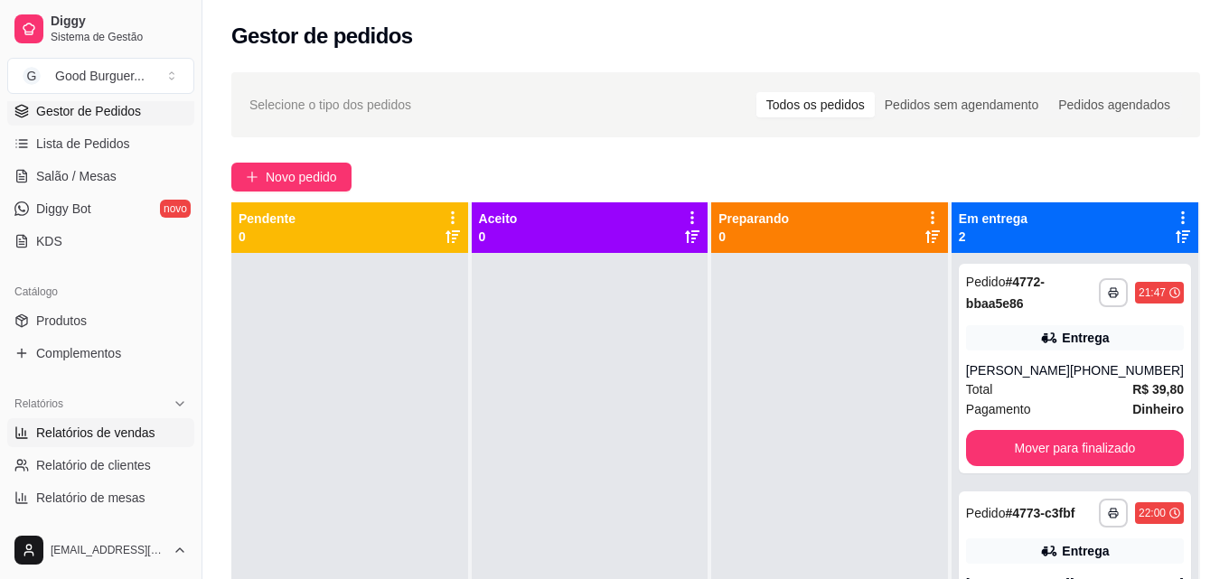
select select "ALL"
select select "0"
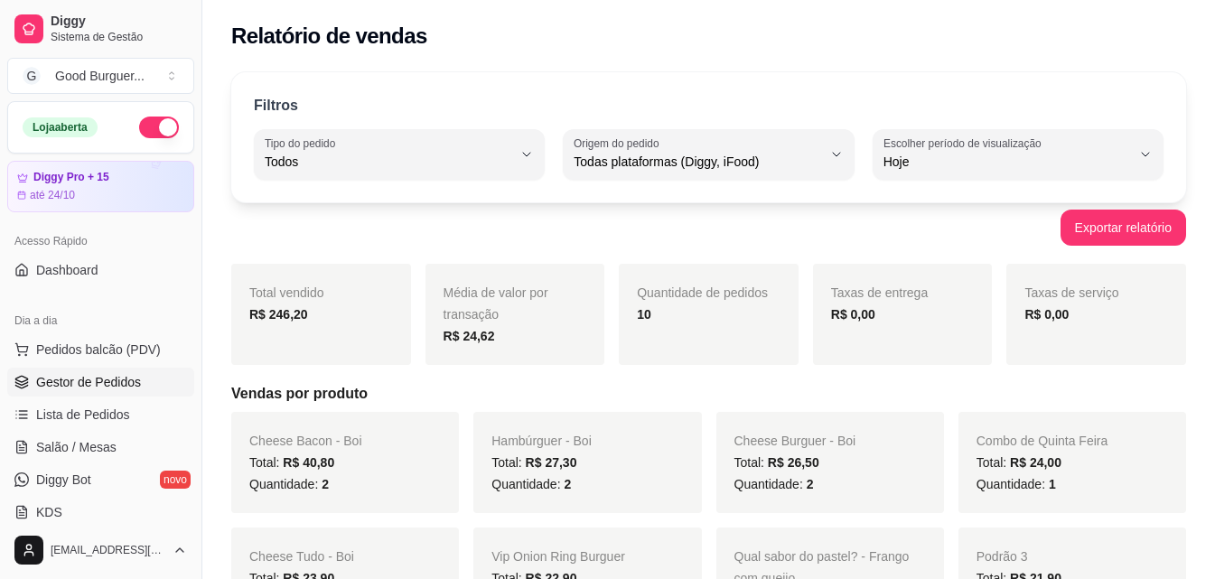
click at [92, 372] on link "Gestor de Pedidos" at bounding box center [100, 382] width 187 height 29
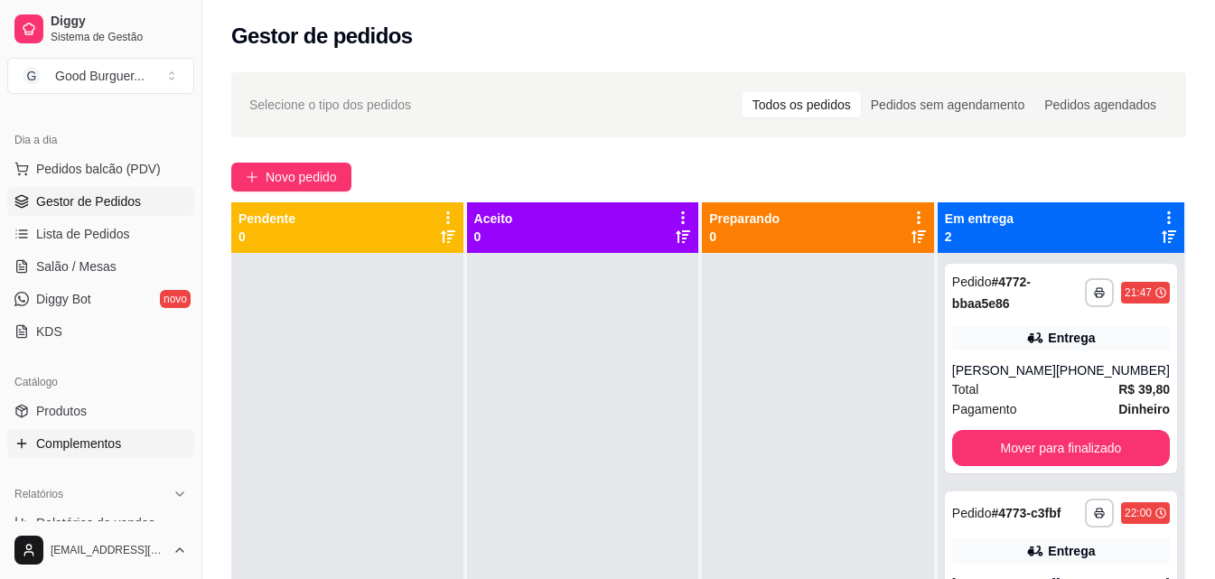
scroll to position [361, 0]
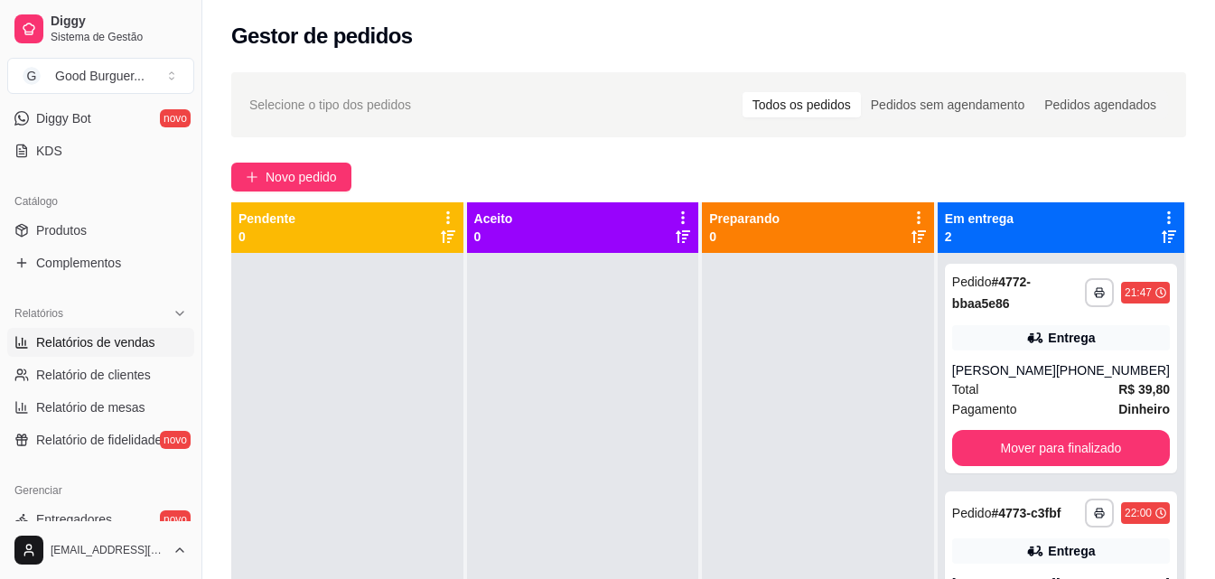
click at [110, 329] on link "Relatórios de vendas" at bounding box center [100, 342] width 187 height 29
select select "ALL"
select select "0"
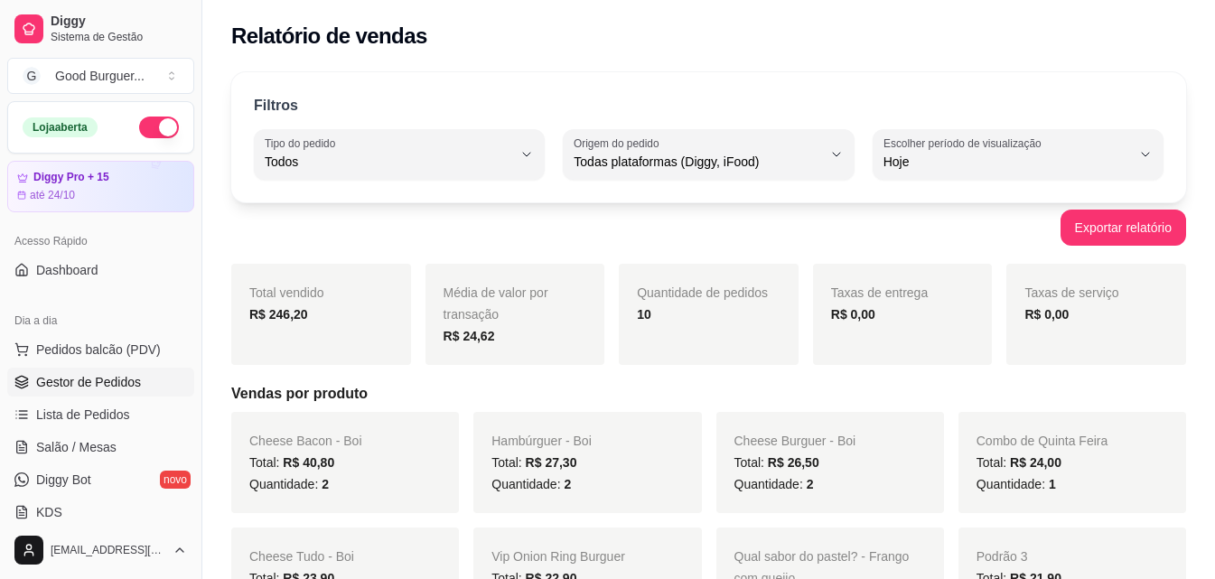
click at [102, 386] on span "Gestor de Pedidos" at bounding box center [88, 382] width 105 height 18
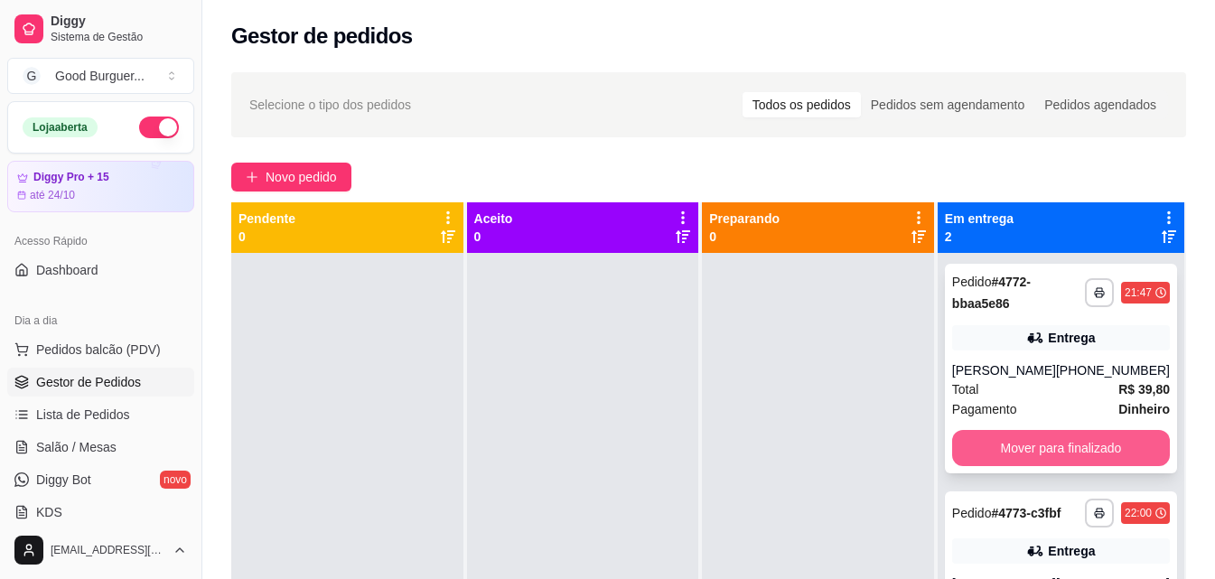
click at [1005, 444] on button "Mover para finalizado" at bounding box center [1061, 448] width 218 height 36
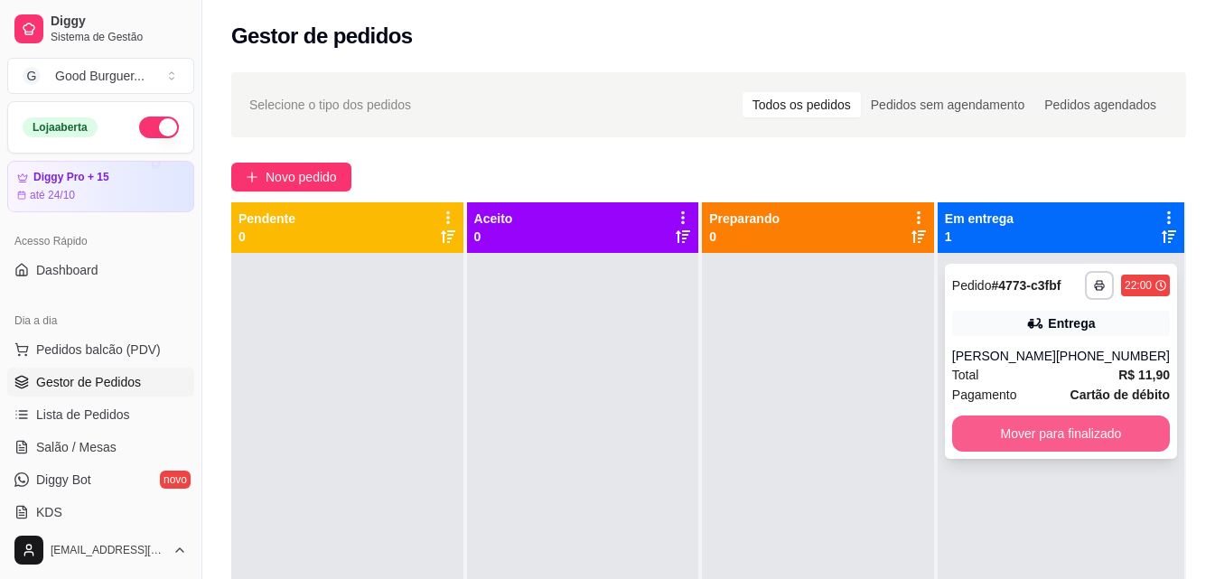
click at [1013, 434] on button "Mover para finalizado" at bounding box center [1061, 434] width 218 height 36
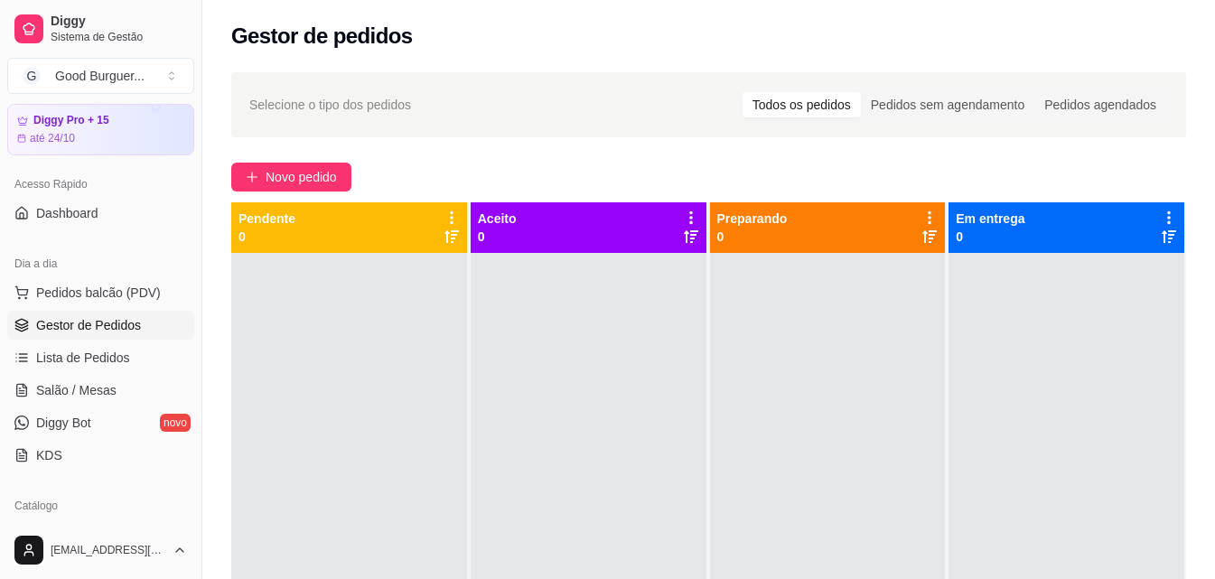
scroll to position [271, 0]
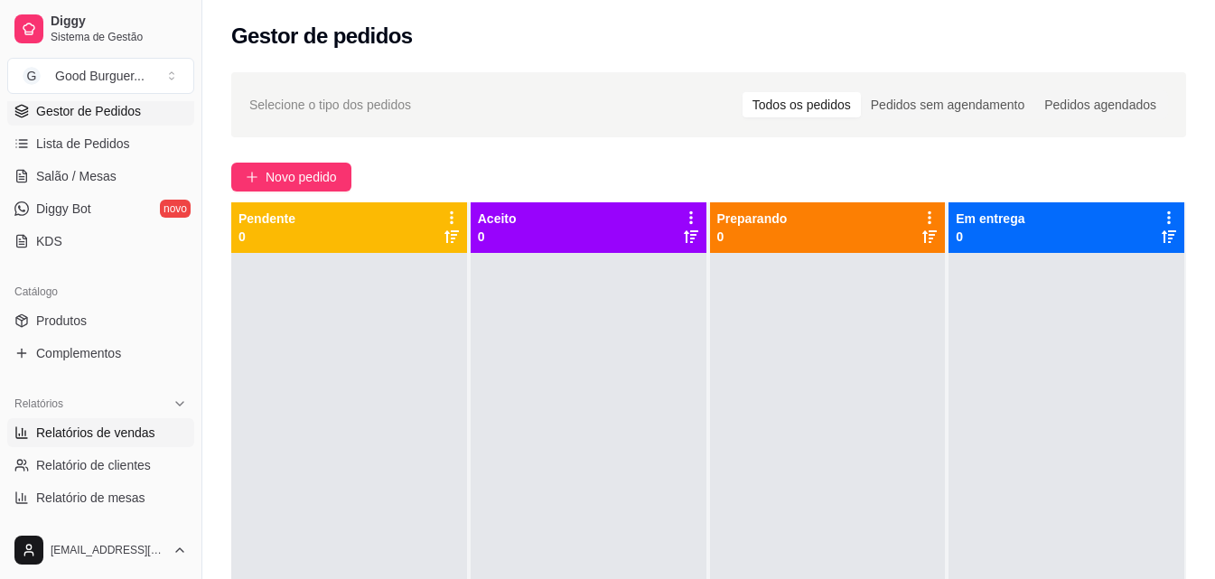
click at [81, 422] on link "Relatórios de vendas" at bounding box center [100, 432] width 187 height 29
select select "ALL"
select select "0"
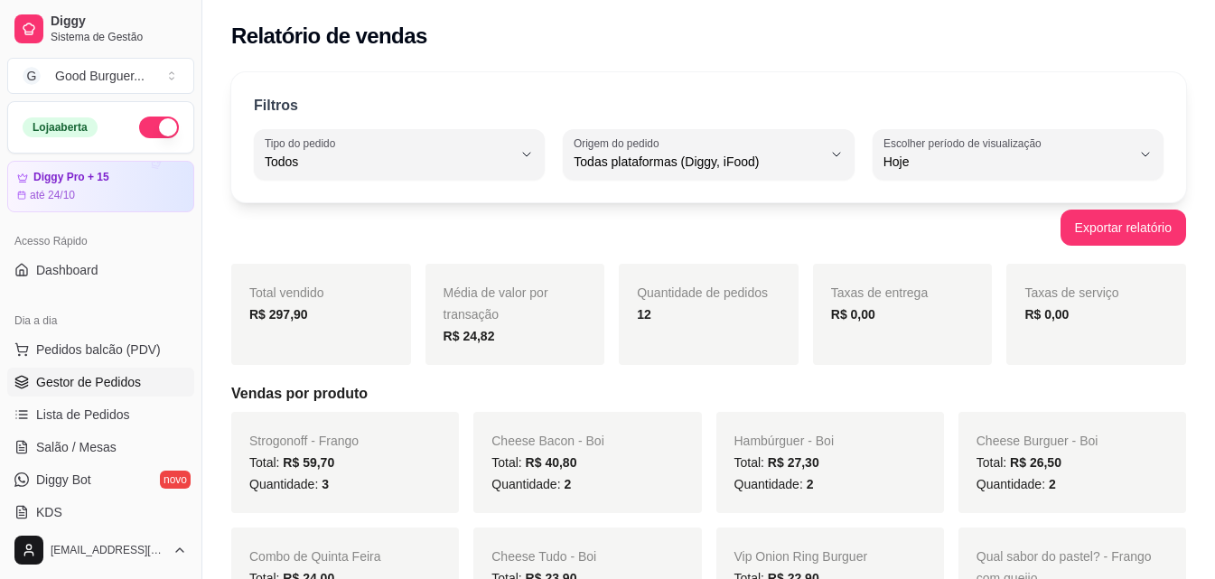
click at [108, 379] on span "Gestor de Pedidos" at bounding box center [88, 382] width 105 height 18
